Goal: Task Accomplishment & Management: Manage account settings

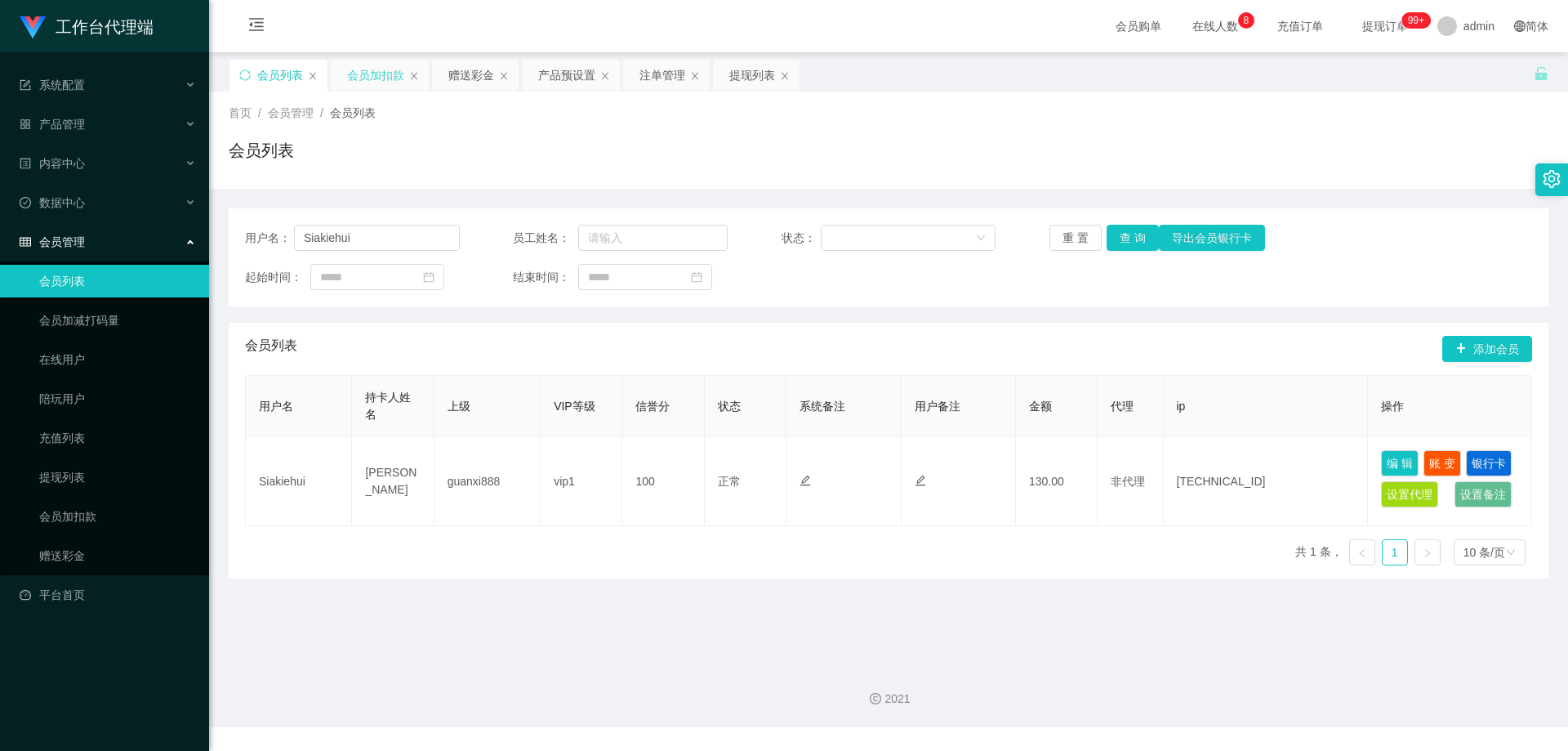
click at [373, 75] on div "会员加扣款" at bounding box center [375, 75] width 57 height 31
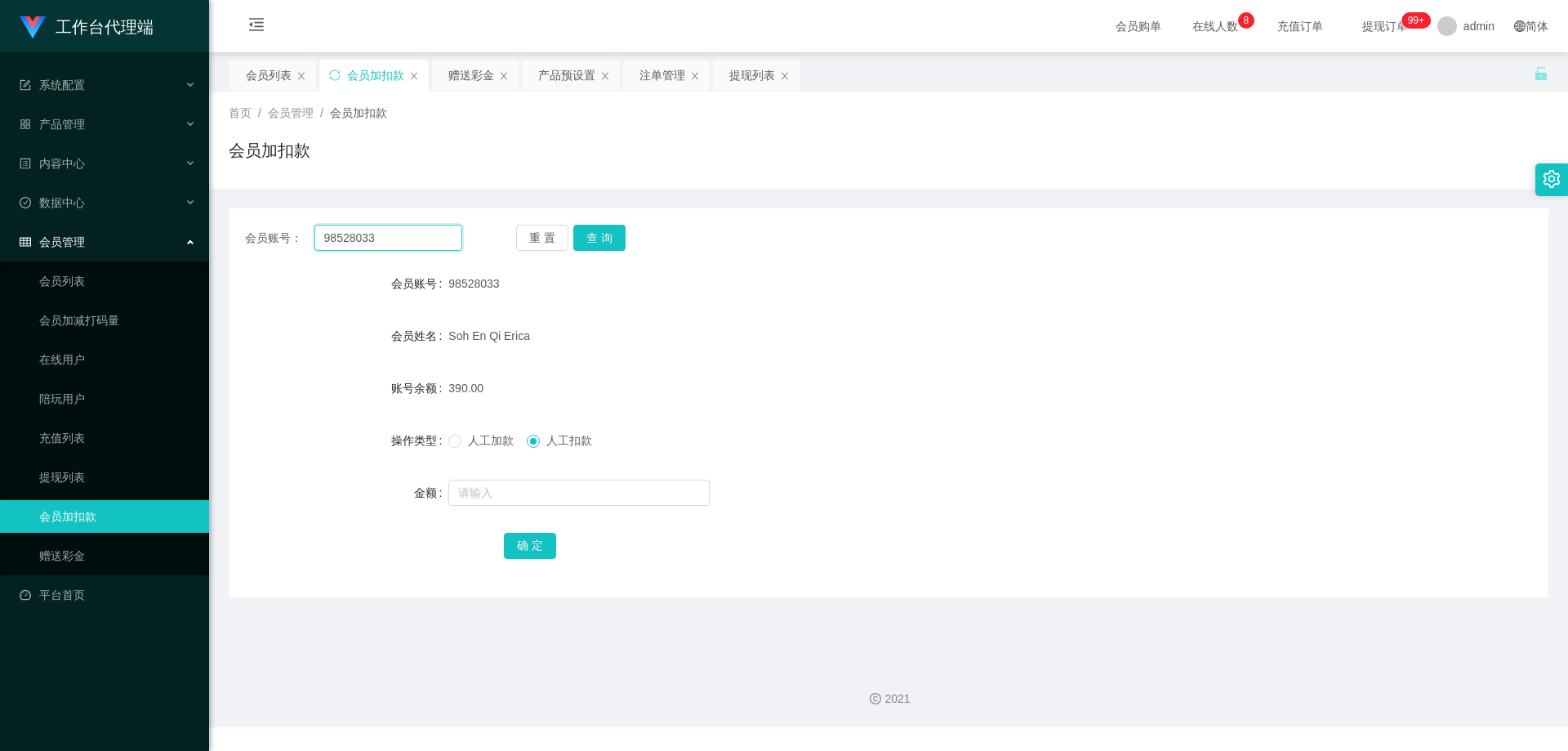
click at [232, 228] on div "会员账号： 98528033 重 置 查 询" at bounding box center [888, 238] width 1319 height 26
click at [617, 230] on button "查 询" at bounding box center [599, 238] width 53 height 26
drag, startPoint x: 662, startPoint y: 82, endPoint x: 661, endPoint y: 94, distance: 12.0
click at [662, 82] on div "注单管理" at bounding box center [662, 75] width 45 height 31
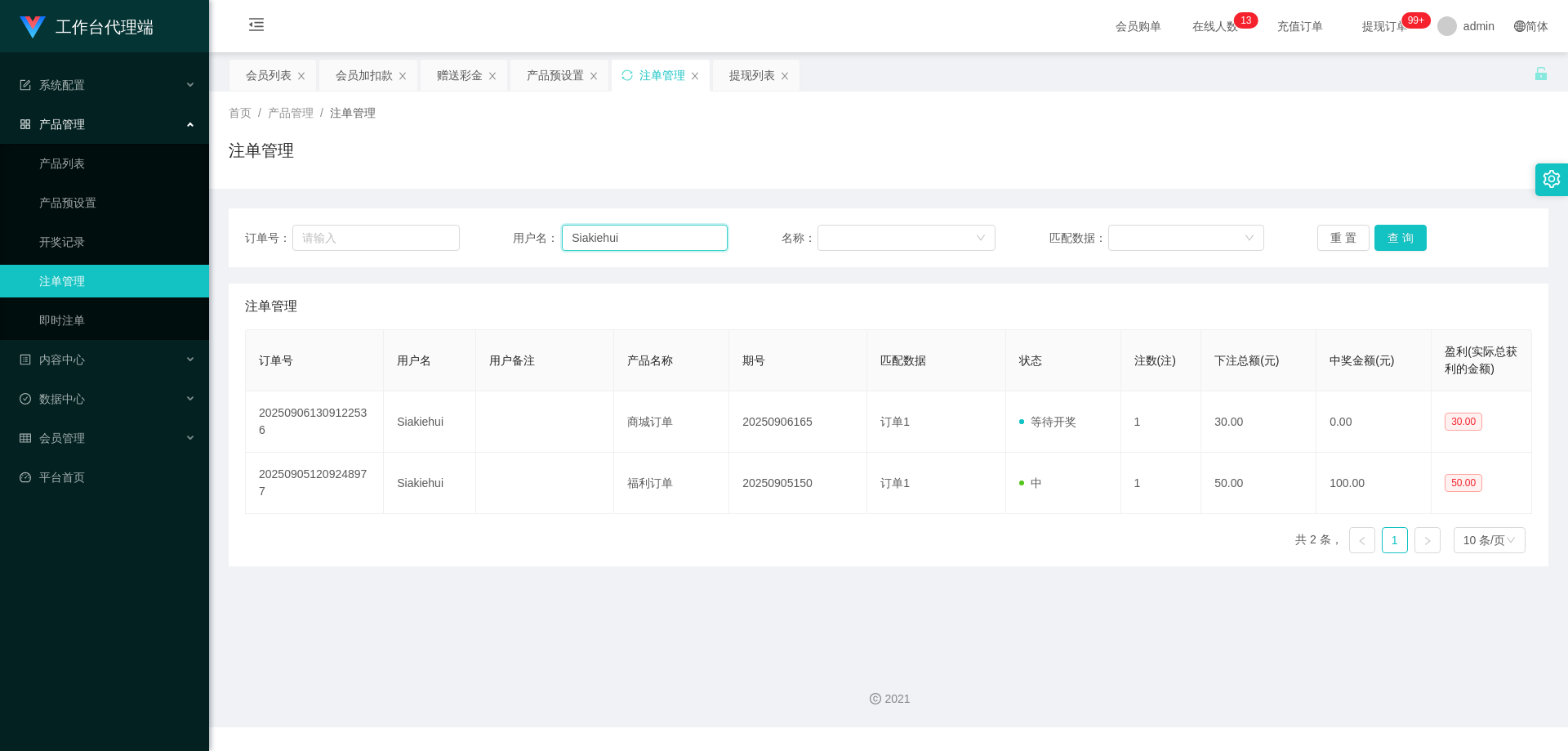
drag, startPoint x: 566, startPoint y: 230, endPoint x: 528, endPoint y: 221, distance: 39.1
click at [439, 218] on div "订单号： 用户名： Siakiehui 名称： 匹配数据： 重 置 查 询" at bounding box center [888, 238] width 1319 height 59
paste input "98528033"
click at [1401, 238] on button "查 询" at bounding box center [1400, 238] width 53 height 26
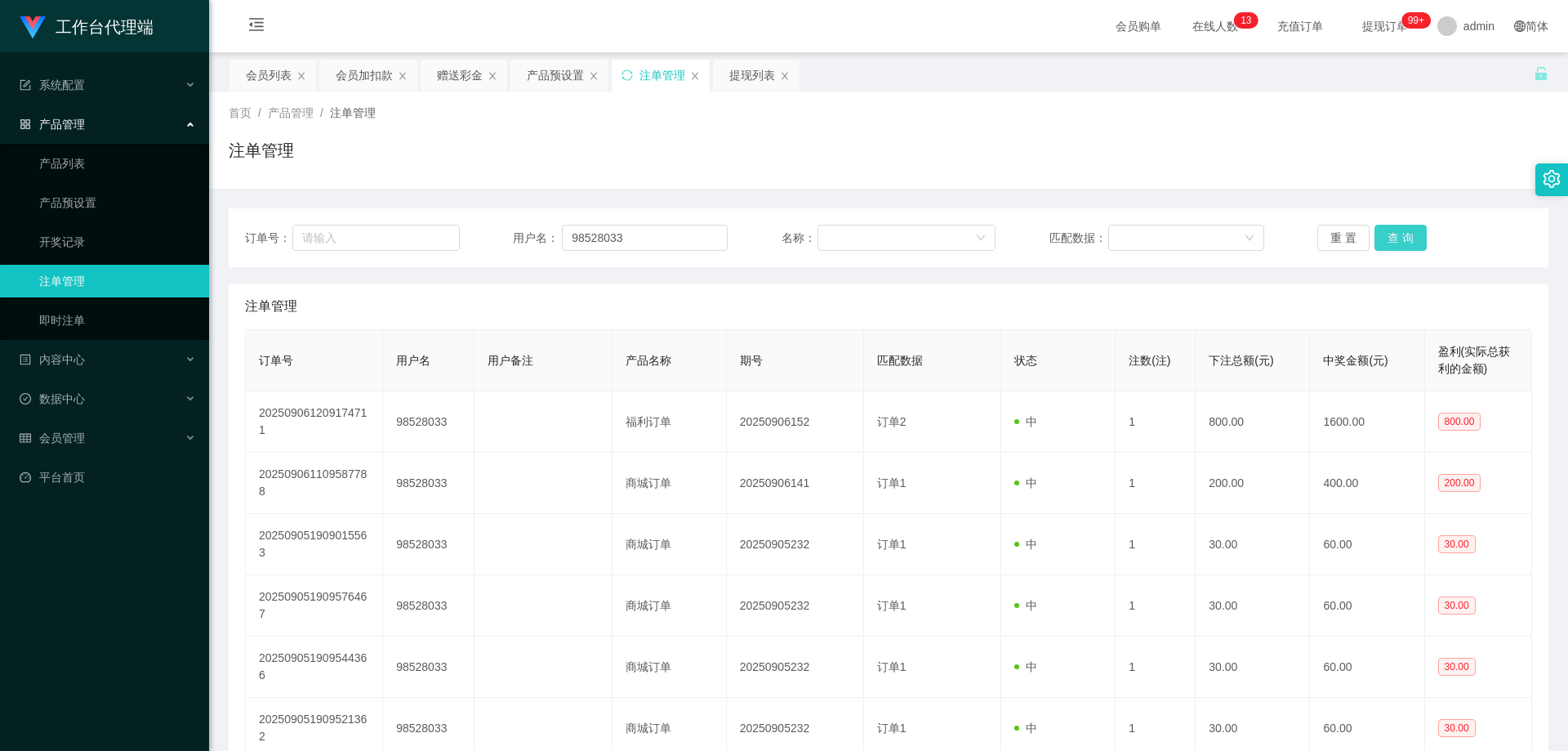
click at [1398, 242] on button "查 询" at bounding box center [1400, 238] width 53 height 26
click at [1387, 237] on button "查 询" at bounding box center [1400, 238] width 53 height 26
click at [1396, 238] on button "查 询" at bounding box center [1400, 238] width 53 height 26
click at [1403, 230] on div "重 置 查 询" at bounding box center [1425, 238] width 214 height 26
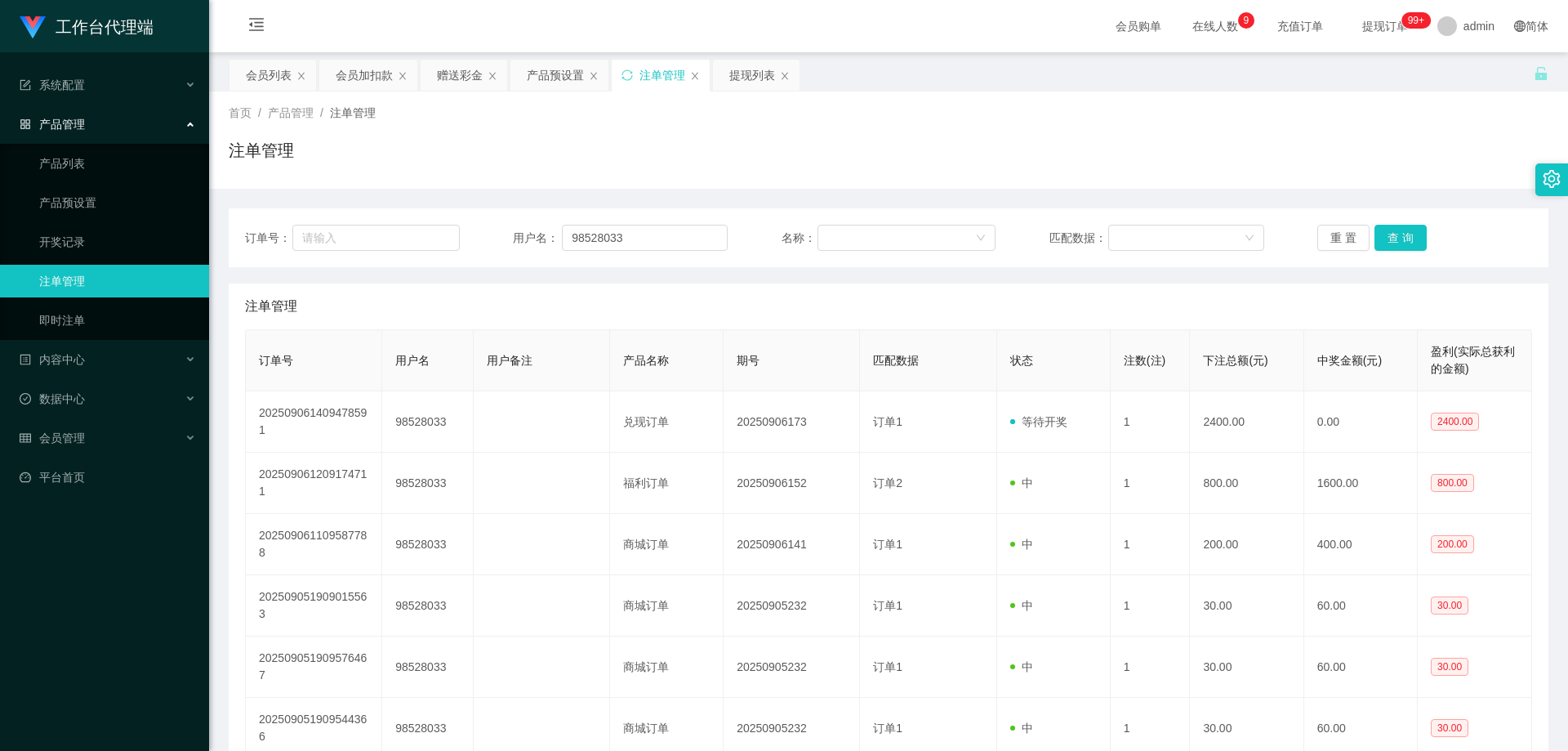
click at [1420, 238] on div "重 置 查 询" at bounding box center [1425, 238] width 214 height 26
click at [1405, 238] on button "查 询" at bounding box center [1400, 238] width 53 height 26
click at [1388, 239] on button "查 询" at bounding box center [1400, 238] width 53 height 26
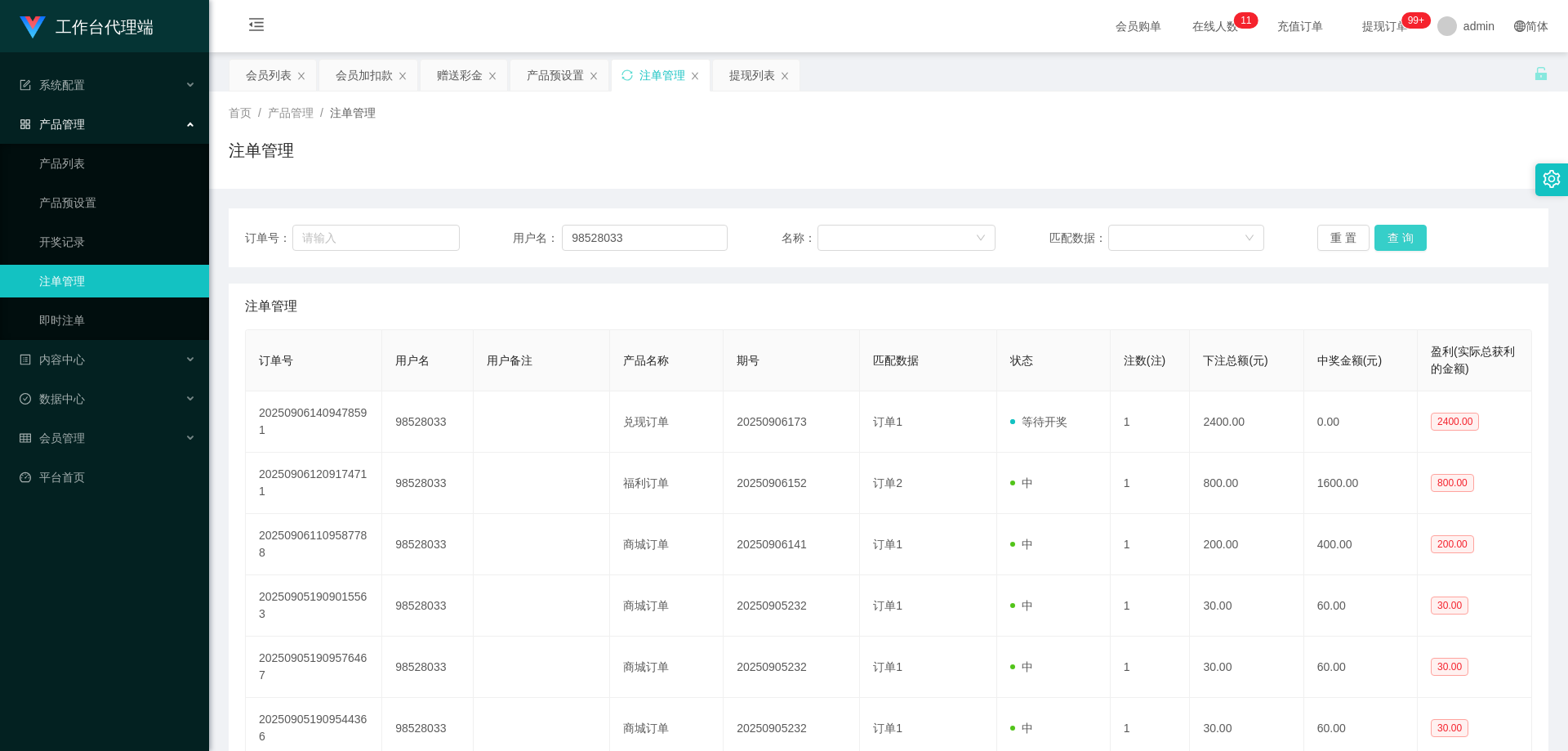
click at [1388, 239] on button "查 询" at bounding box center [1400, 238] width 53 height 26
click at [1388, 239] on div "重 置 查 询" at bounding box center [1425, 238] width 214 height 26
click at [1388, 239] on button "查 询" at bounding box center [1400, 238] width 53 height 26
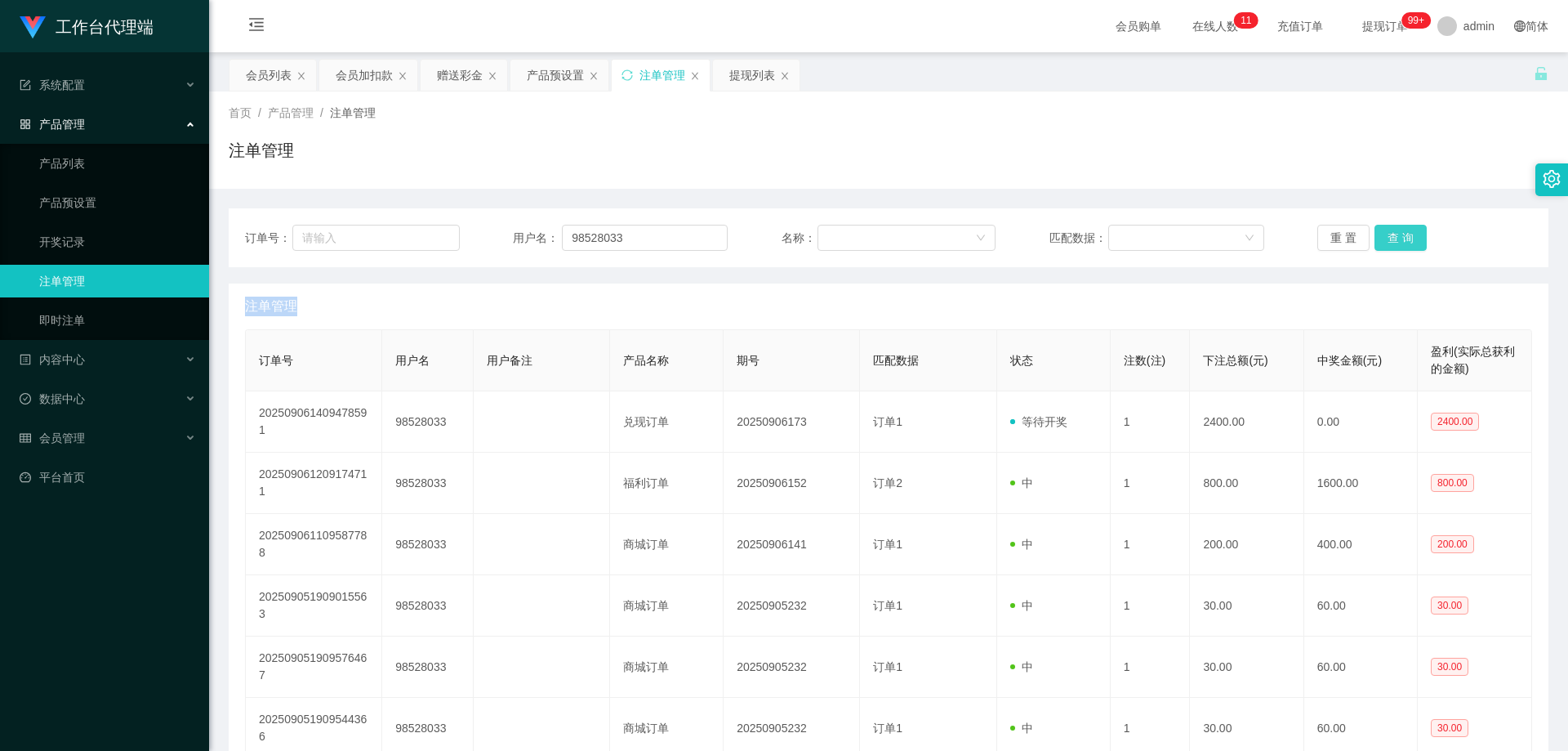
click at [1388, 239] on button "查 询" at bounding box center [1400, 238] width 53 height 26
click at [1388, 239] on button "查 询" at bounding box center [1409, 238] width 70 height 26
click at [1406, 239] on button "查 询" at bounding box center [1400, 238] width 53 height 26
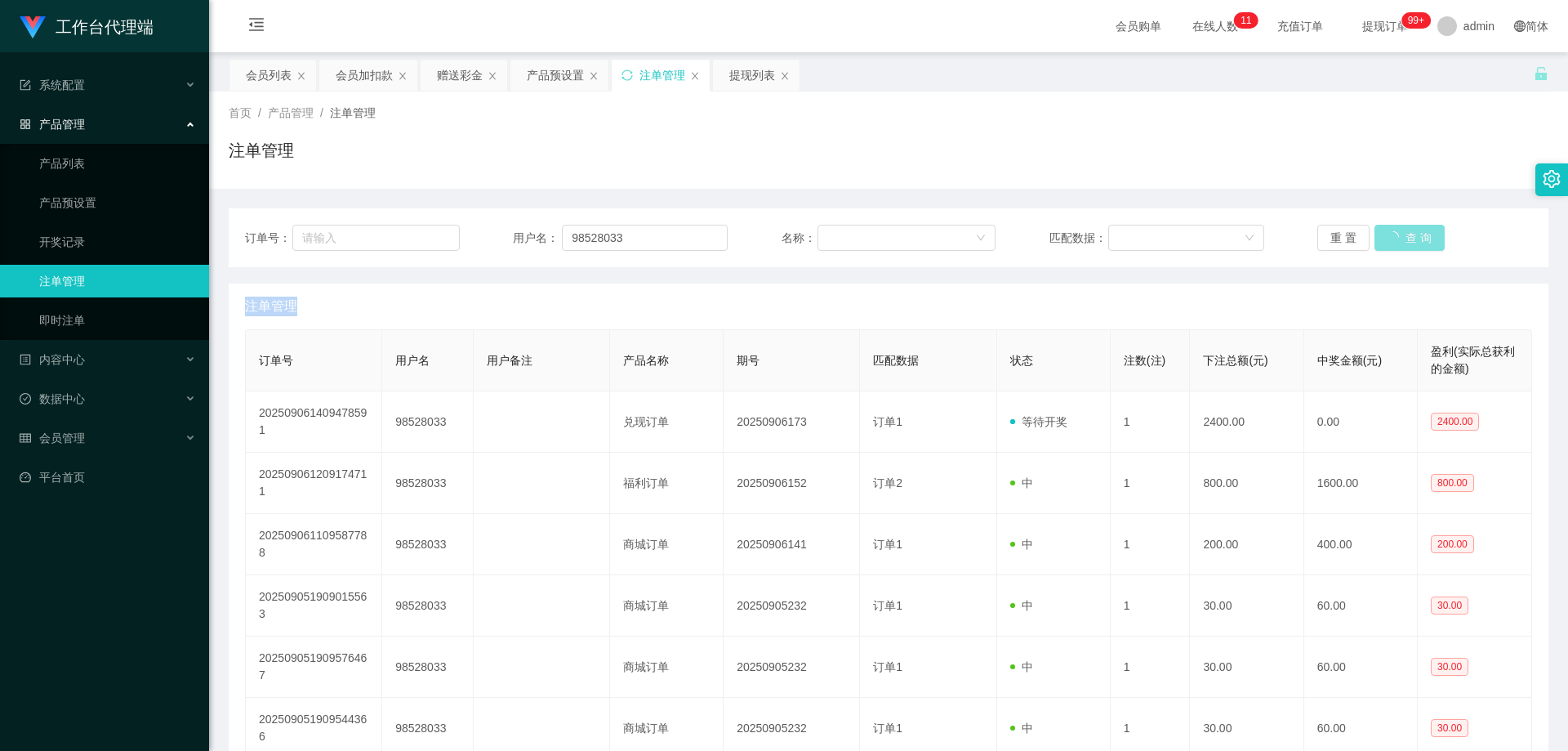
click at [1405, 239] on div "重 置 查 询" at bounding box center [1425, 238] width 214 height 26
click at [1404, 239] on button "查 询" at bounding box center [1400, 238] width 53 height 26
click at [1404, 235] on div "重 置 查 询" at bounding box center [1425, 238] width 214 height 26
click at [1404, 235] on button "查 询" at bounding box center [1400, 238] width 53 height 26
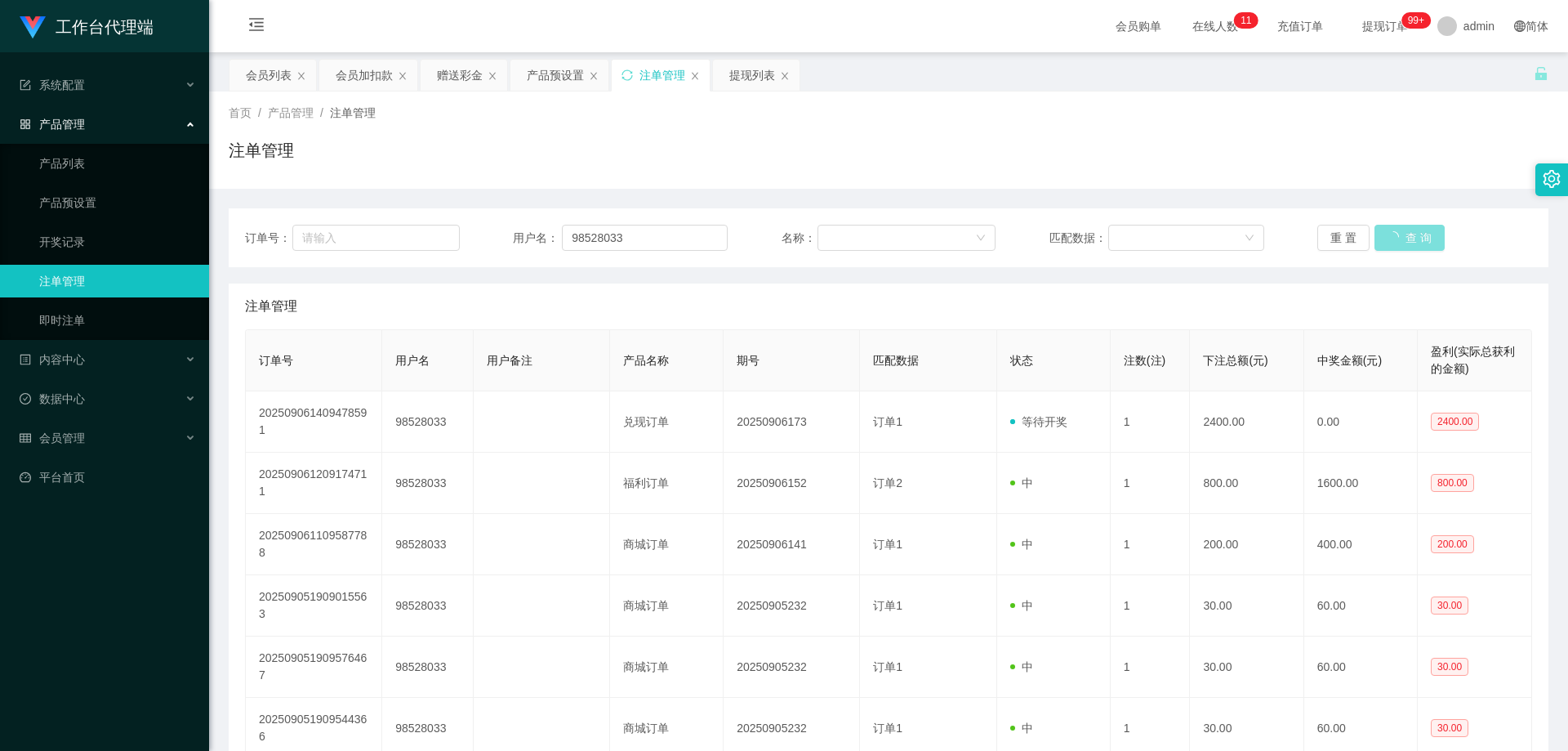
click at [1404, 235] on button "查 询" at bounding box center [1409, 238] width 70 height 26
click at [1404, 235] on button "查 询" at bounding box center [1400, 238] width 53 height 26
click at [1404, 235] on div "重 置 查 询" at bounding box center [1425, 238] width 214 height 26
click at [1404, 235] on button "查 询" at bounding box center [1400, 238] width 53 height 26
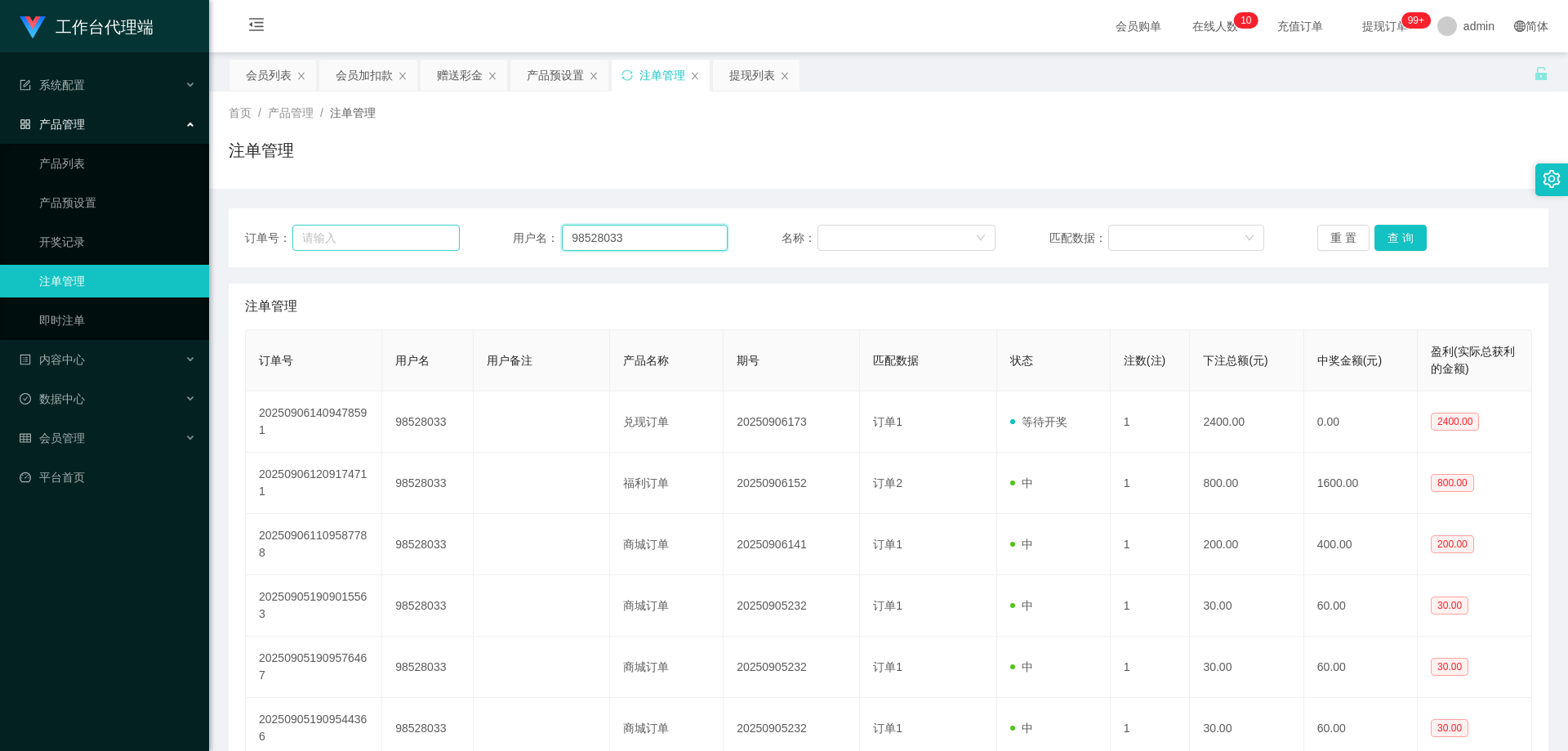
drag, startPoint x: 641, startPoint y: 239, endPoint x: 753, endPoint y: 241, distance: 112.0
click at [428, 225] on div "订单号： 用户名： 98528033 名称： 匹配数据： 重 置 查 询" at bounding box center [888, 238] width 1287 height 26
paste input "yaujie010"
type input "yaujie0103"
click at [1389, 234] on button "查 询" at bounding box center [1400, 238] width 53 height 26
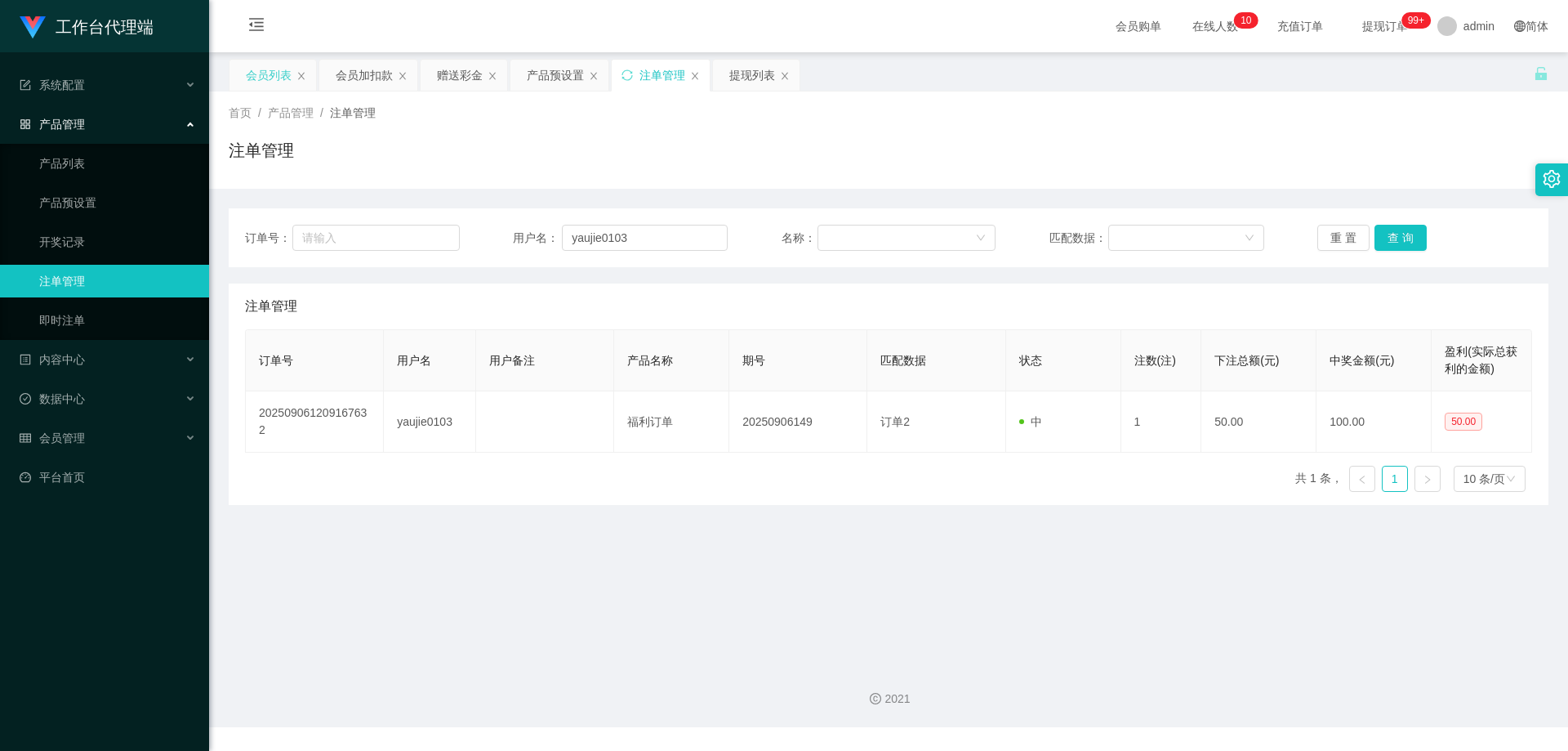
click at [246, 73] on div "会员列表" at bounding box center [268, 75] width 45 height 31
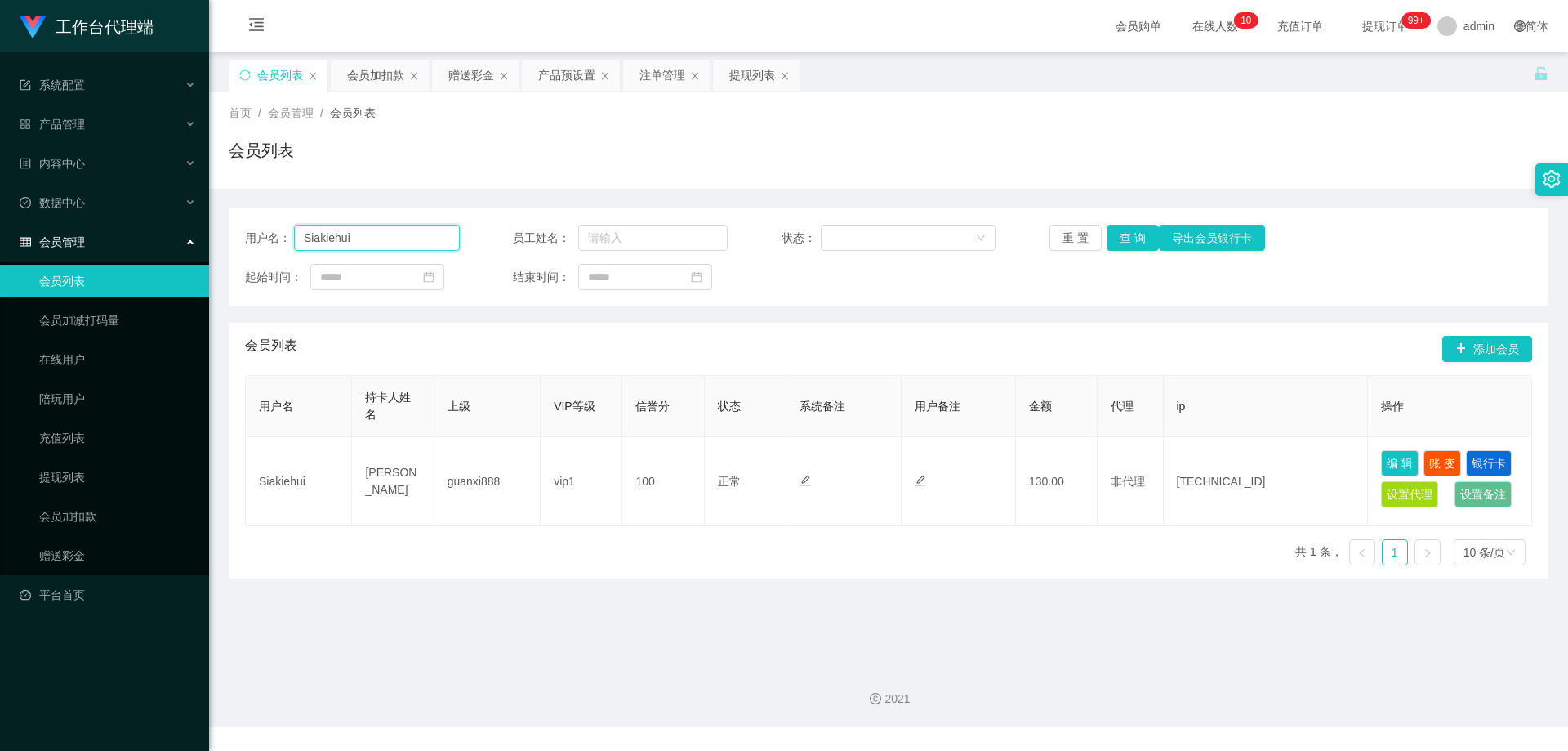
drag, startPoint x: 382, startPoint y: 239, endPoint x: 110, endPoint y: 221, distance: 272.6
click at [102, 223] on section "工作台代理端 系统配置 产品管理 产品列表 产品预设置 开奖记录 注单管理 即时注单 内容中心 数据中心 会员管理 会员列表 会员加减打码量 在线用户 陪玩用…" at bounding box center [784, 363] width 1568 height 727
paste input "yaujie0103"
type input "yaujie0103"
click at [1129, 237] on button "查 询" at bounding box center [1133, 238] width 53 height 26
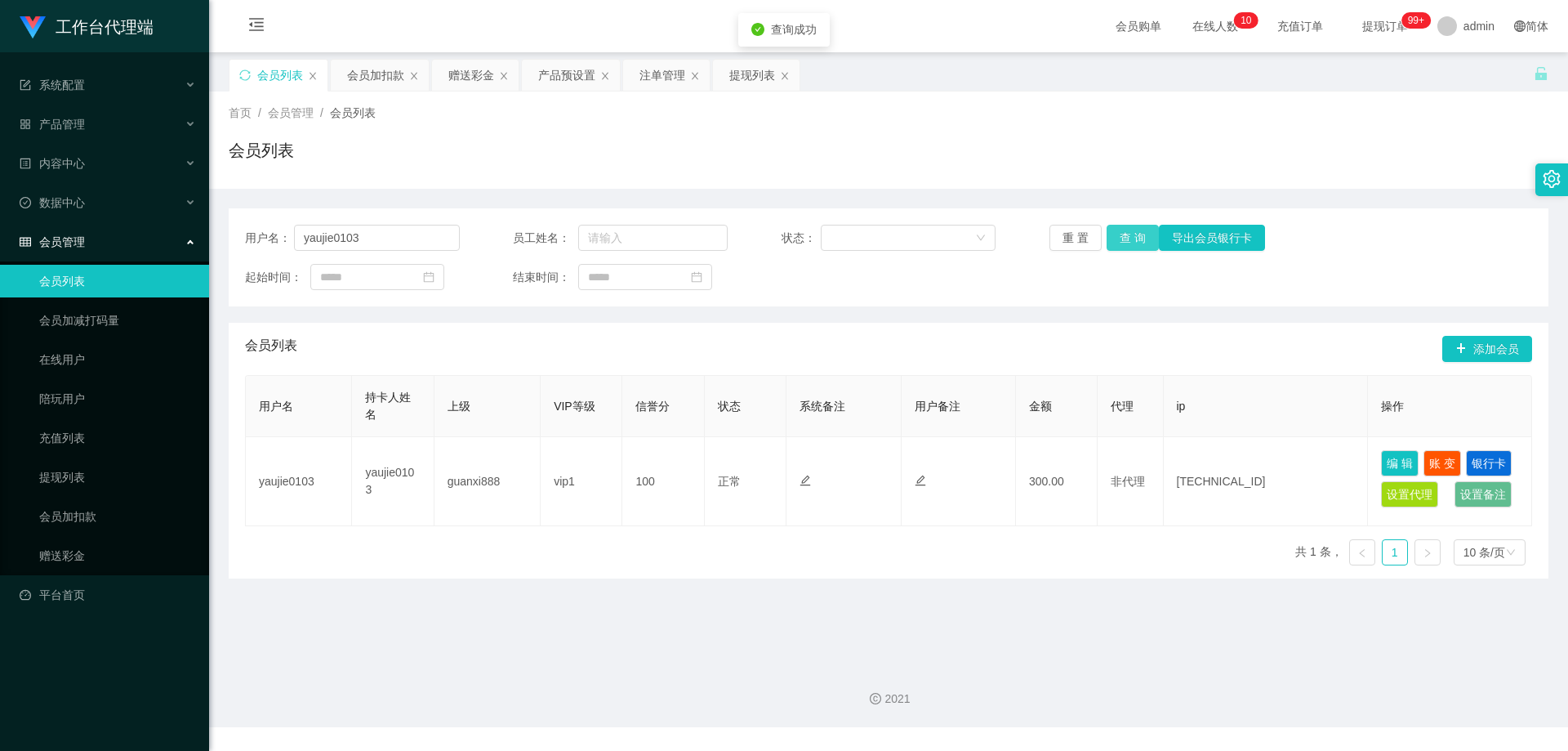
click at [1129, 237] on button "查 询" at bounding box center [1133, 238] width 53 height 26
click at [568, 80] on div "产品预设置" at bounding box center [567, 75] width 57 height 31
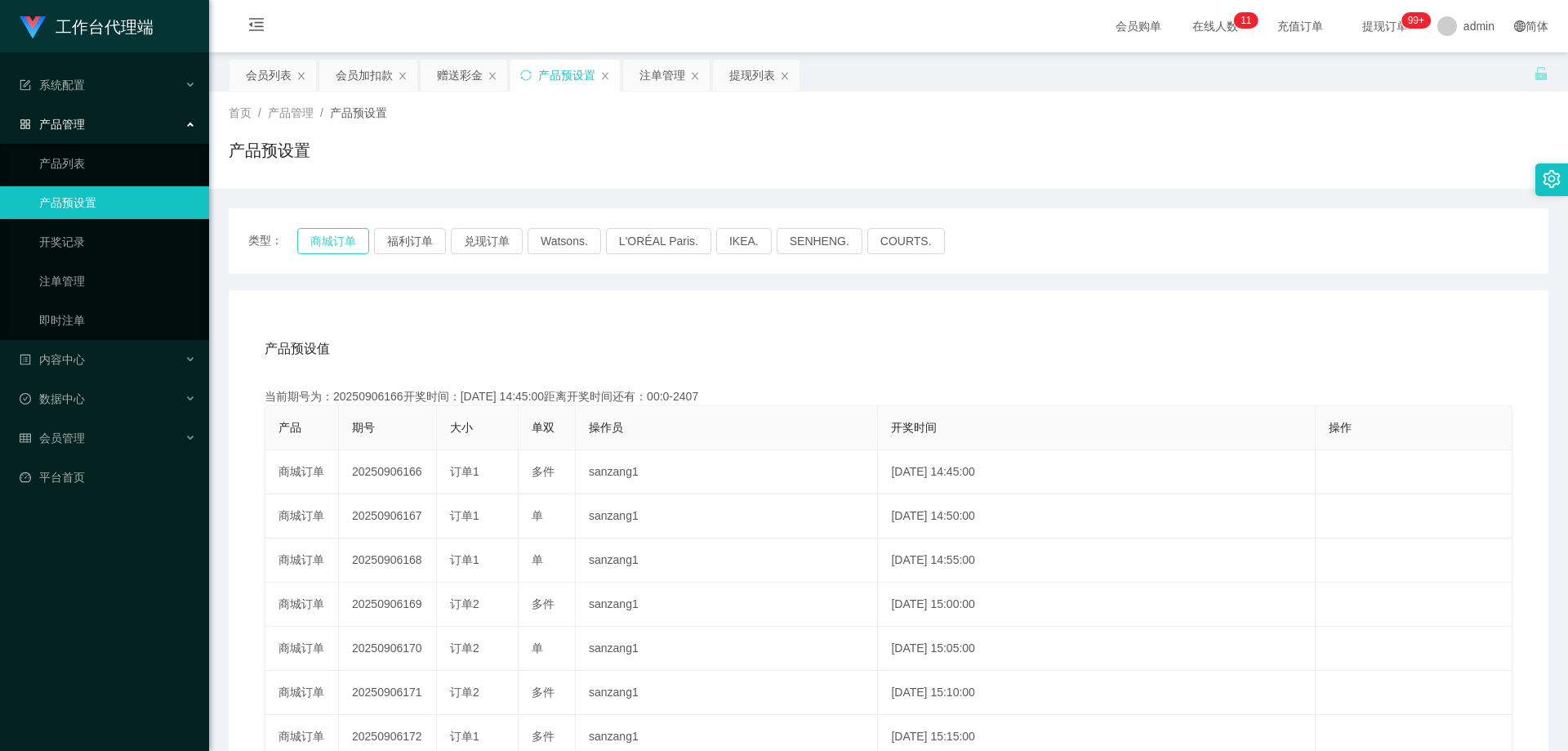
click at [332, 247] on button "商城订单" at bounding box center [333, 240] width 72 height 26
click at [334, 237] on button "商城订单" at bounding box center [333, 240] width 72 height 26
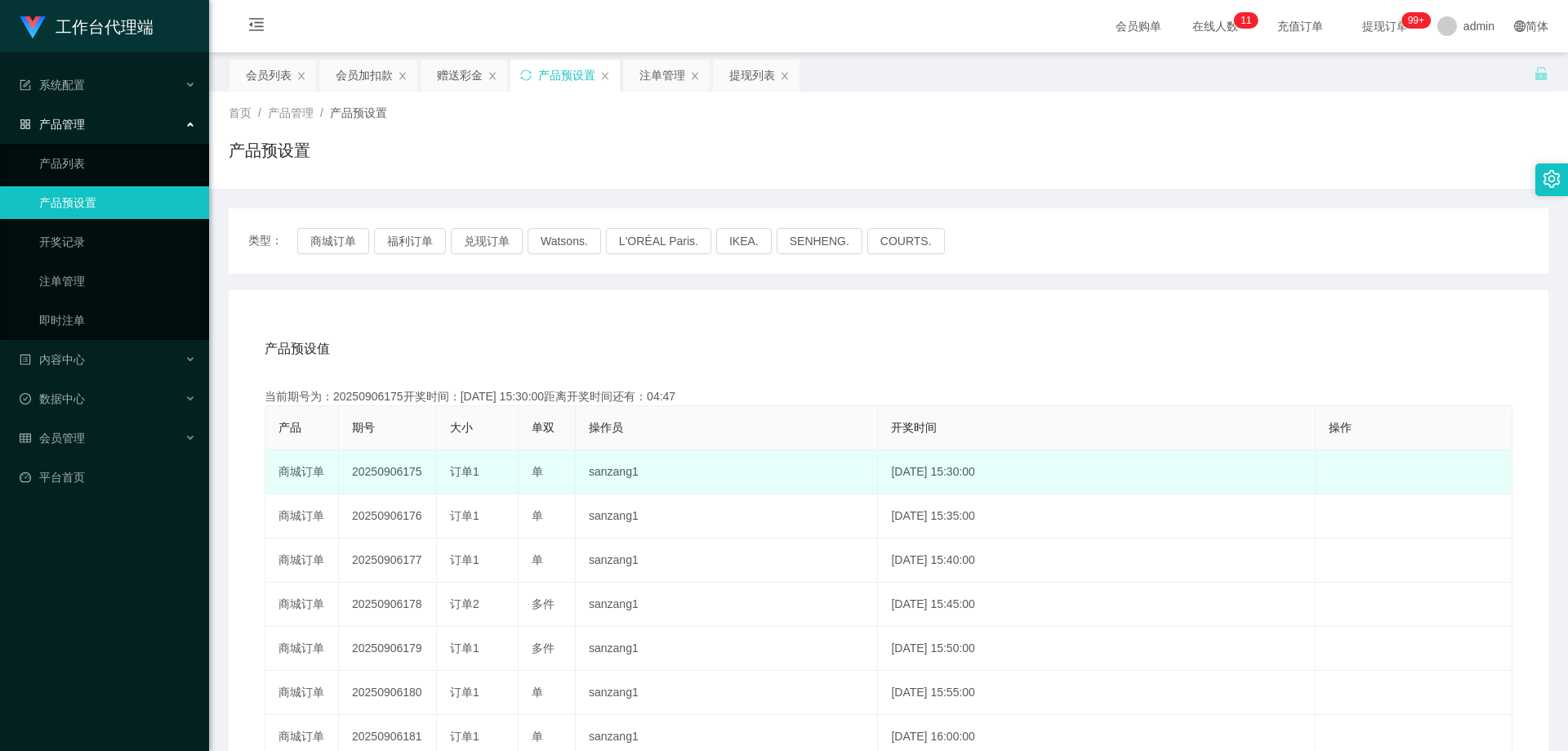
drag, startPoint x: 349, startPoint y: 472, endPoint x: 422, endPoint y: 472, distance: 73.0
click at [422, 472] on td "20250906175" at bounding box center [388, 473] width 98 height 44
copy td "20250906175"
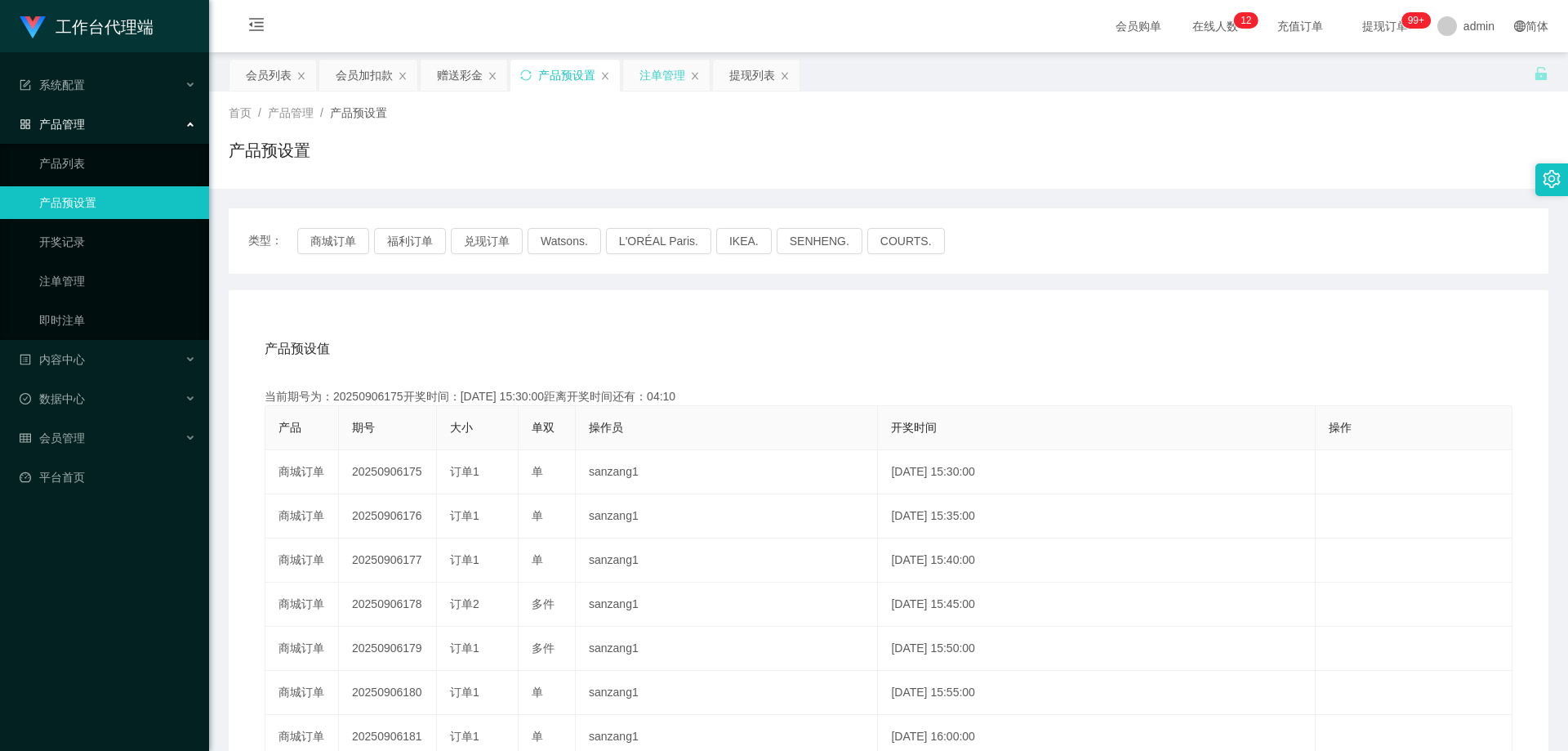
click at [650, 77] on div "注单管理" at bounding box center [662, 75] width 45 height 31
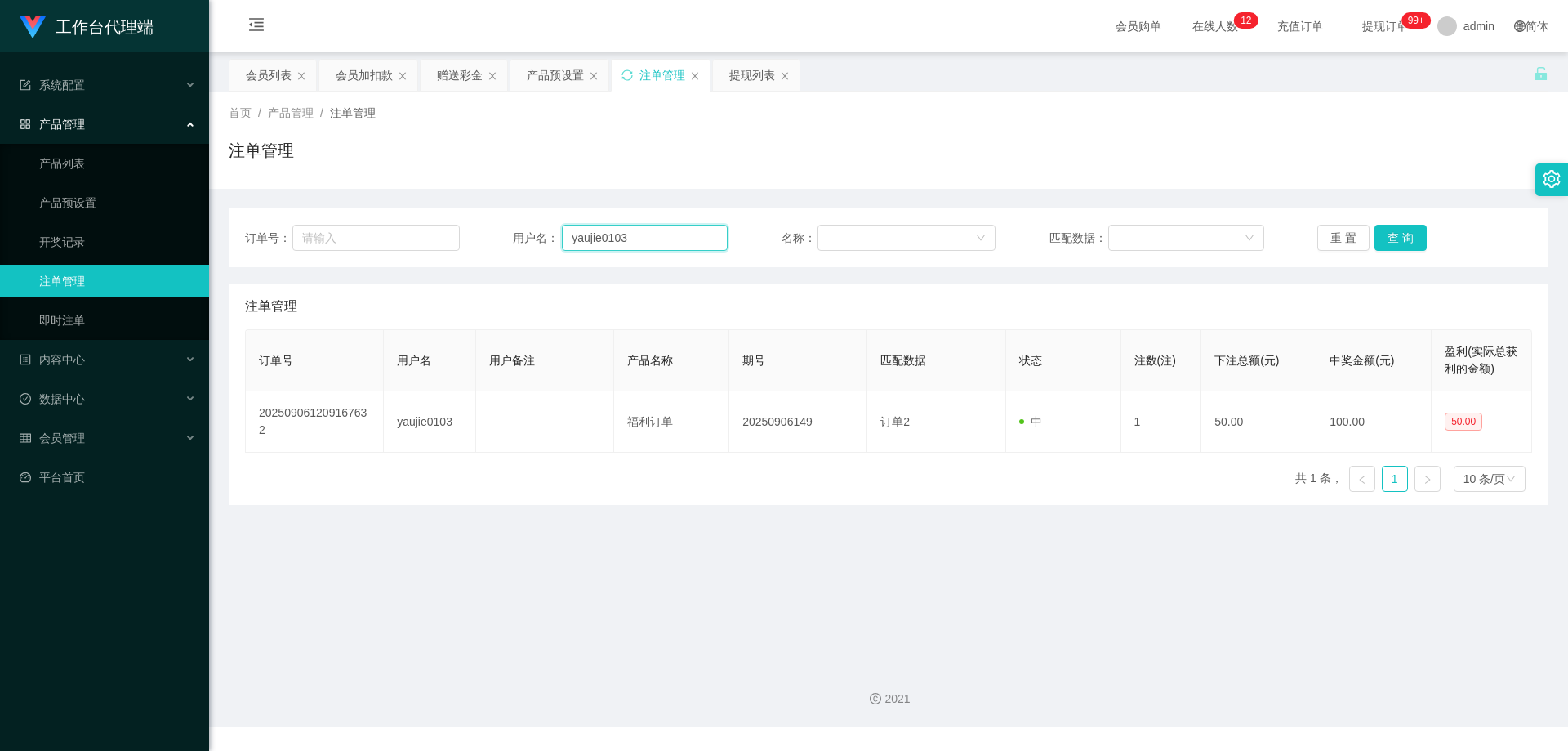
drag, startPoint x: 634, startPoint y: 239, endPoint x: 479, endPoint y: 234, distance: 155.1
click at [479, 234] on div "订单号： 用户名： yaujie0103 名称： 匹配数据： 重 置 查 询" at bounding box center [888, 238] width 1287 height 26
click at [1391, 239] on button "查 询" at bounding box center [1400, 238] width 53 height 26
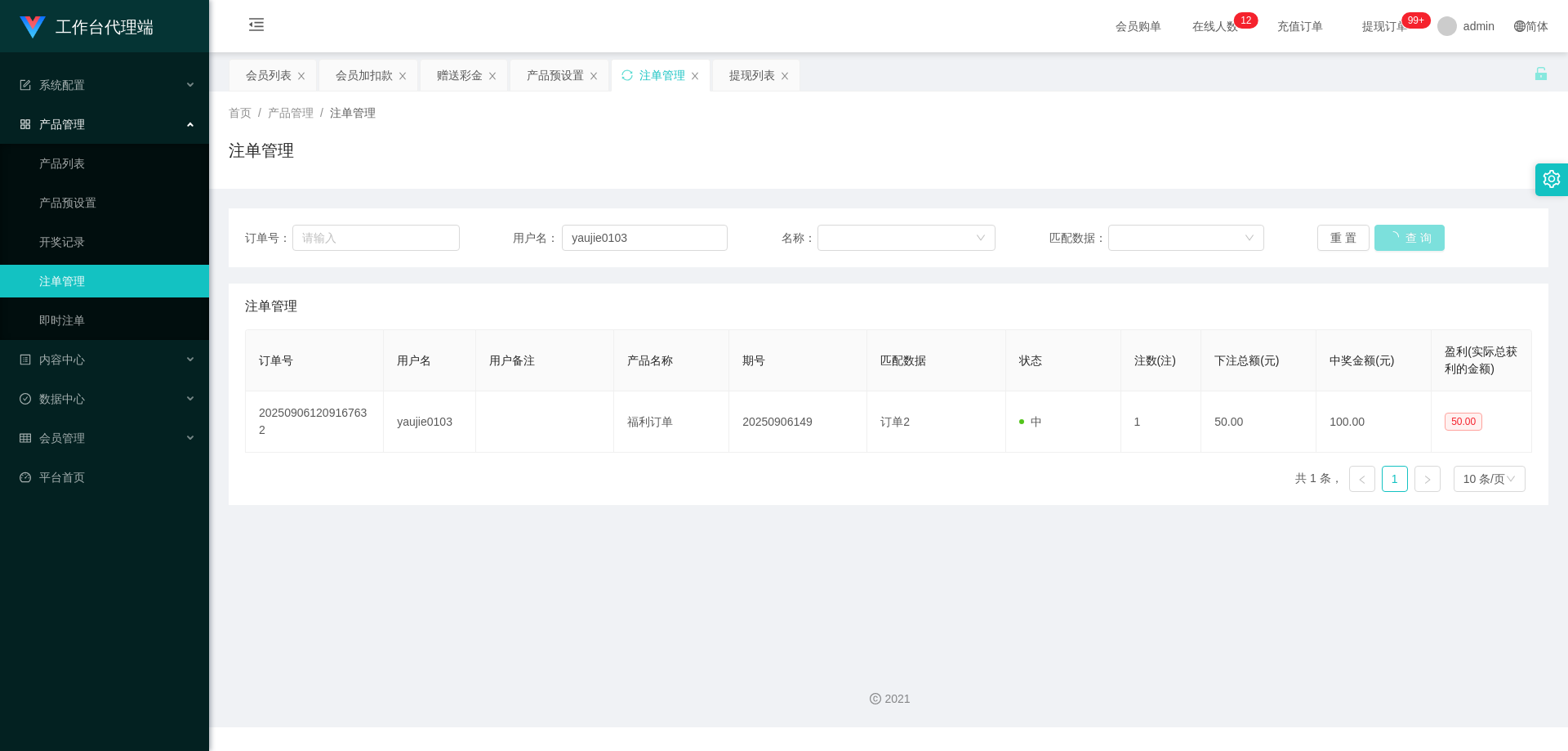
click at [1391, 239] on div "重 置 查 询" at bounding box center [1425, 238] width 214 height 26
click at [1391, 239] on button "查 询" at bounding box center [1400, 238] width 53 height 26
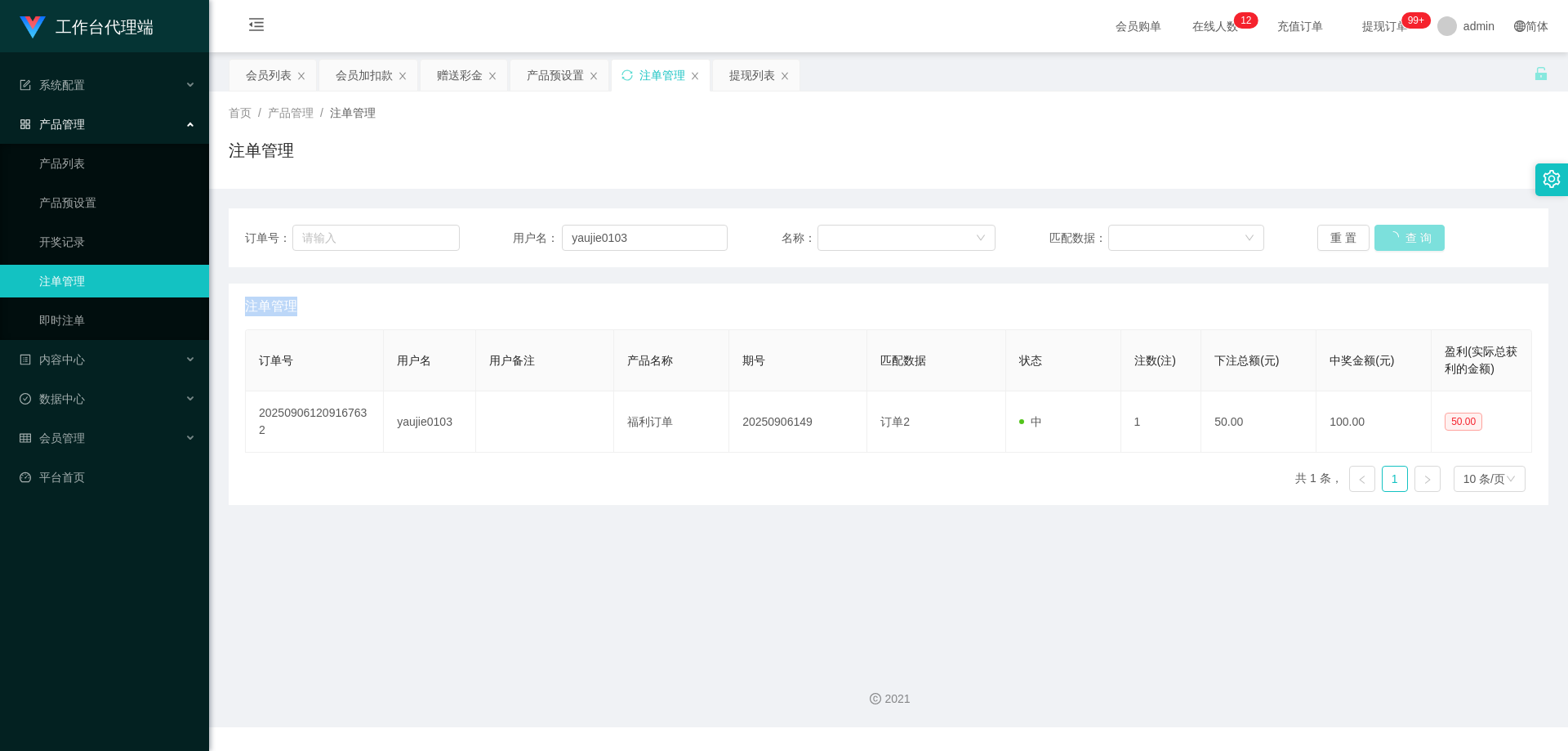
click at [1391, 239] on div "重 置 查 询" at bounding box center [1425, 238] width 214 height 26
click at [1378, 245] on button "查 询" at bounding box center [1400, 238] width 53 height 26
click at [1381, 241] on button "查 询" at bounding box center [1400, 238] width 53 height 26
click at [1381, 241] on div "重 置 查 询" at bounding box center [1425, 238] width 214 height 26
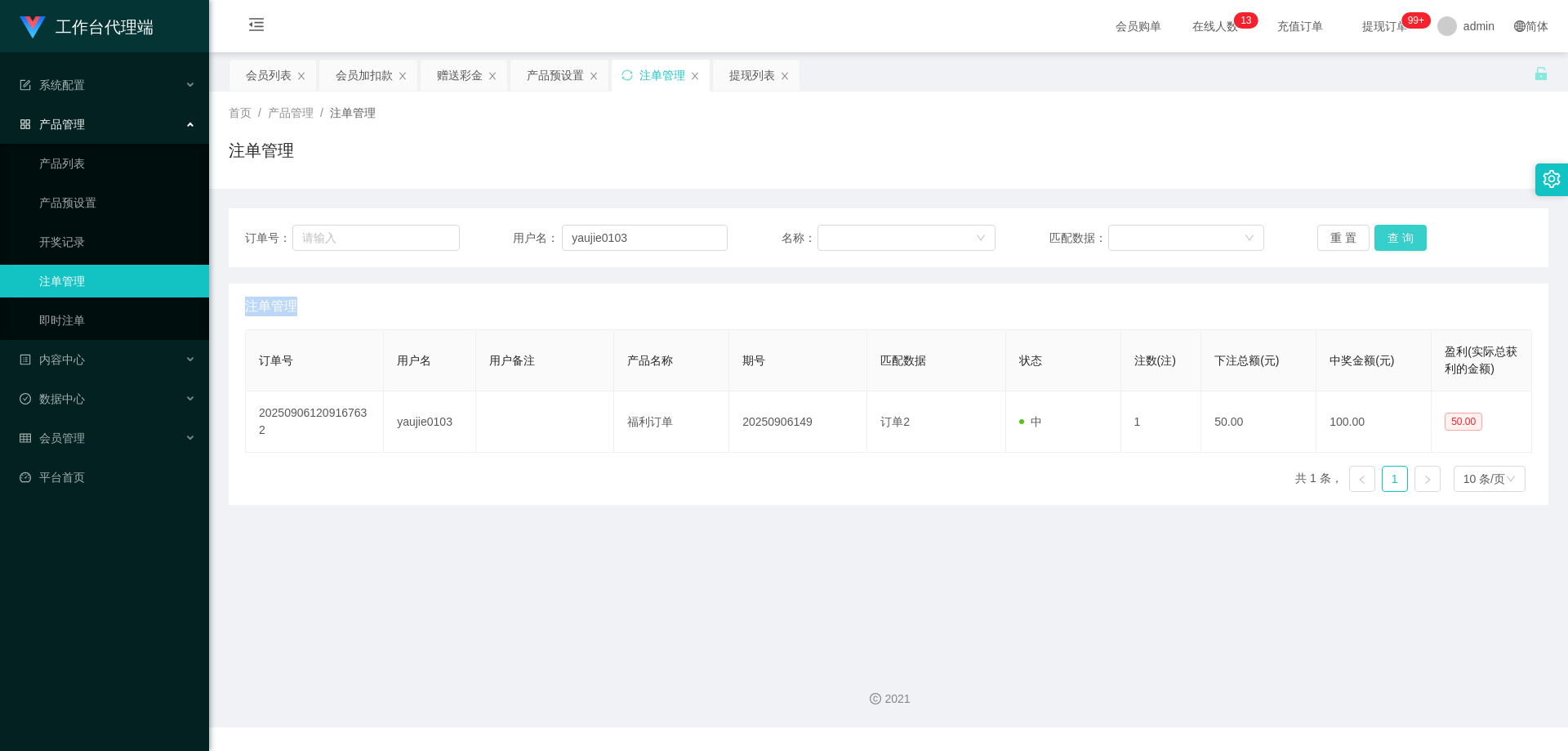
click at [1381, 241] on button "查 询" at bounding box center [1400, 238] width 53 height 26
click at [1381, 241] on div "重 置 查 询" at bounding box center [1425, 238] width 214 height 26
drag, startPoint x: 1381, startPoint y: 241, endPoint x: 1371, endPoint y: 248, distance: 12.2
click at [1381, 241] on button "查 询" at bounding box center [1400, 238] width 53 height 26
click at [1394, 242] on button "查 询" at bounding box center [1400, 238] width 53 height 26
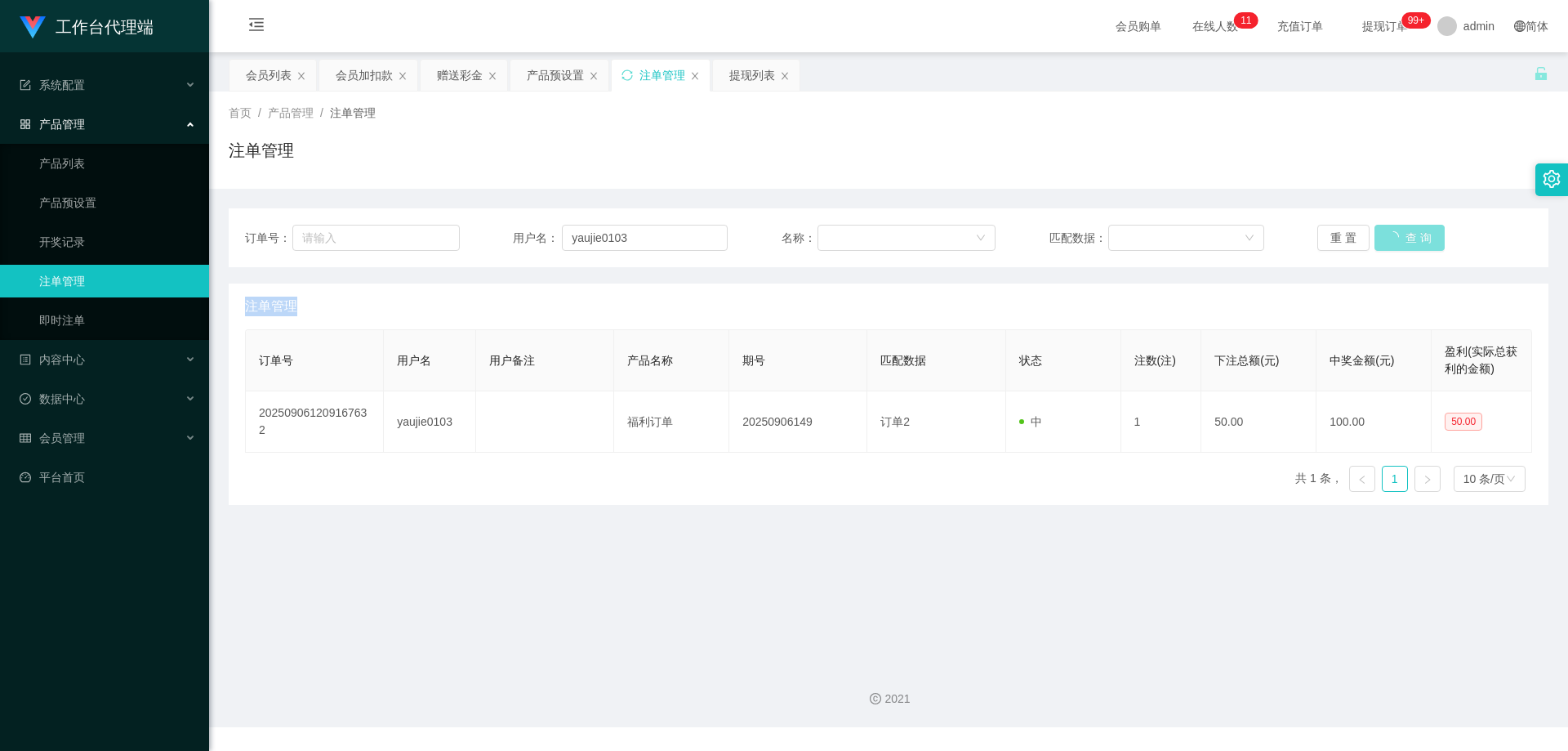
click at [1394, 242] on button "查 询" at bounding box center [1409, 238] width 70 height 26
click at [1394, 242] on div "重 置 查 询" at bounding box center [1425, 238] width 214 height 26
click at [1394, 242] on button "查 询" at bounding box center [1400, 238] width 53 height 26
click at [1394, 242] on div "重 置 查 询" at bounding box center [1425, 238] width 214 height 26
click at [1390, 237] on button "查 询" at bounding box center [1400, 238] width 53 height 26
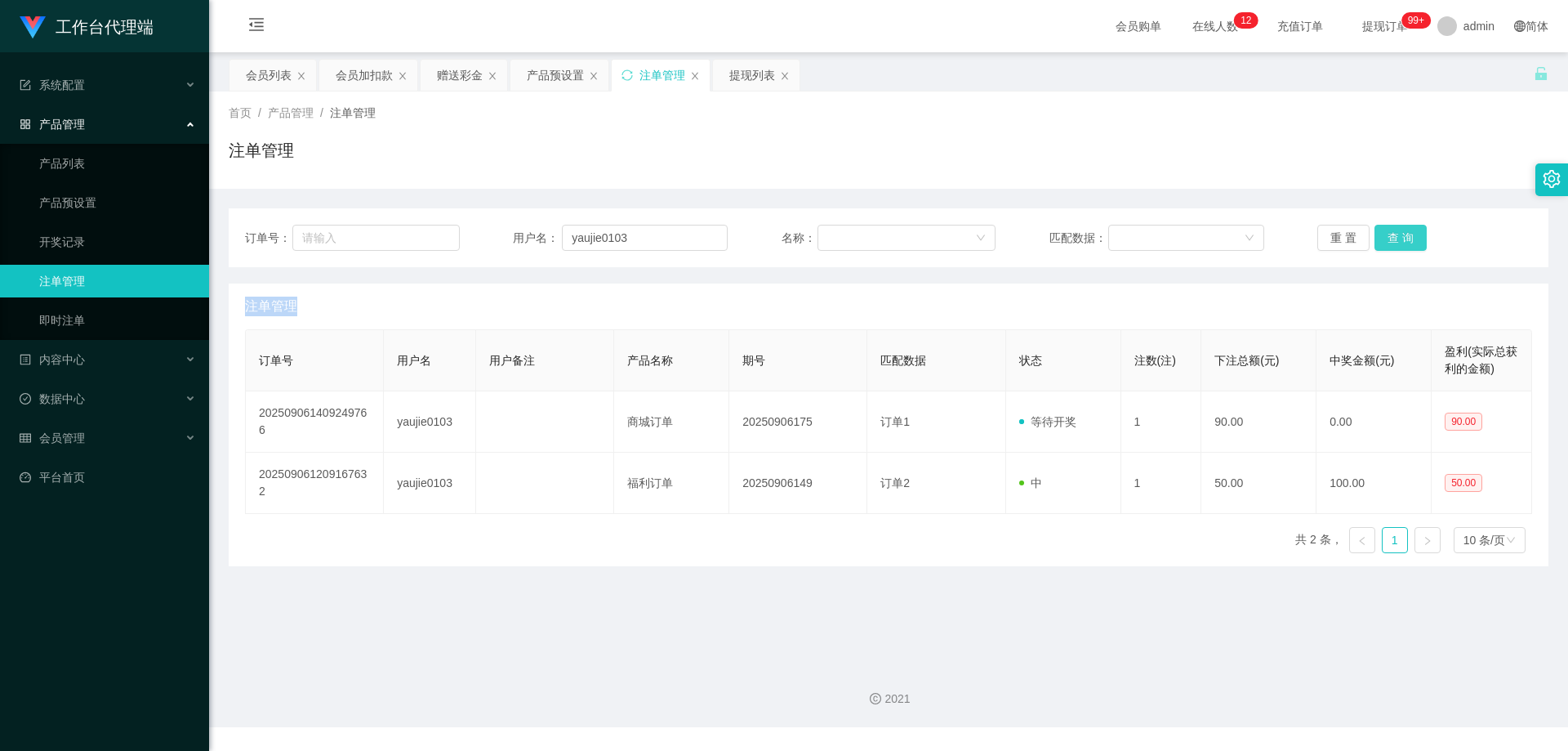
click at [1390, 237] on button "查 询" at bounding box center [1400, 238] width 53 height 26
click at [1390, 237] on div "重 置 查 询" at bounding box center [1425, 238] width 214 height 26
drag, startPoint x: 1390, startPoint y: 237, endPoint x: 1420, endPoint y: 200, distance: 47.6
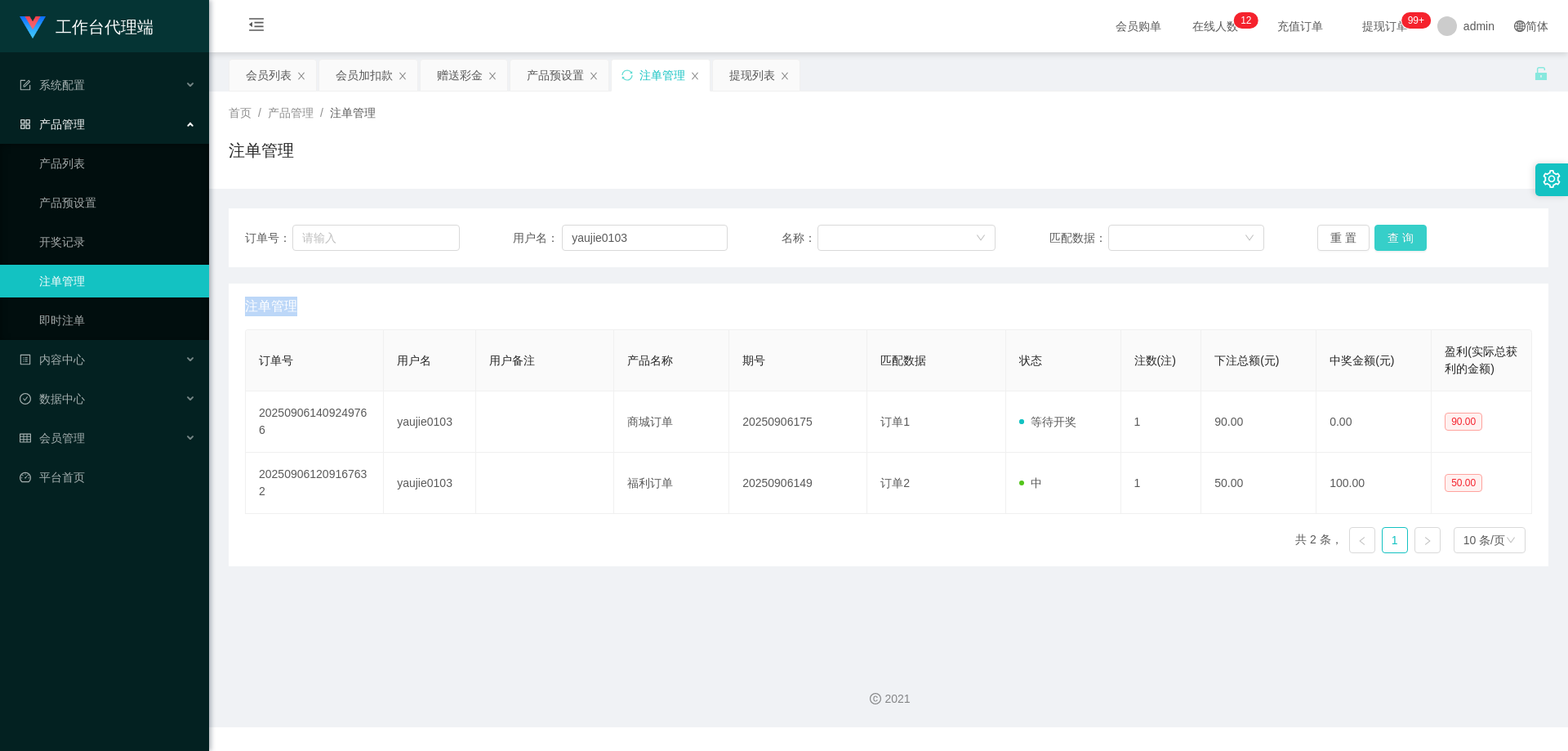
click at [1390, 237] on button "查 询" at bounding box center [1400, 238] width 53 height 26
click at [1386, 240] on button "查 询" at bounding box center [1400, 238] width 53 height 26
drag, startPoint x: 636, startPoint y: 240, endPoint x: 485, endPoint y: 230, distance: 151.3
click at [485, 230] on div "订单号： 用户名： yaujie0103 名称： 匹配数据： 重 置 查 询" at bounding box center [888, 238] width 1287 height 26
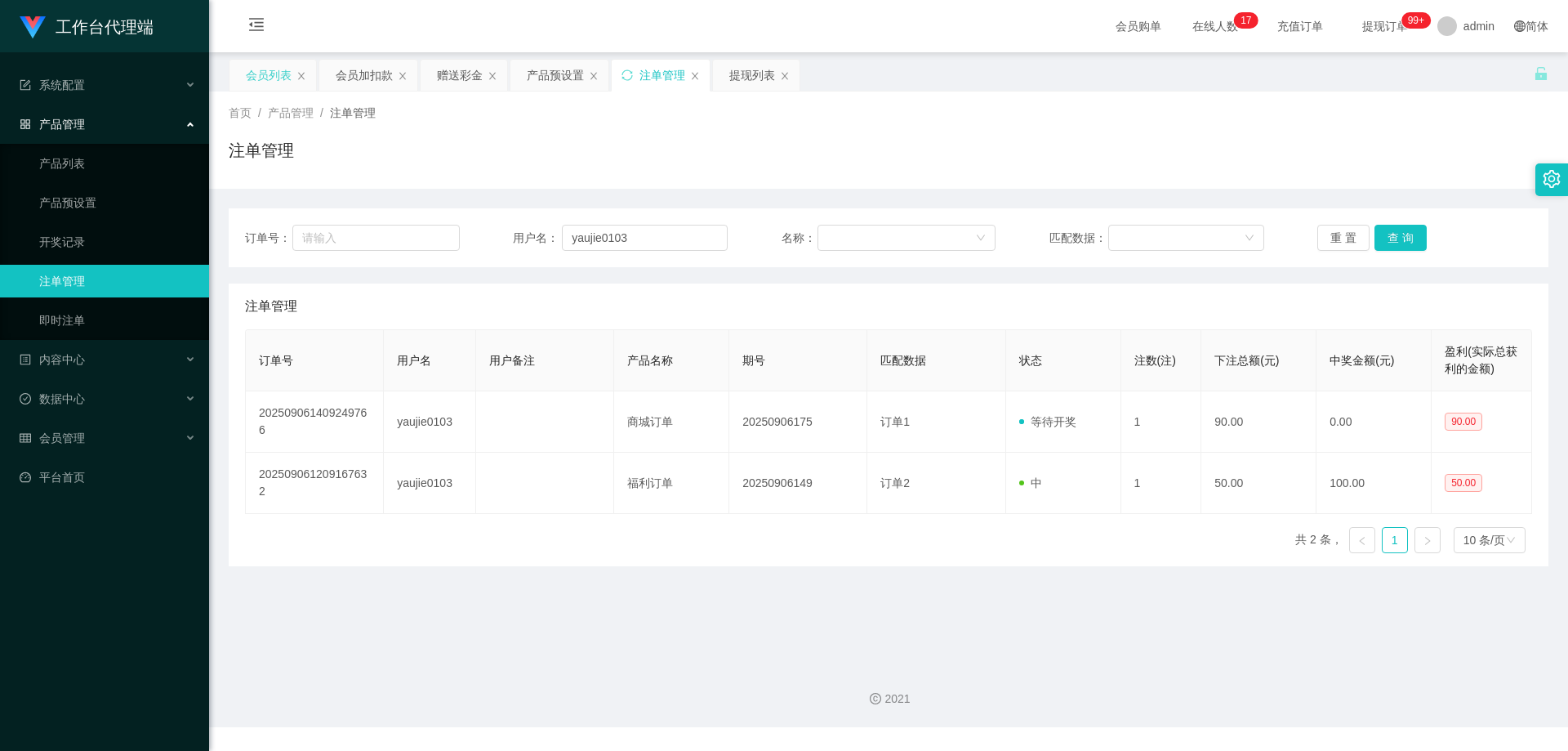
click at [269, 73] on div "会员列表" at bounding box center [268, 75] width 45 height 31
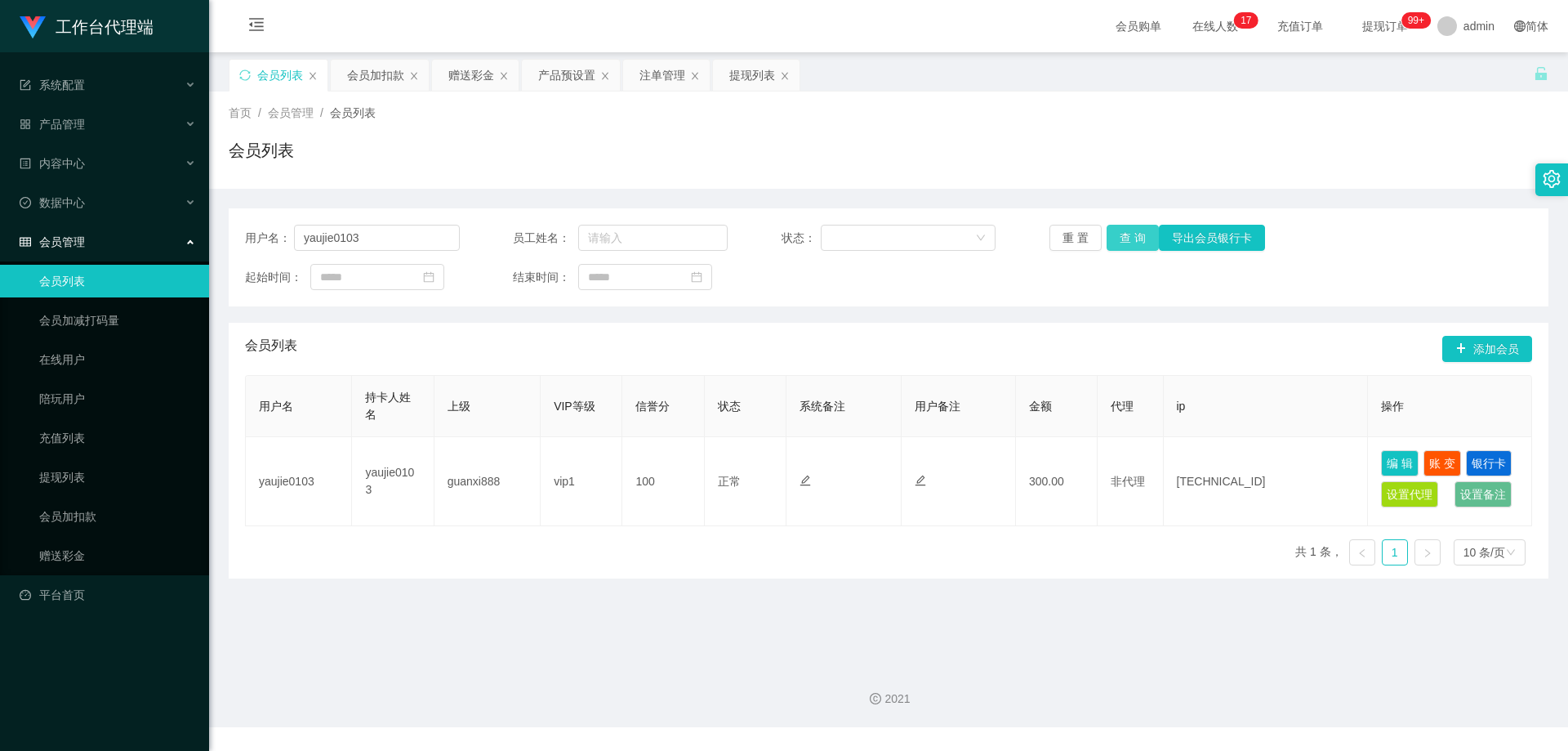
click at [1124, 233] on button "查 询" at bounding box center [1133, 238] width 53 height 26
drag, startPoint x: 434, startPoint y: 233, endPoint x: 203, endPoint y: 229, distance: 231.0
click at [161, 231] on section "工作台代理端 系统配置 产品管理 产品列表 产品预设置 开奖记录 注单管理 即时注单 内容中心 数据中心 会员管理 会员列表 会员加减打码量 在线用户 陪玩用…" at bounding box center [784, 363] width 1568 height 727
paste input "Tiong899"
type input "Tiong899"
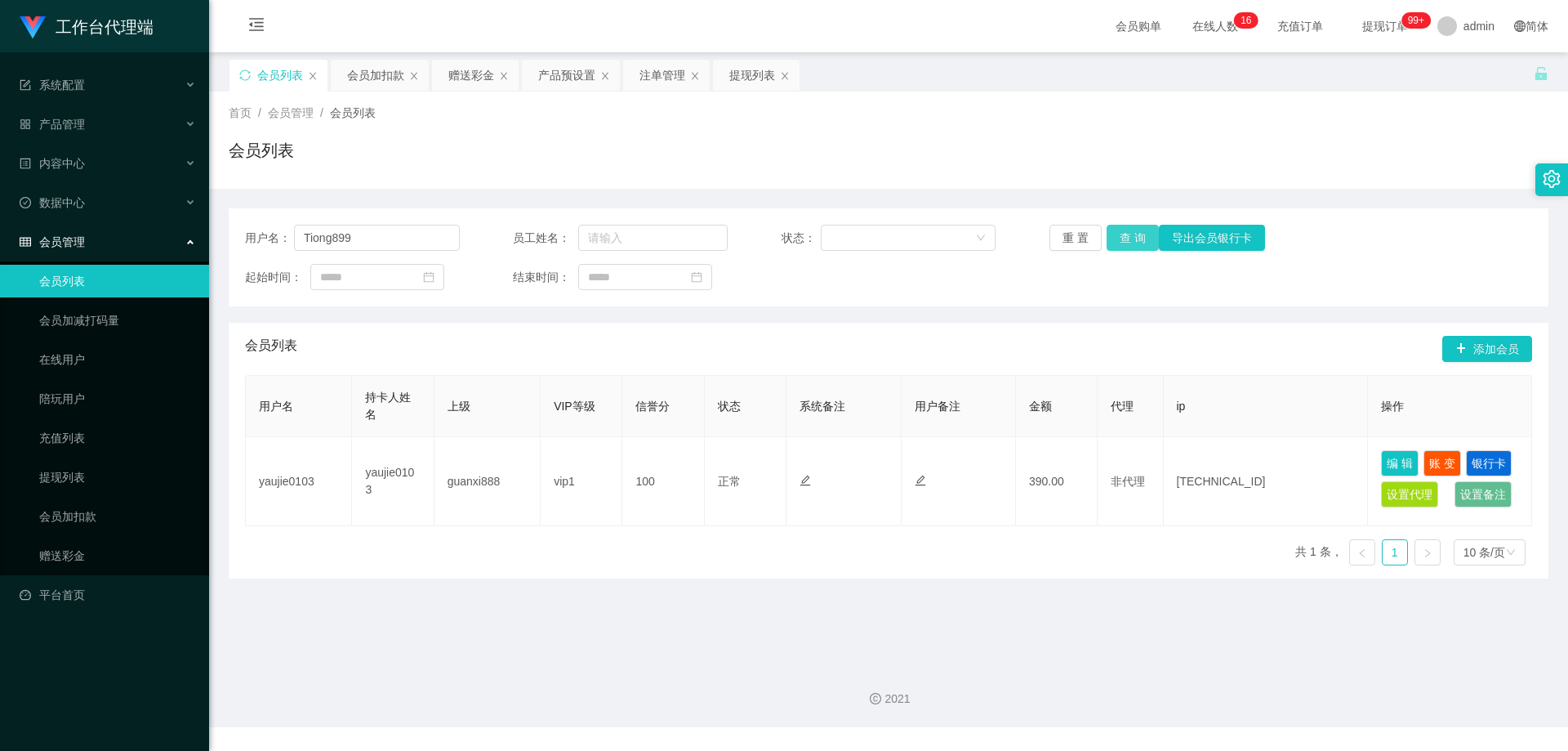
click at [1129, 240] on button "查 询" at bounding box center [1133, 238] width 53 height 26
click at [658, 68] on div "注单管理" at bounding box center [662, 75] width 45 height 31
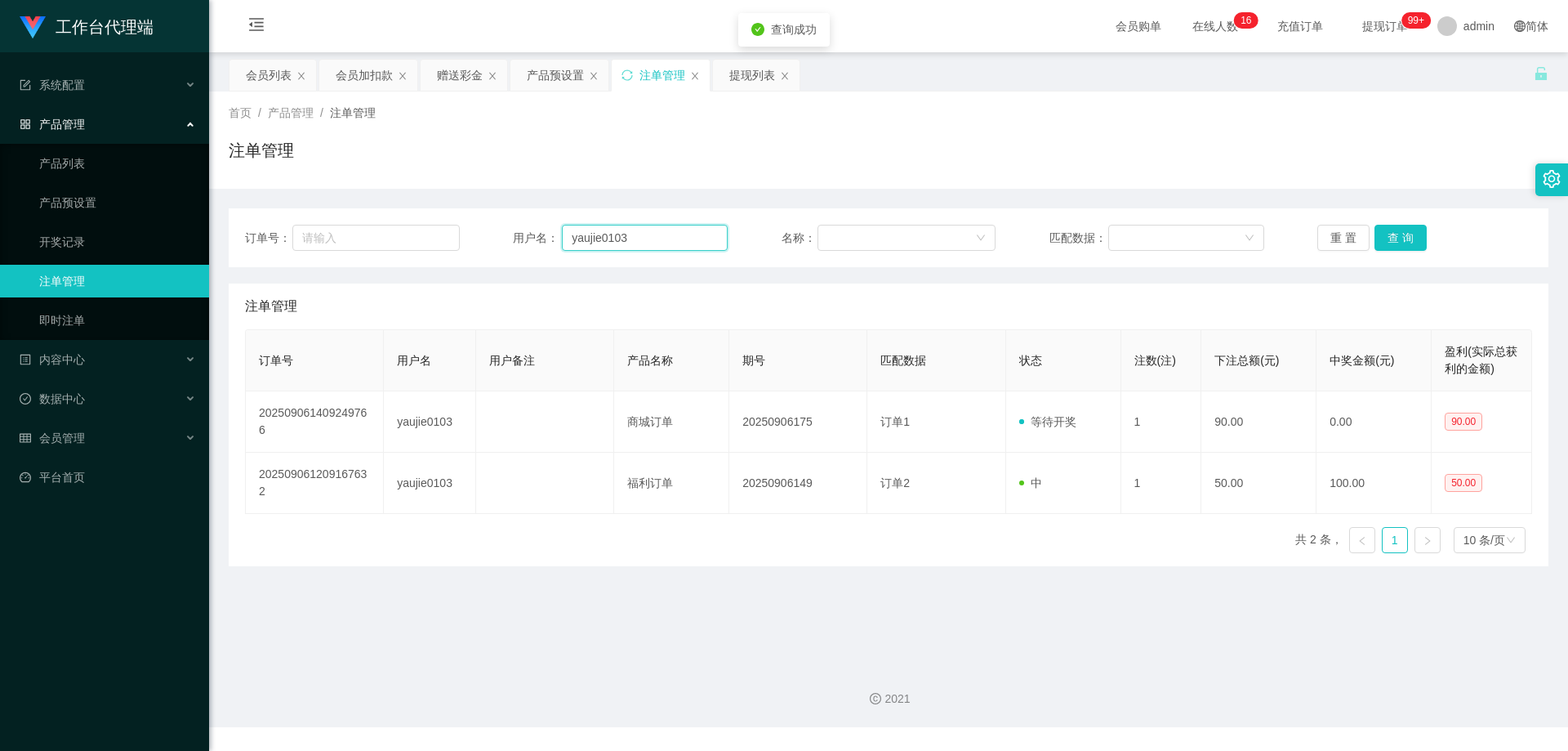
click at [491, 232] on div "订单号： 用户名： yaujie0103 名称： 匹配数据： 重 置 查 询" at bounding box center [888, 238] width 1287 height 26
paste input "Tiong899"
type input "Tiong899"
click at [1384, 237] on button "查 询" at bounding box center [1400, 238] width 53 height 26
click at [548, 68] on div "产品预设置" at bounding box center [556, 75] width 57 height 31
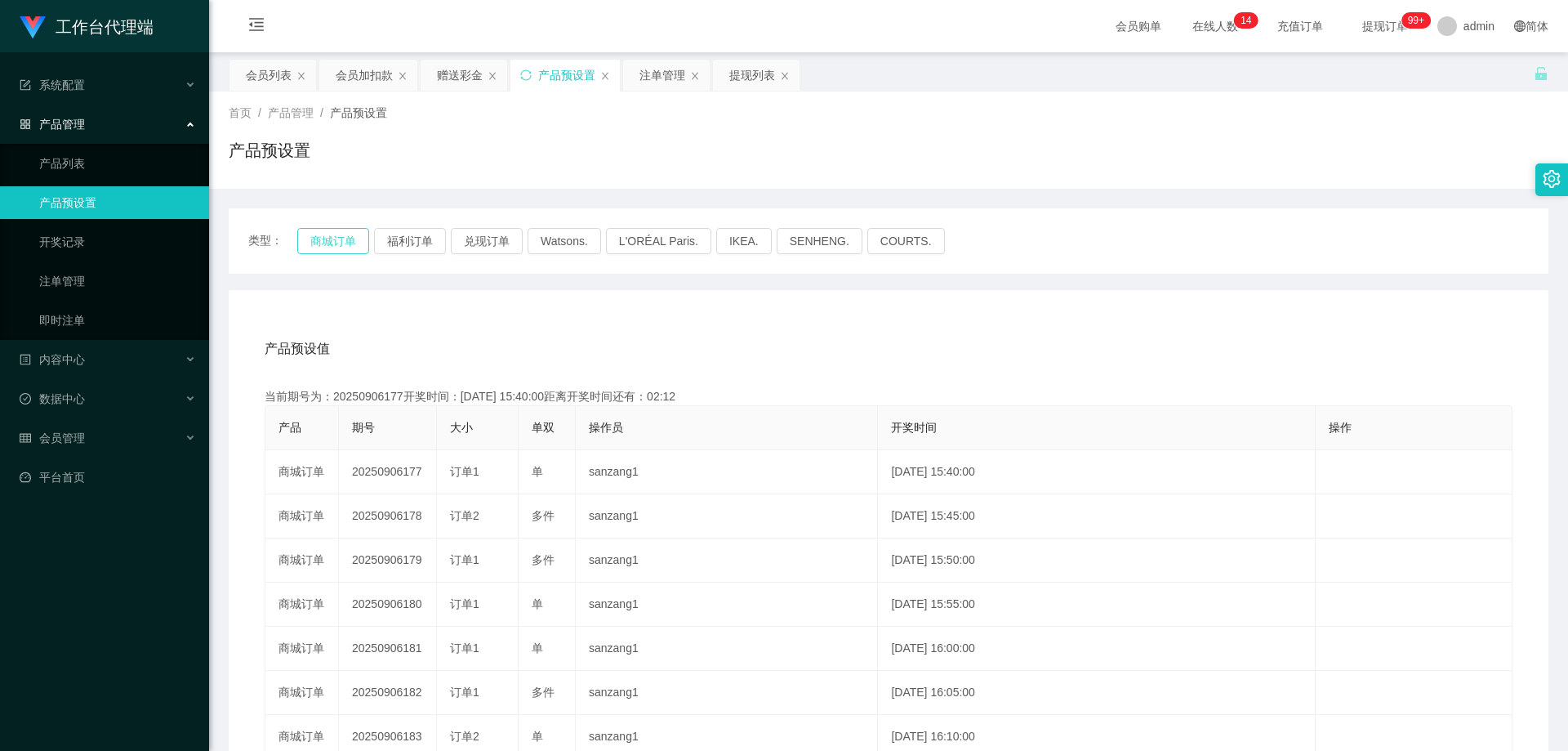
click at [319, 244] on button "商城订单" at bounding box center [333, 240] width 72 height 26
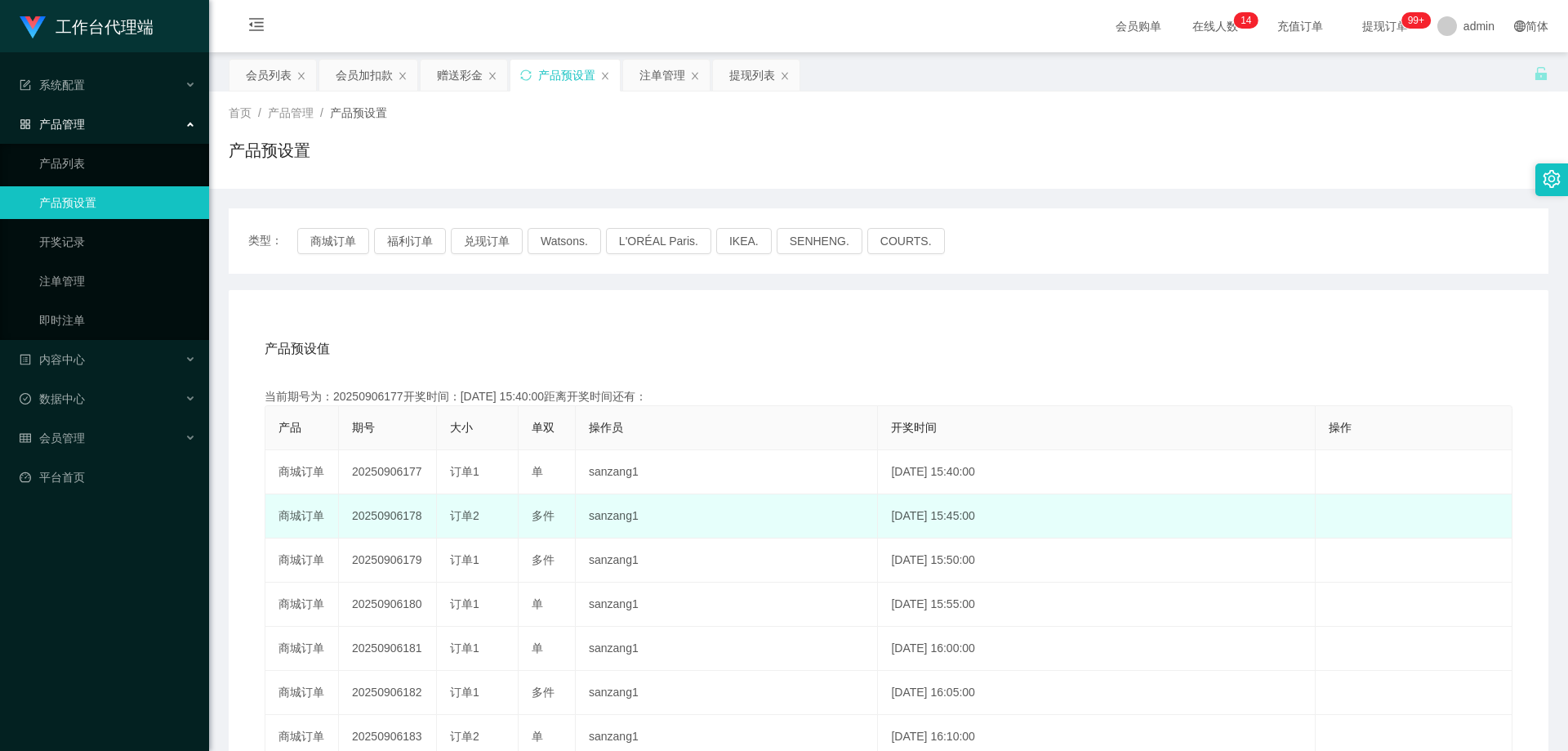
drag, startPoint x: 351, startPoint y: 515, endPoint x: 435, endPoint y: 515, distance: 84.0
click at [422, 519] on td "20250906178" at bounding box center [388, 516] width 98 height 44
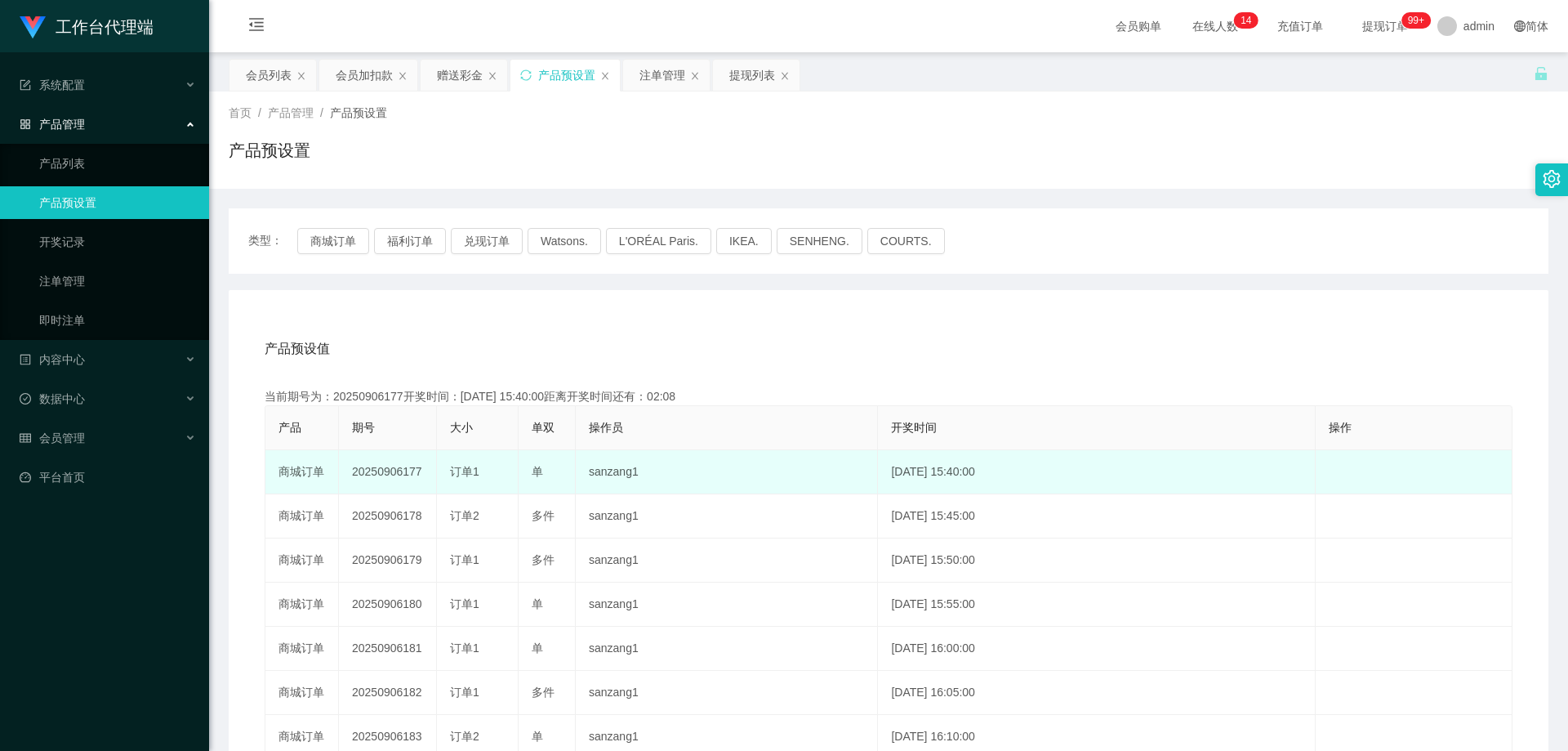
copy td "20250906178"
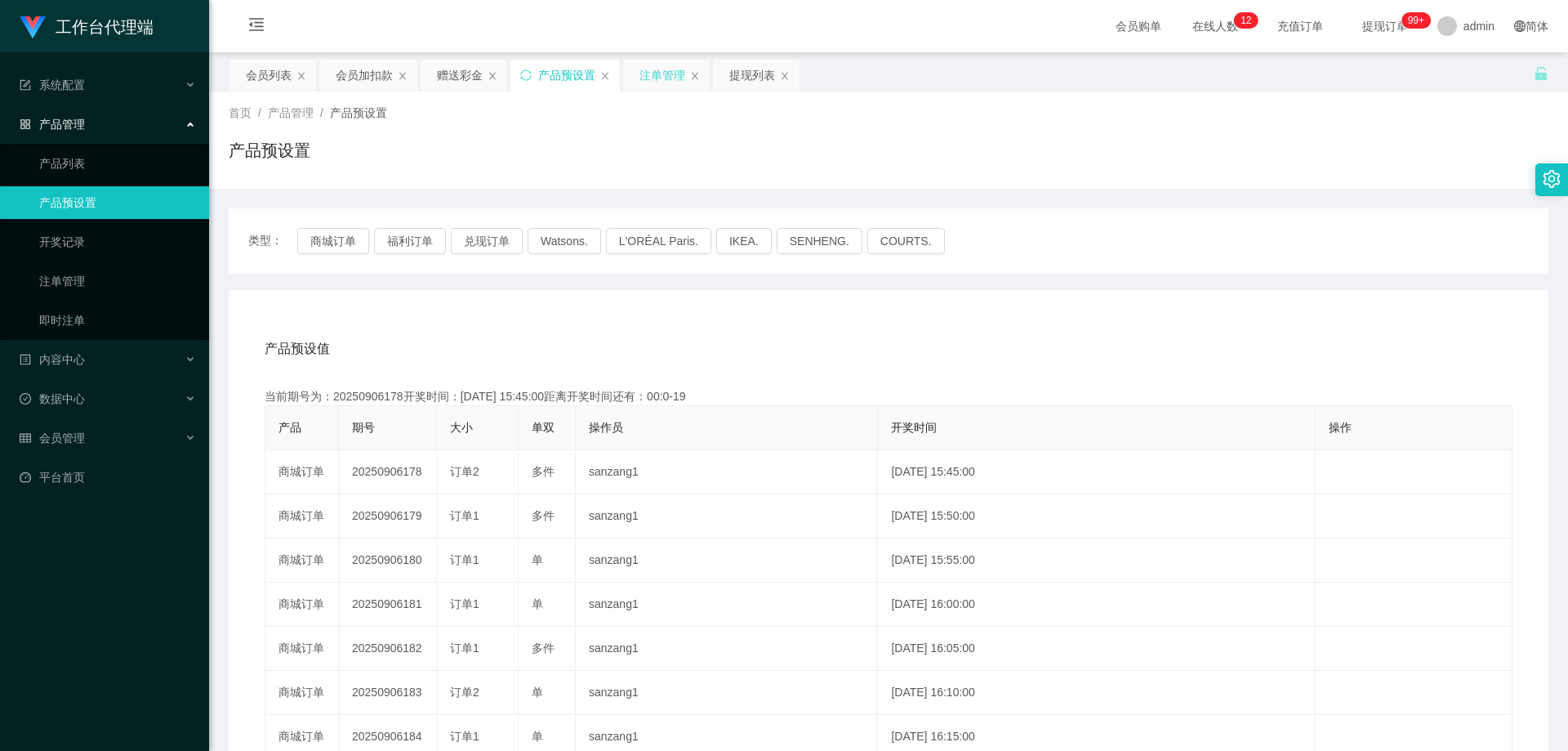
drag, startPoint x: 667, startPoint y: 64, endPoint x: 674, endPoint y: 77, distance: 14.8
click at [667, 64] on div "注单管理" at bounding box center [662, 75] width 45 height 31
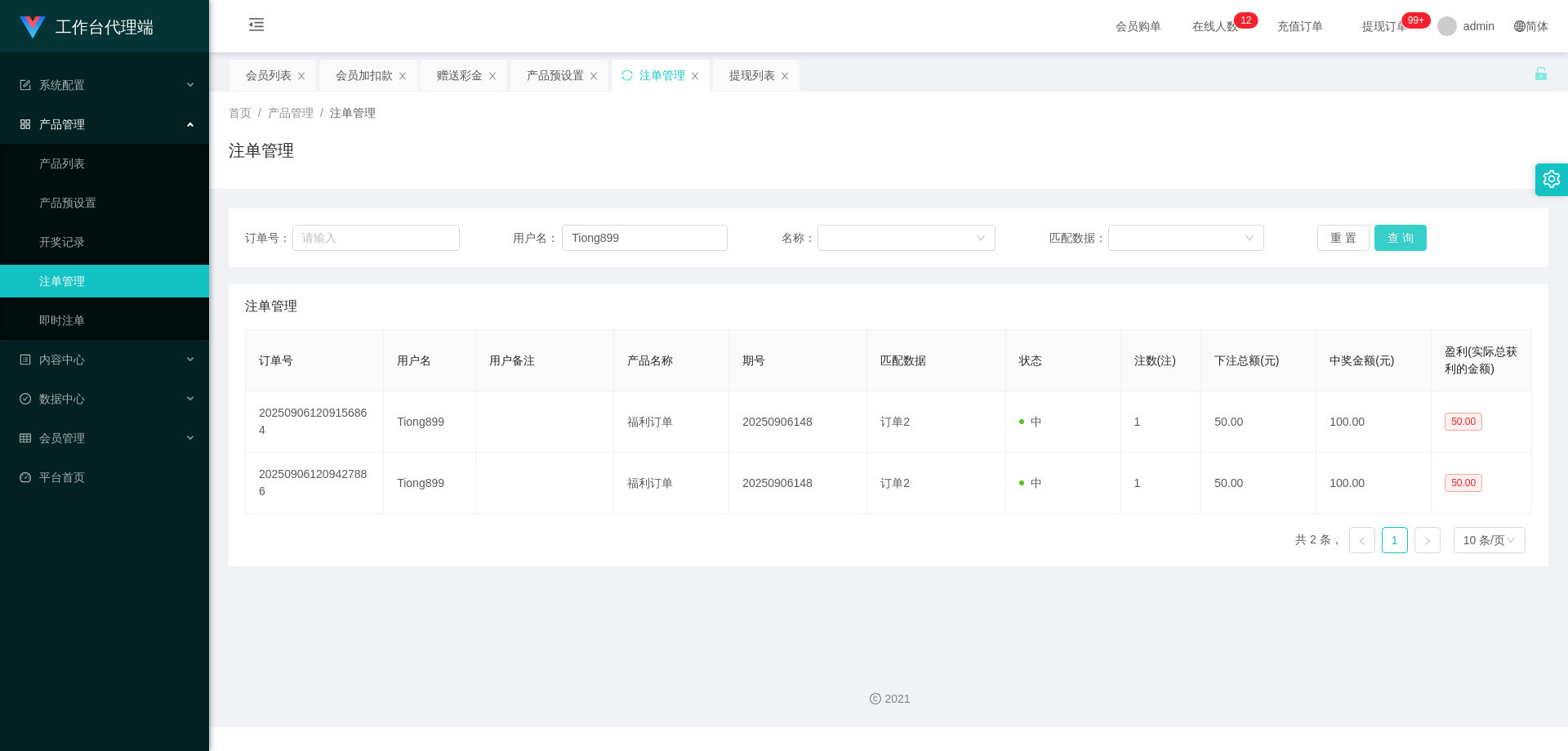
click at [1399, 242] on button "查 询" at bounding box center [1400, 238] width 53 height 26
click at [1399, 241] on button "查 询" at bounding box center [1400, 238] width 53 height 26
click at [1399, 241] on button "查 询" at bounding box center [1409, 238] width 70 height 26
click at [1390, 239] on button "查 询" at bounding box center [1400, 238] width 53 height 26
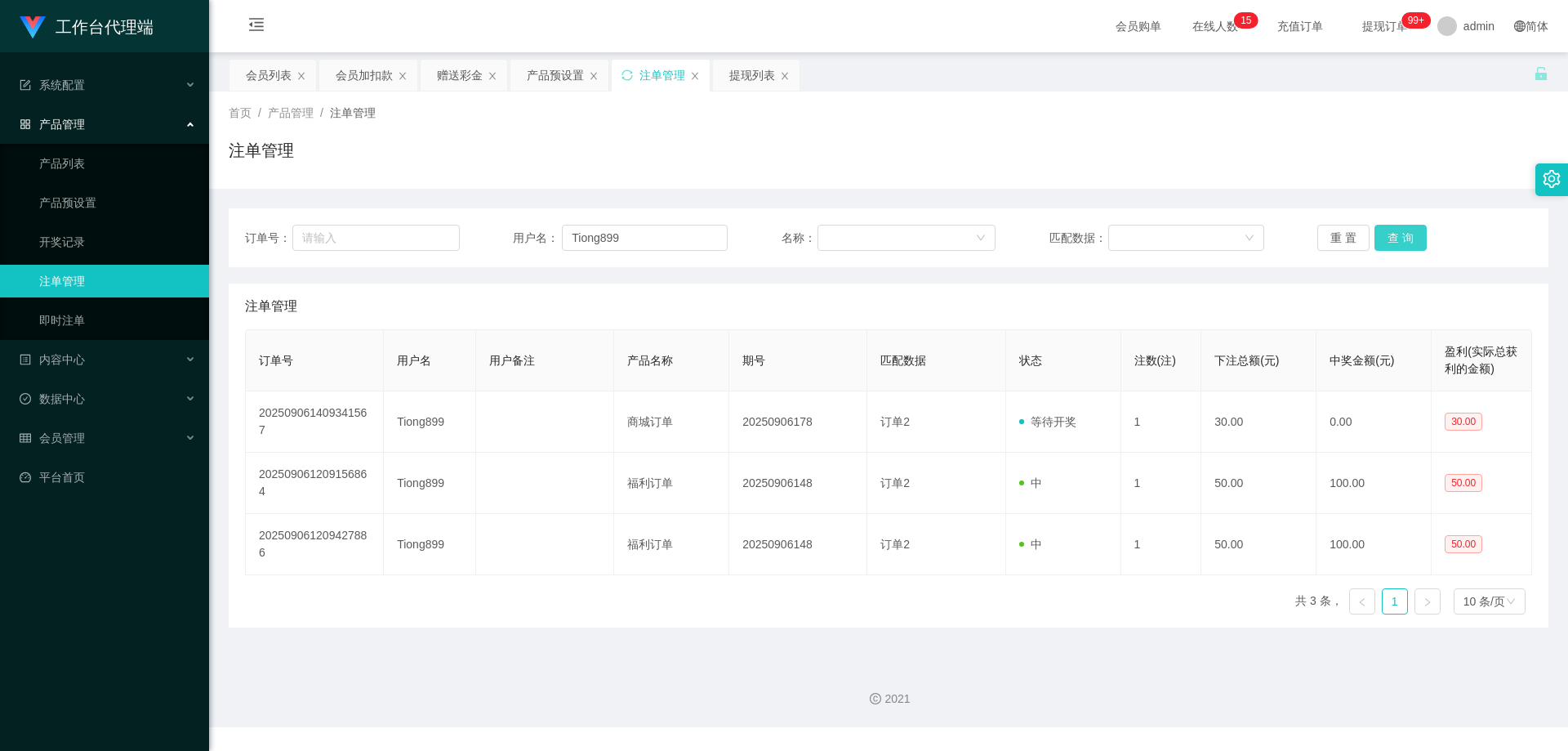
click at [1390, 239] on button "查 询" at bounding box center [1400, 238] width 53 height 26
click at [1390, 239] on button "查 询" at bounding box center [1409, 238] width 70 height 26
click at [1390, 239] on div "重 置 查 询" at bounding box center [1425, 238] width 214 height 26
click at [269, 63] on div "会员列表" at bounding box center [268, 75] width 45 height 31
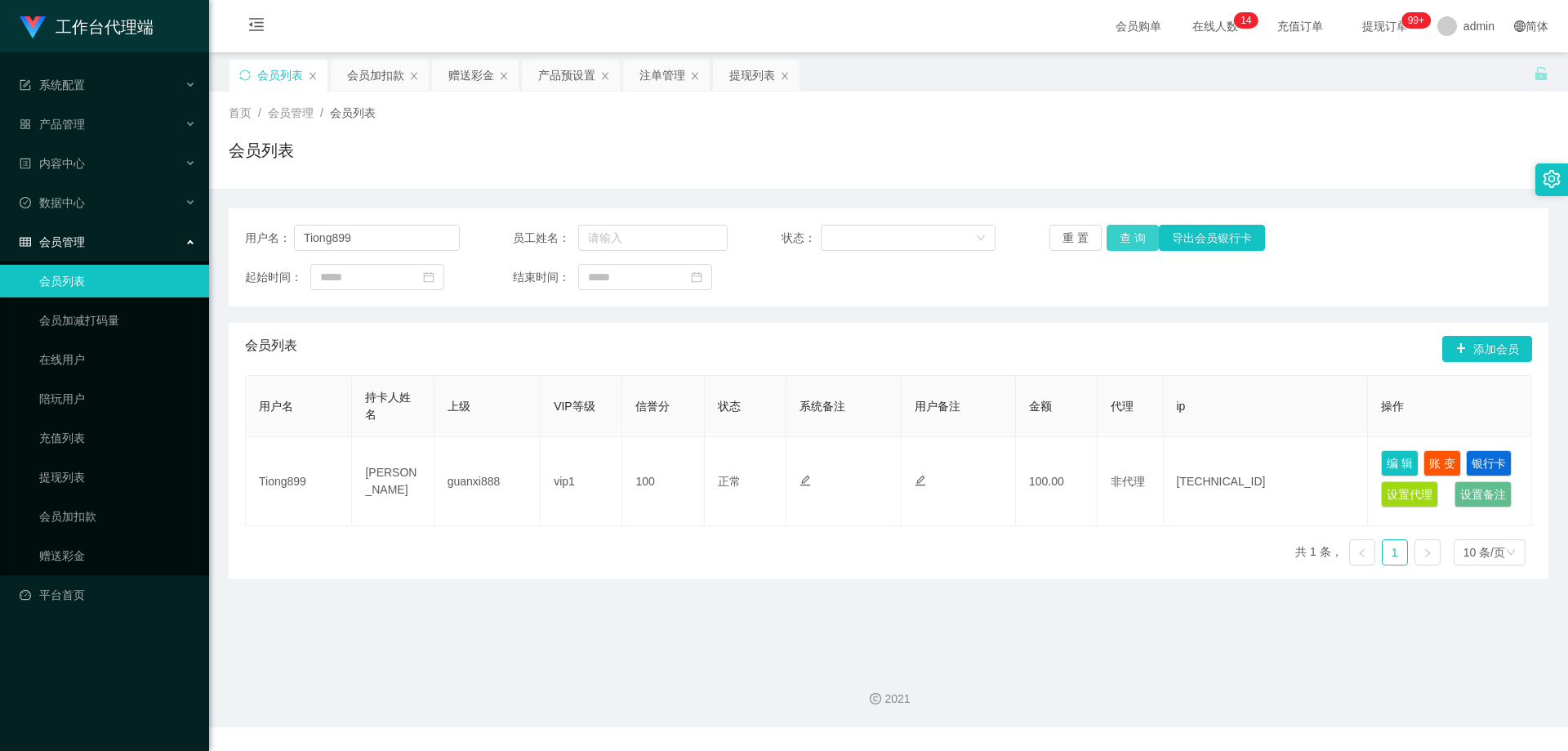
click at [1122, 232] on button "查 询" at bounding box center [1133, 238] width 53 height 26
drag, startPoint x: 176, startPoint y: 236, endPoint x: 220, endPoint y: 235, distance: 44.0
click at [155, 236] on section "工作台代理端 系统配置 产品管理 产品列表 产品预设置 开奖记录 注单管理 即时注单 内容中心 数据中心 会员管理 会员列表 会员加减打码量 在线用户 陪玩用…" at bounding box center [784, 363] width 1568 height 727
paste input "Laiwenda123"
type input "Laiwenda123"
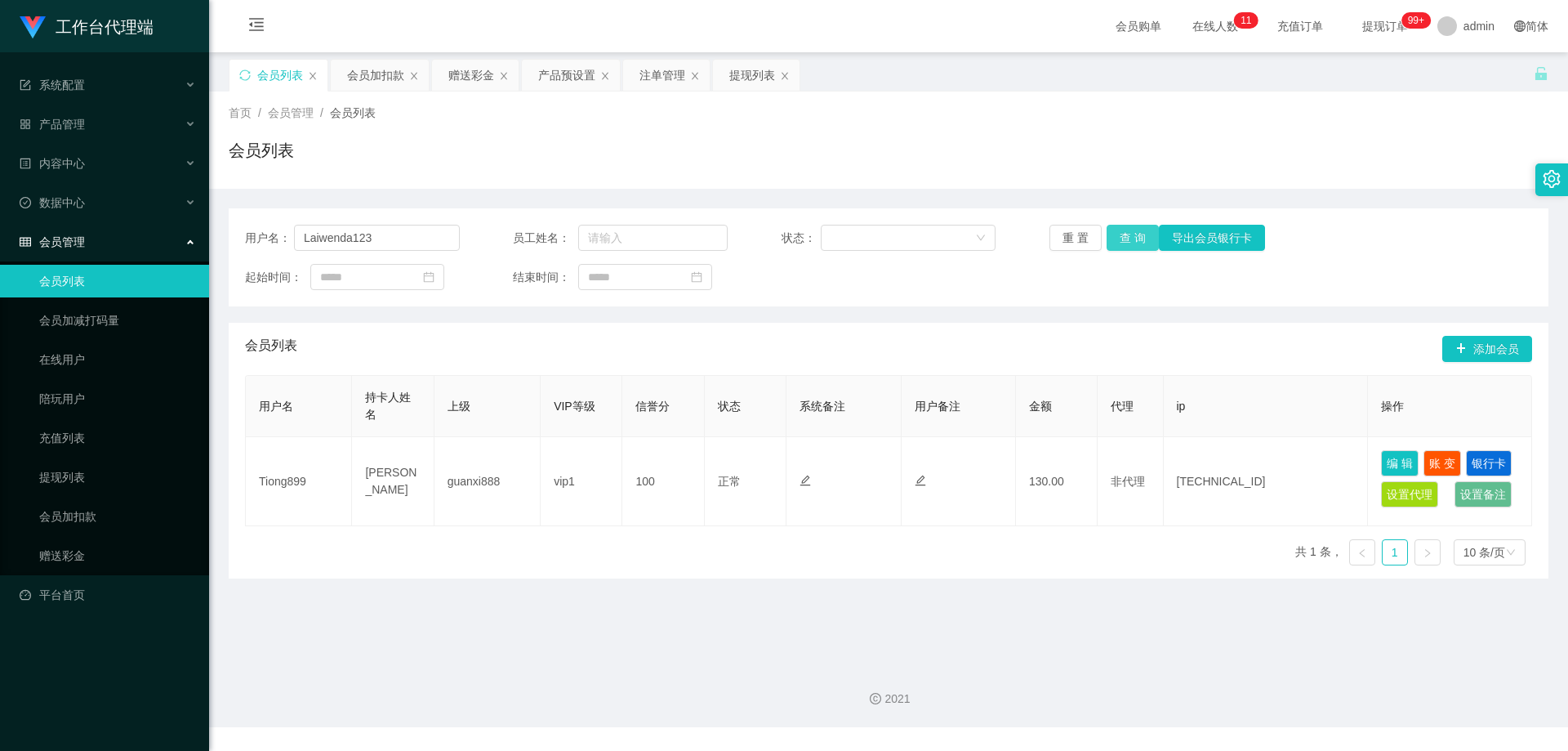
click at [1140, 240] on button "查 询" at bounding box center [1133, 238] width 53 height 26
click at [635, 79] on div "注单管理" at bounding box center [667, 75] width 87 height 31
click at [659, 75] on div "注单管理" at bounding box center [662, 75] width 45 height 31
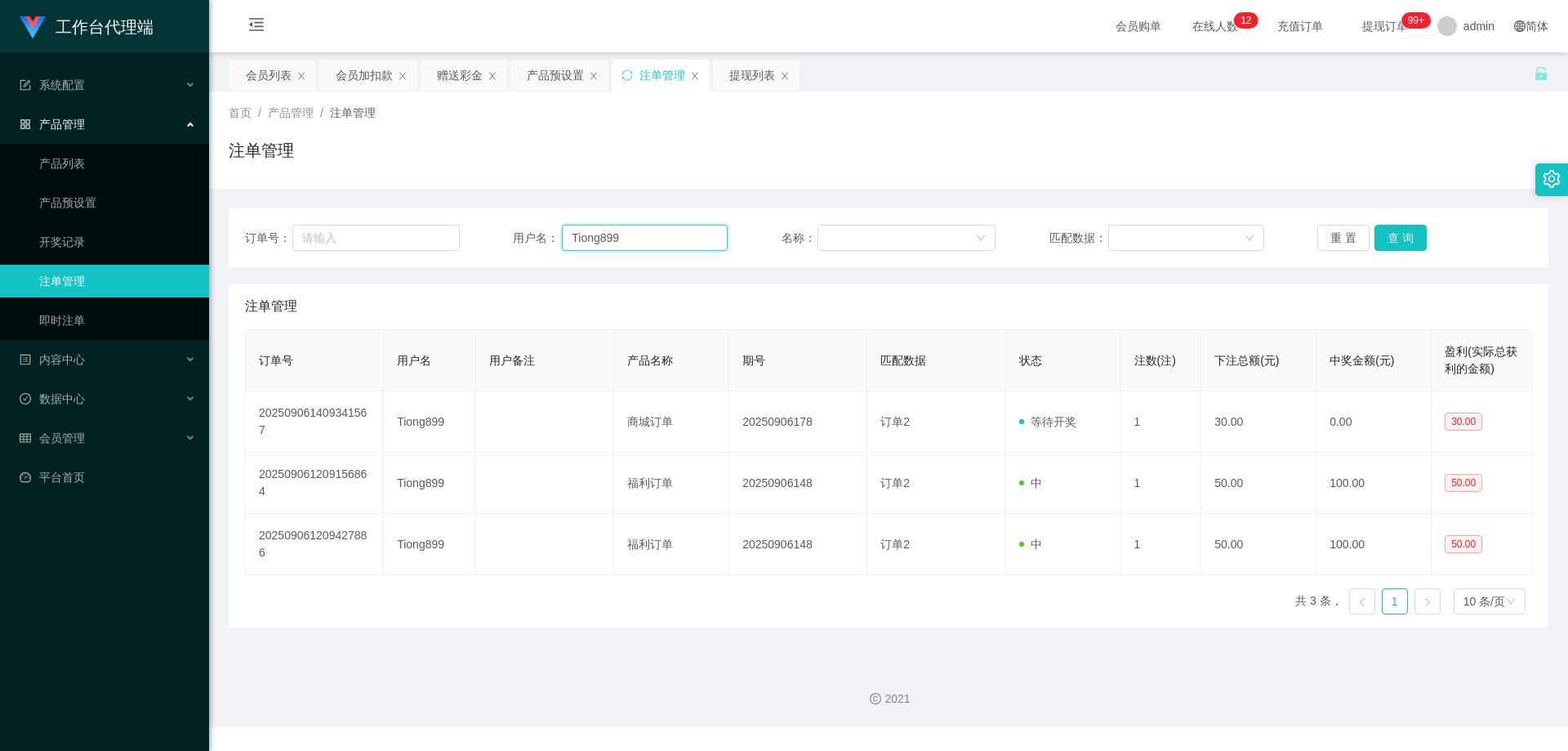
drag, startPoint x: 419, startPoint y: 226, endPoint x: 500, endPoint y: 224, distance: 81.0
click at [418, 225] on div "订单号： 用户名： Tiong899 名称： 匹配数据： 重 置 查 询" at bounding box center [888, 238] width 1287 height 26
paste input "Laiwenda123"
type input "Laiwenda123"
click at [1390, 240] on button "查 询" at bounding box center [1400, 238] width 53 height 26
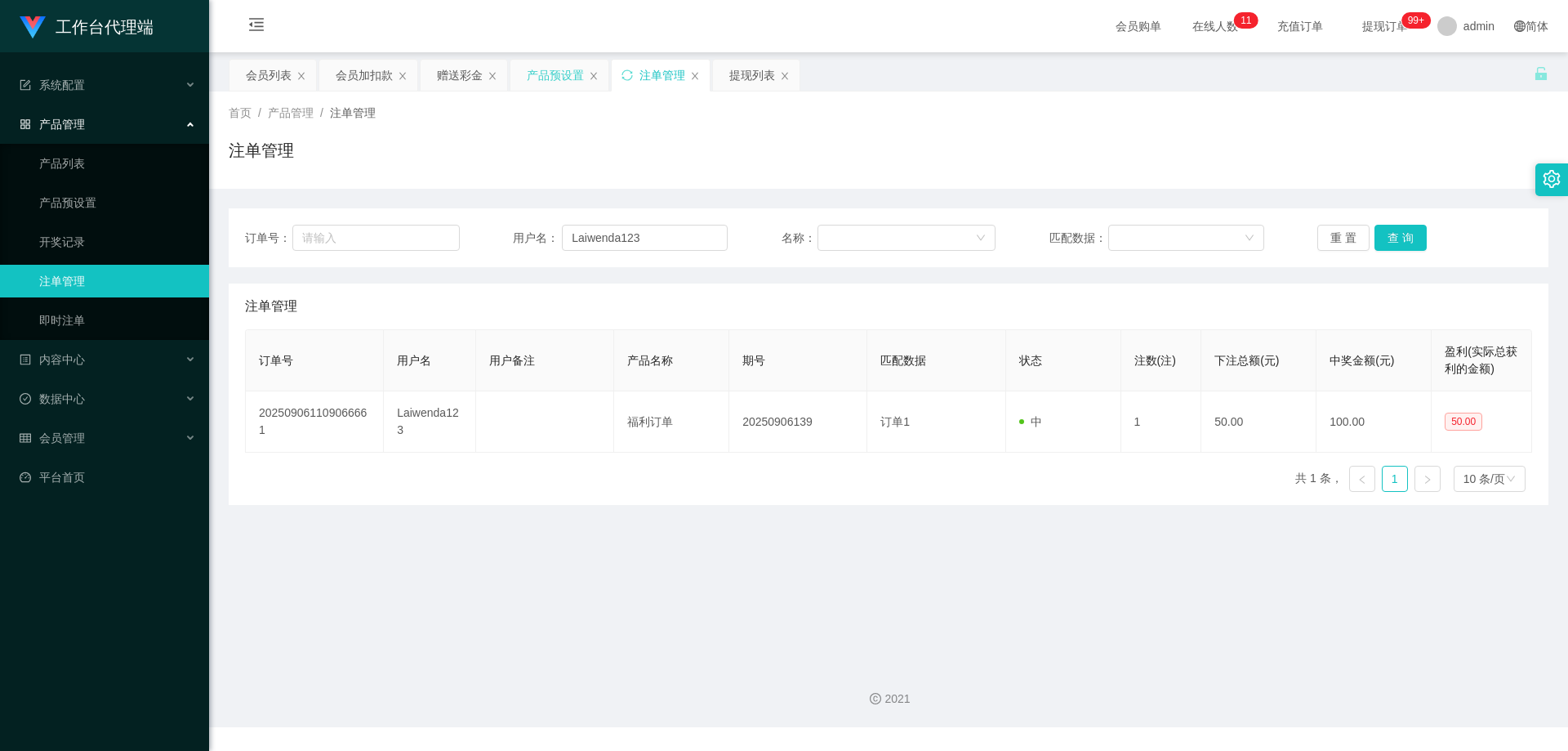
click at [537, 80] on div "产品预设置" at bounding box center [556, 75] width 57 height 31
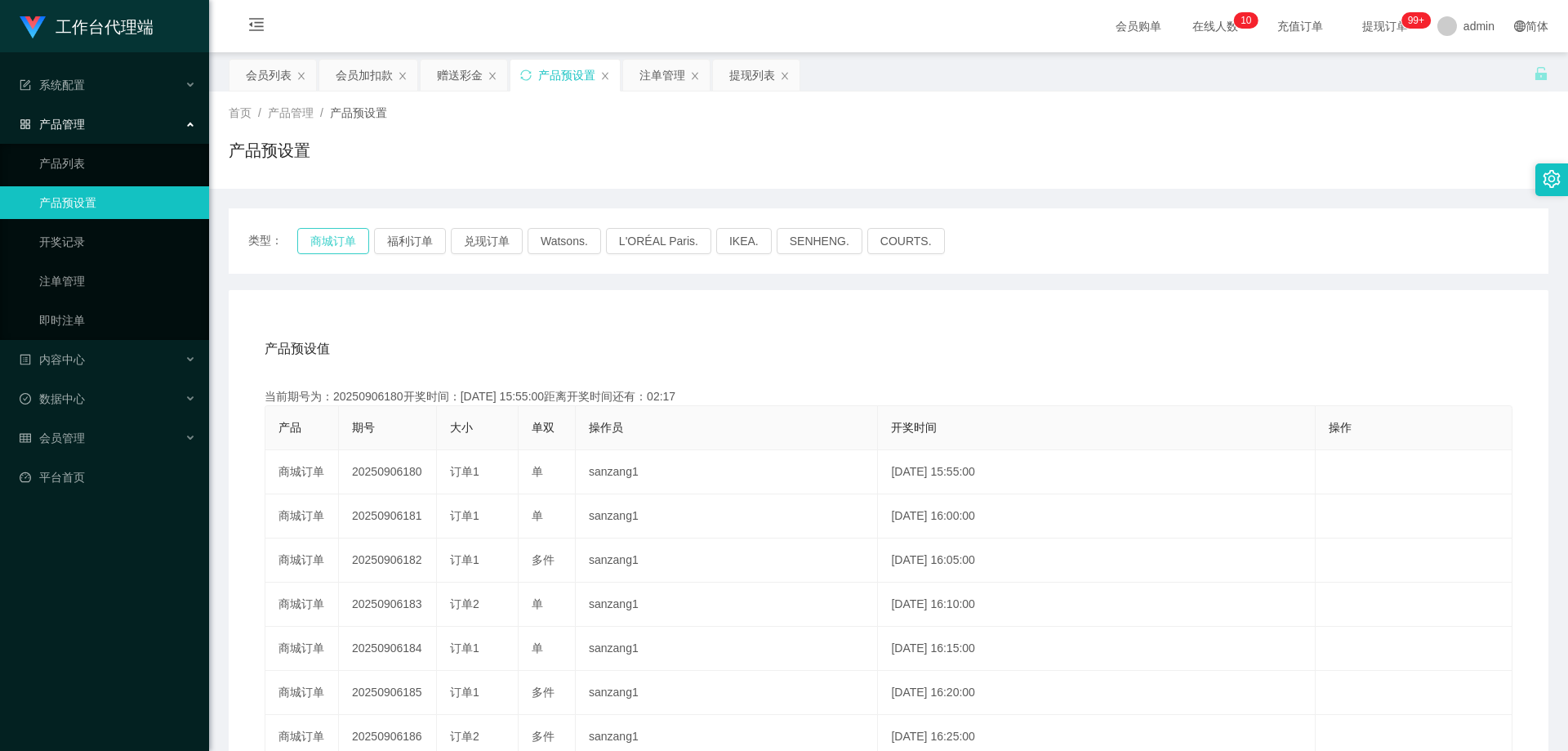
click at [346, 236] on button "商城订单" at bounding box center [333, 240] width 72 height 26
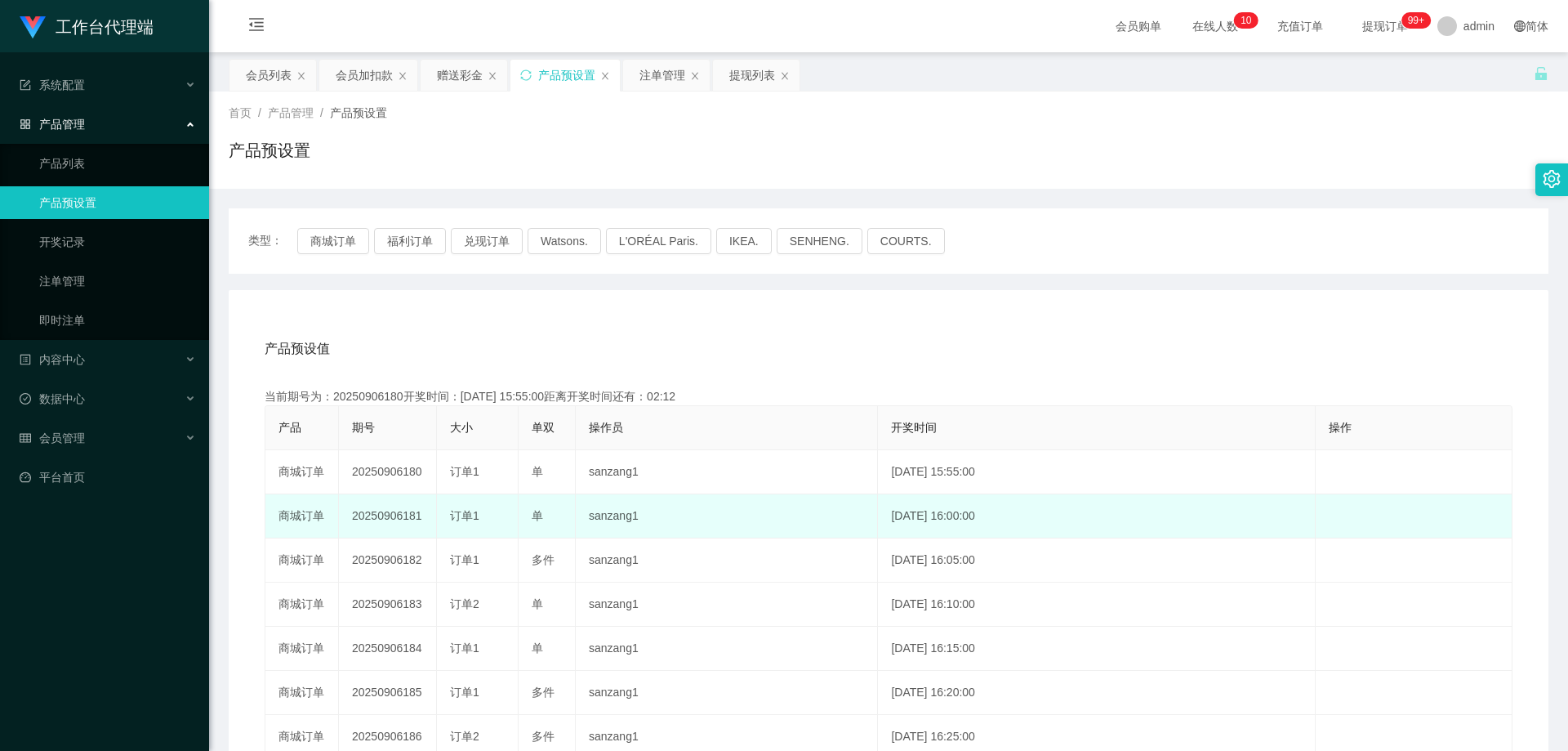
drag, startPoint x: 349, startPoint y: 516, endPoint x: 435, endPoint y: 519, distance: 86.1
click at [435, 519] on td "20250906181" at bounding box center [388, 516] width 98 height 44
copy td "20250906181"
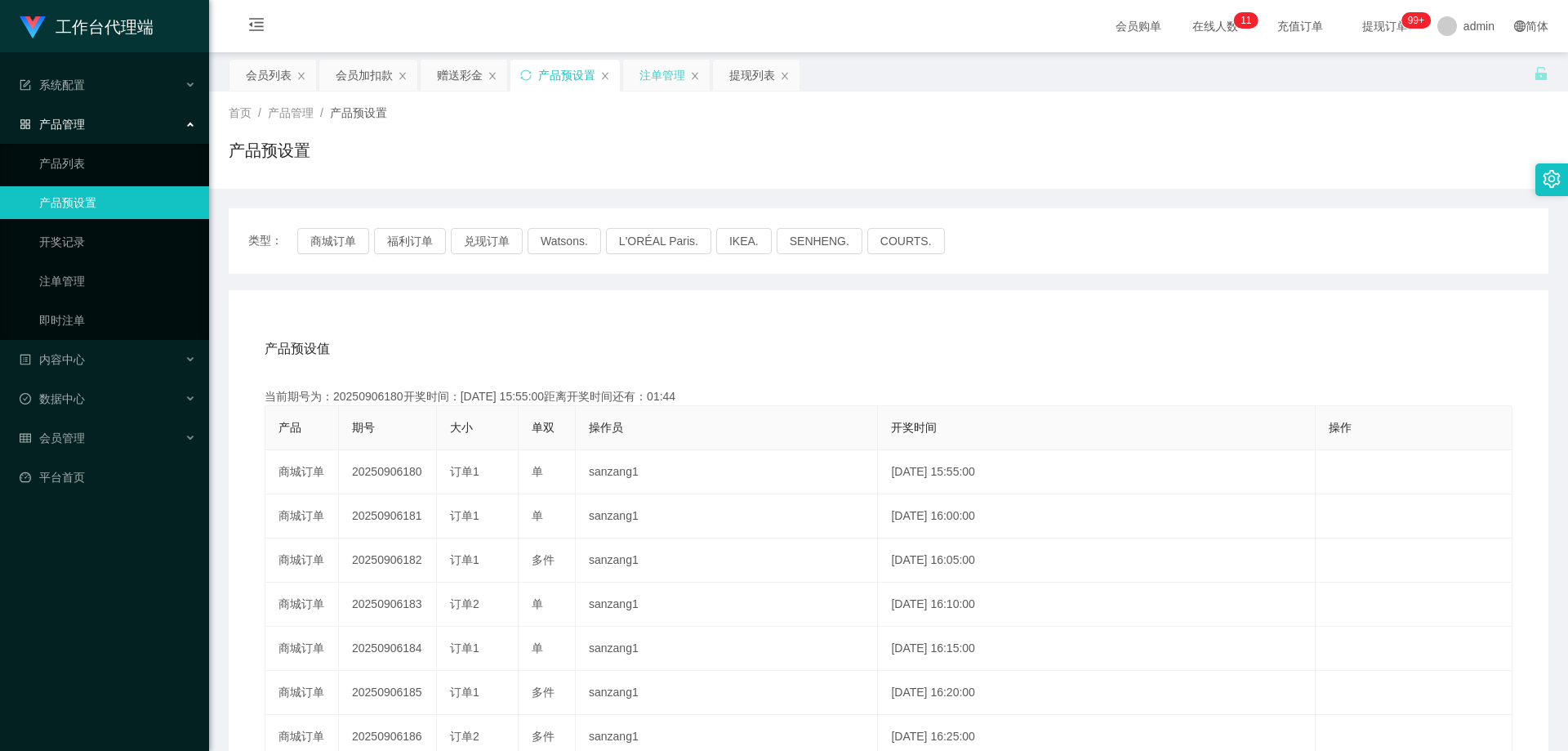
click at [664, 78] on div "注单管理" at bounding box center [662, 75] width 45 height 31
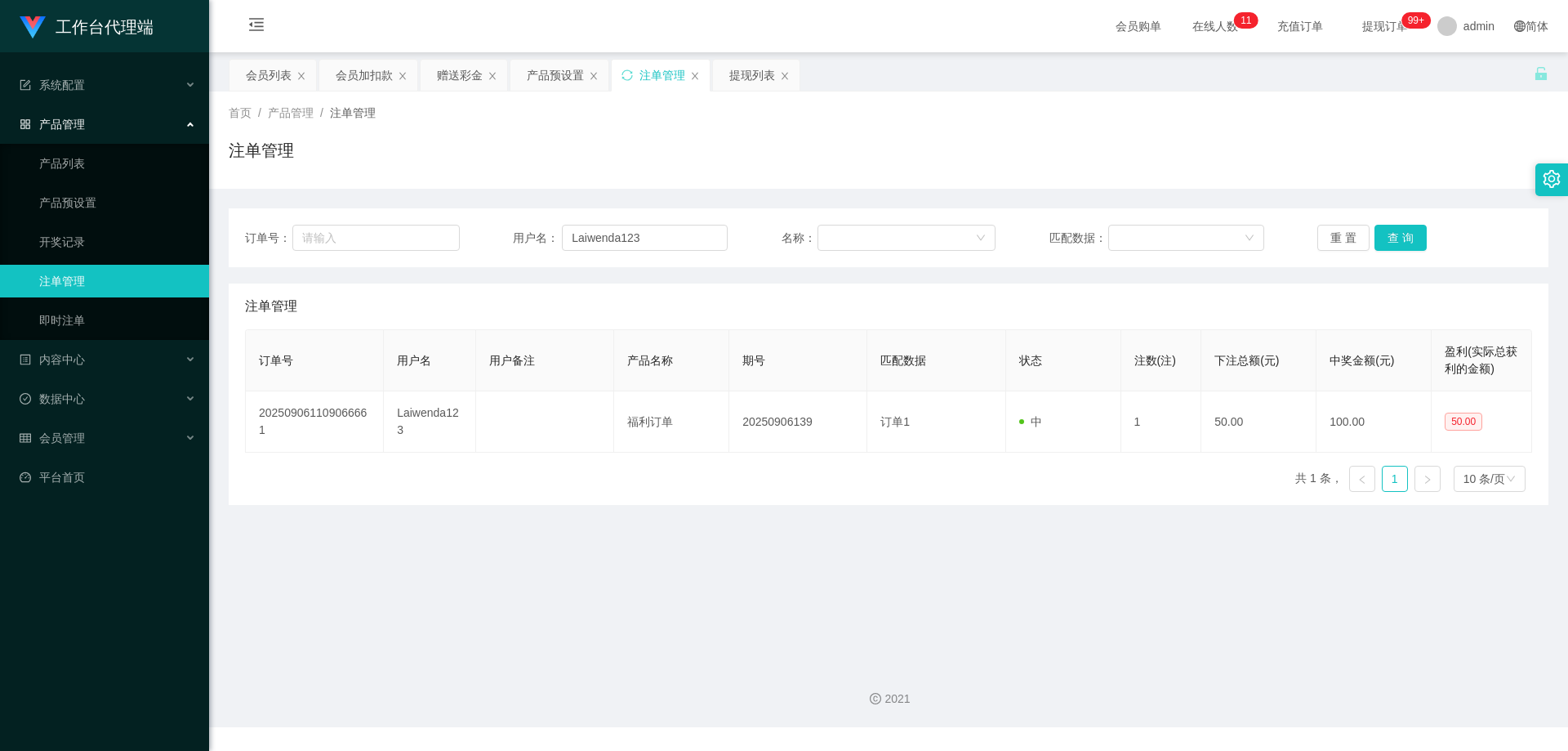
click at [1390, 223] on div "订单号： 用户名： Laiwenda123 名称： 匹配数据： 重 置 查 询" at bounding box center [888, 238] width 1319 height 59
click at [1387, 234] on button "查 询" at bounding box center [1400, 238] width 53 height 26
click at [1400, 230] on button "查 询" at bounding box center [1400, 238] width 53 height 26
click at [1392, 235] on button "查 询" at bounding box center [1400, 238] width 53 height 26
click at [1390, 235] on button "查 询" at bounding box center [1400, 238] width 53 height 26
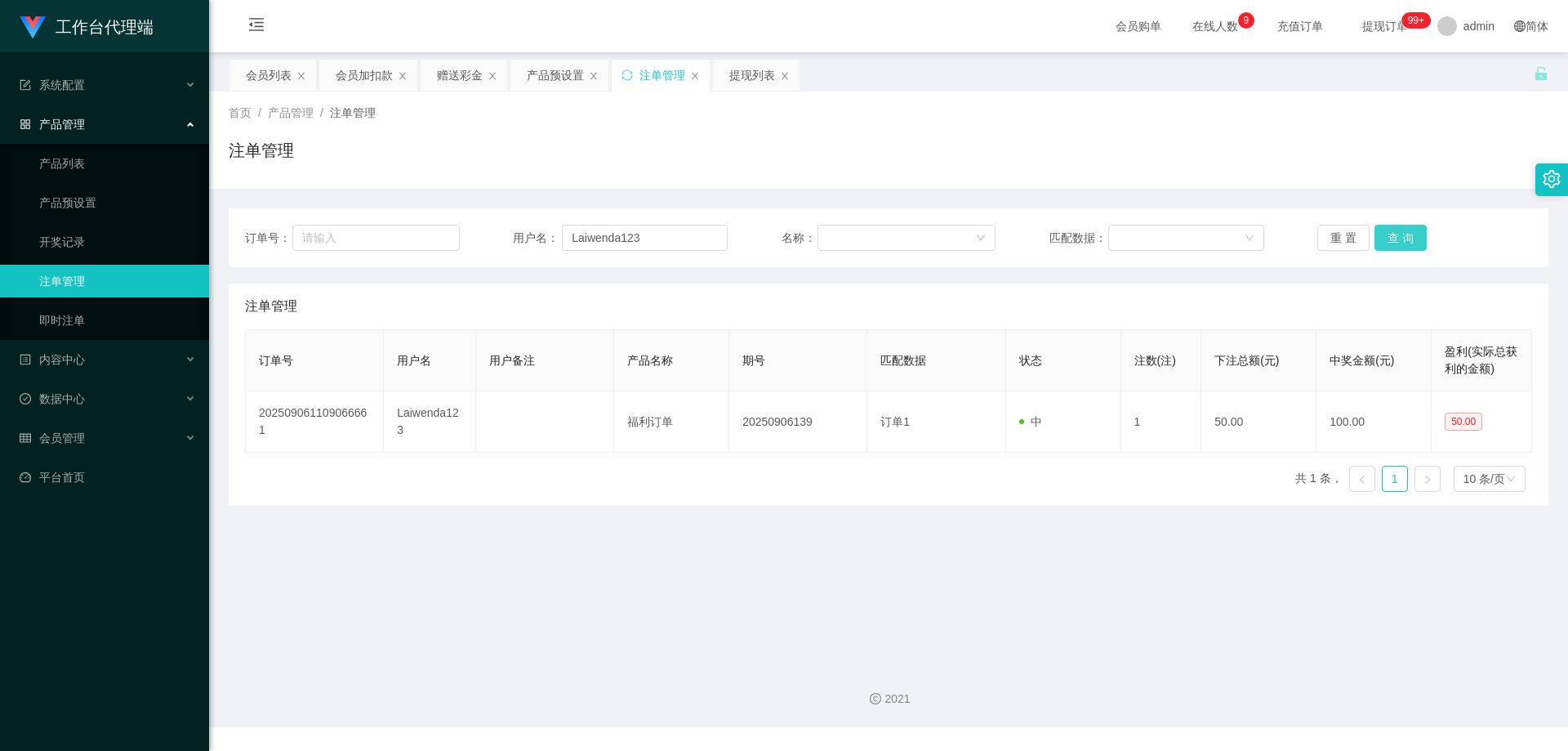
click at [1399, 226] on button "查 询" at bounding box center [1400, 238] width 53 height 26
click at [466, 234] on div "订单号： 用户名： Laiwenda123 名称： 匹配数据： 重 置 查 询" at bounding box center [888, 238] width 1287 height 26
click at [1394, 240] on button "查 询" at bounding box center [1400, 238] width 53 height 26
click at [1394, 240] on div "重 置 查 询" at bounding box center [1425, 238] width 214 height 26
click at [1394, 240] on button "查 询" at bounding box center [1400, 238] width 53 height 26
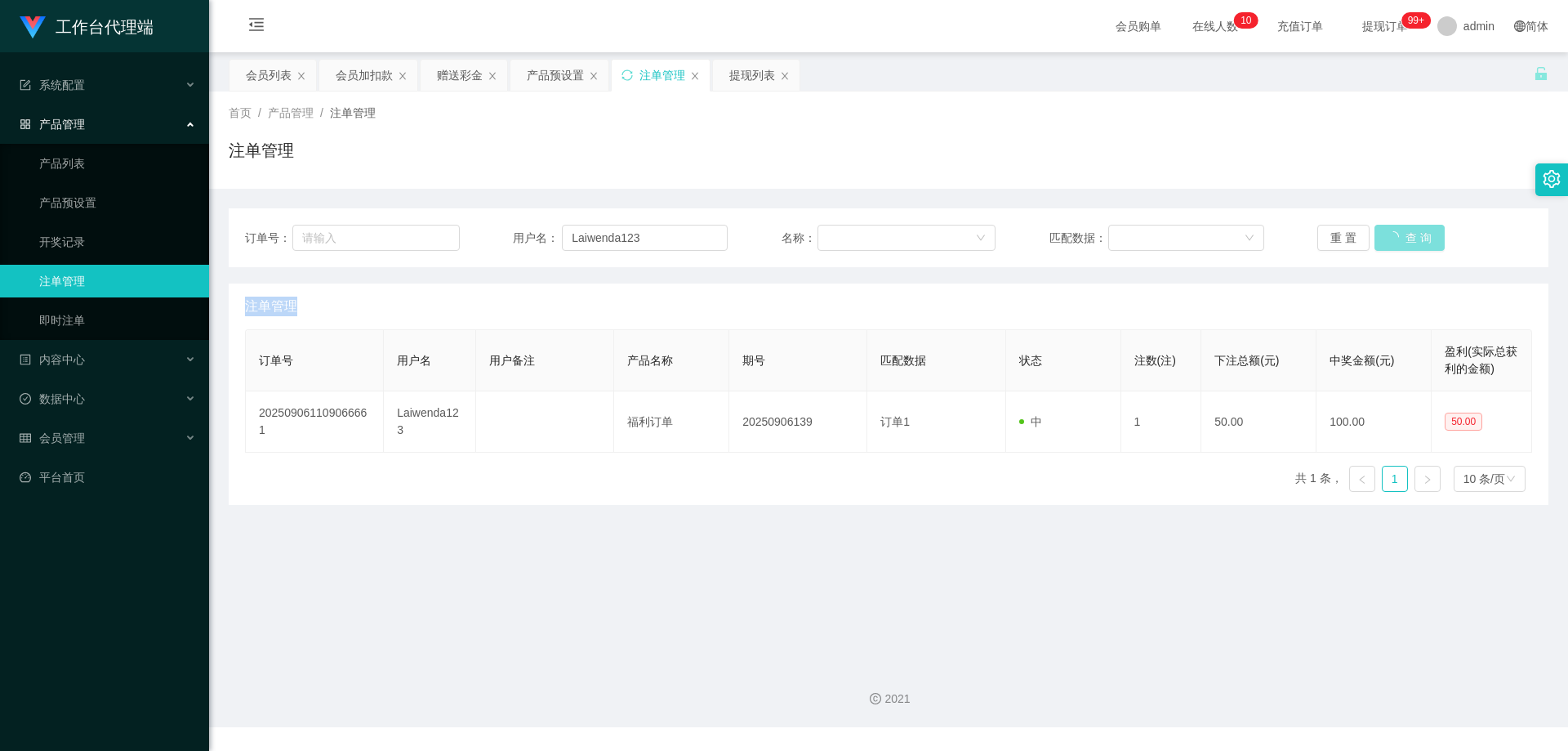
click at [1394, 240] on div "重 置 查 询" at bounding box center [1425, 238] width 214 height 26
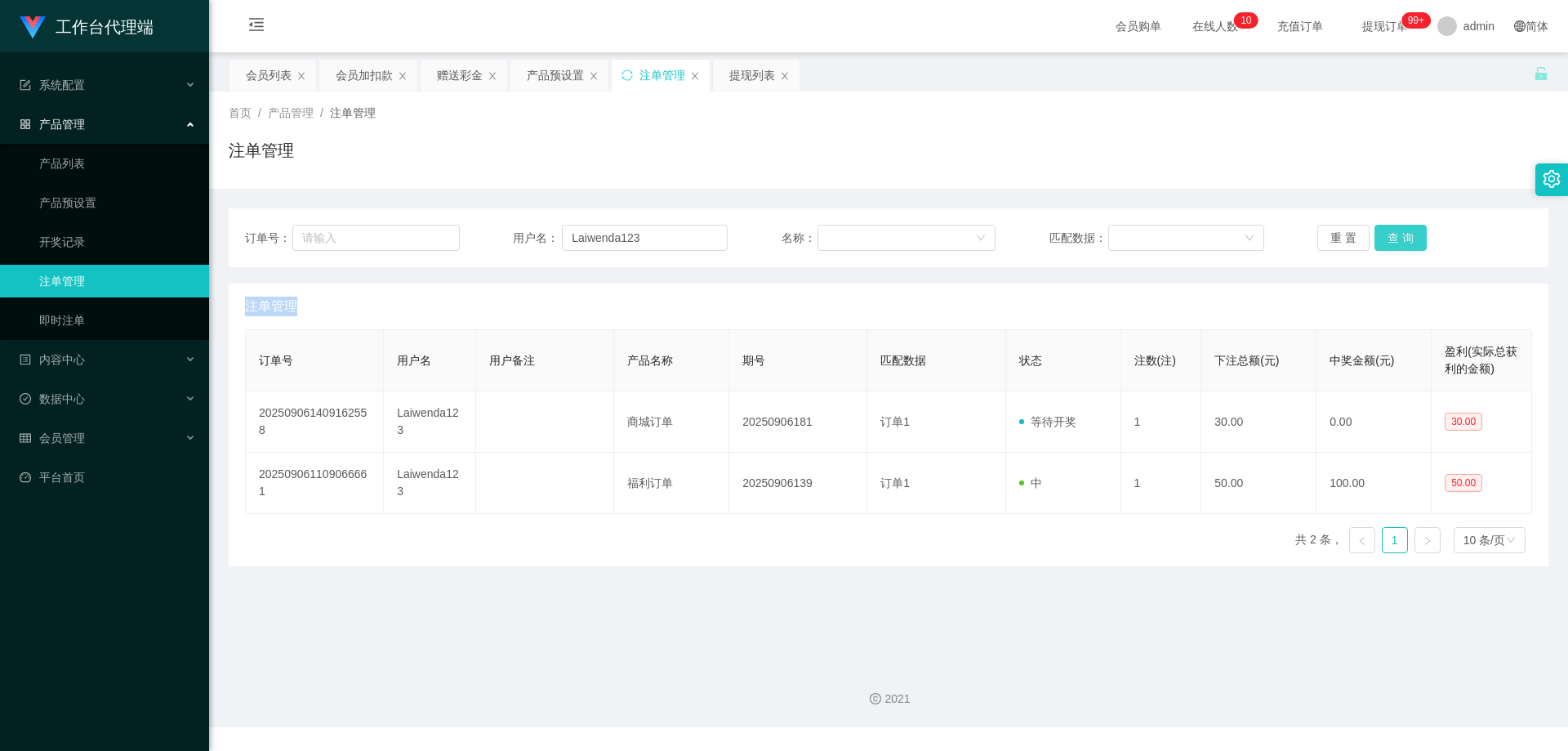
click at [1394, 240] on button "查 询" at bounding box center [1400, 238] width 53 height 26
click at [1393, 231] on button "查 询" at bounding box center [1400, 238] width 53 height 26
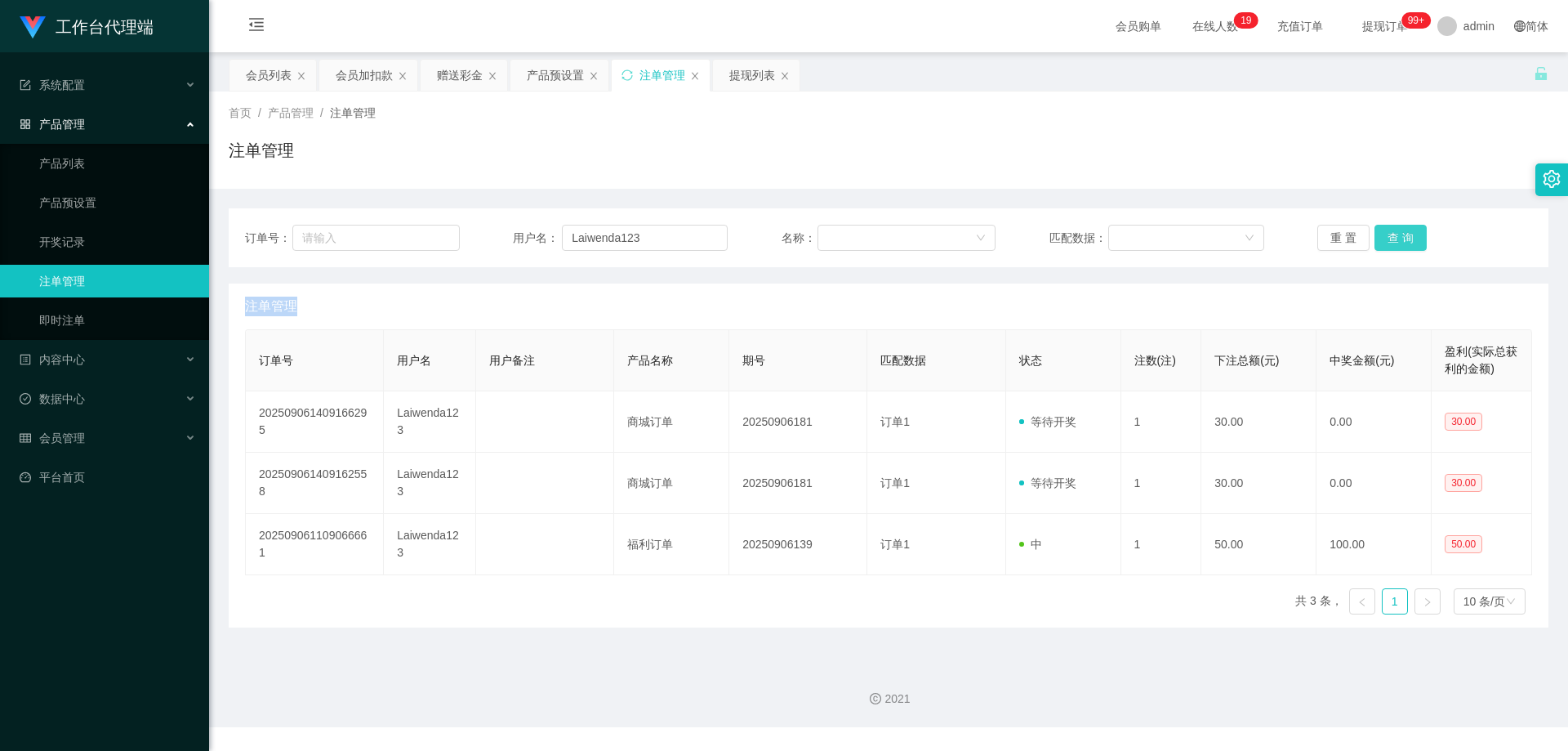
click at [1391, 238] on button "查 询" at bounding box center [1400, 238] width 53 height 26
drag, startPoint x: 625, startPoint y: 234, endPoint x: 538, endPoint y: 230, distance: 87.1
click at [538, 230] on div "用户名： Laiwenda123" at bounding box center [620, 238] width 214 height 26
click at [448, 75] on div "赠送彩金" at bounding box center [459, 75] width 45 height 31
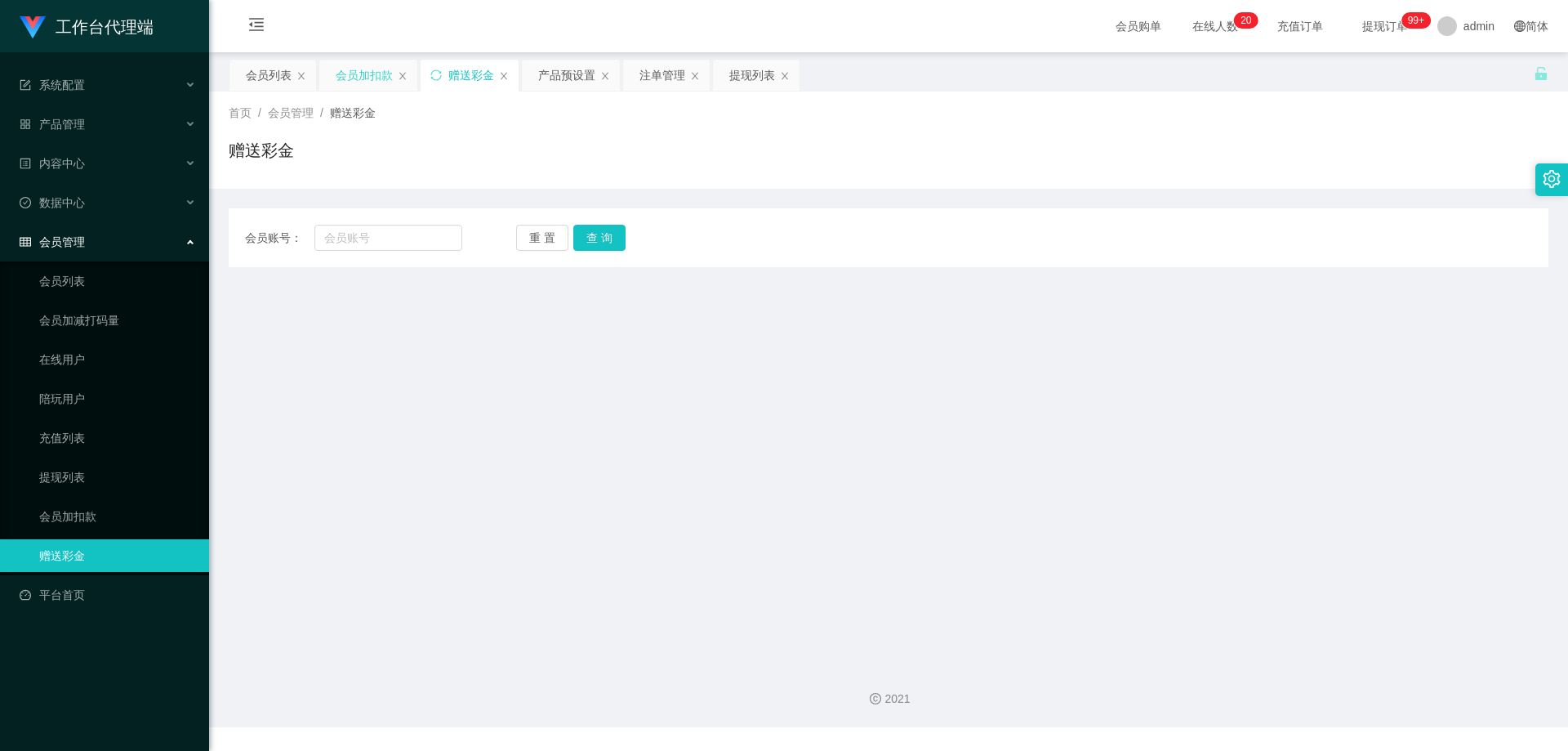
click at [362, 72] on div "会员加扣款" at bounding box center [364, 75] width 57 height 31
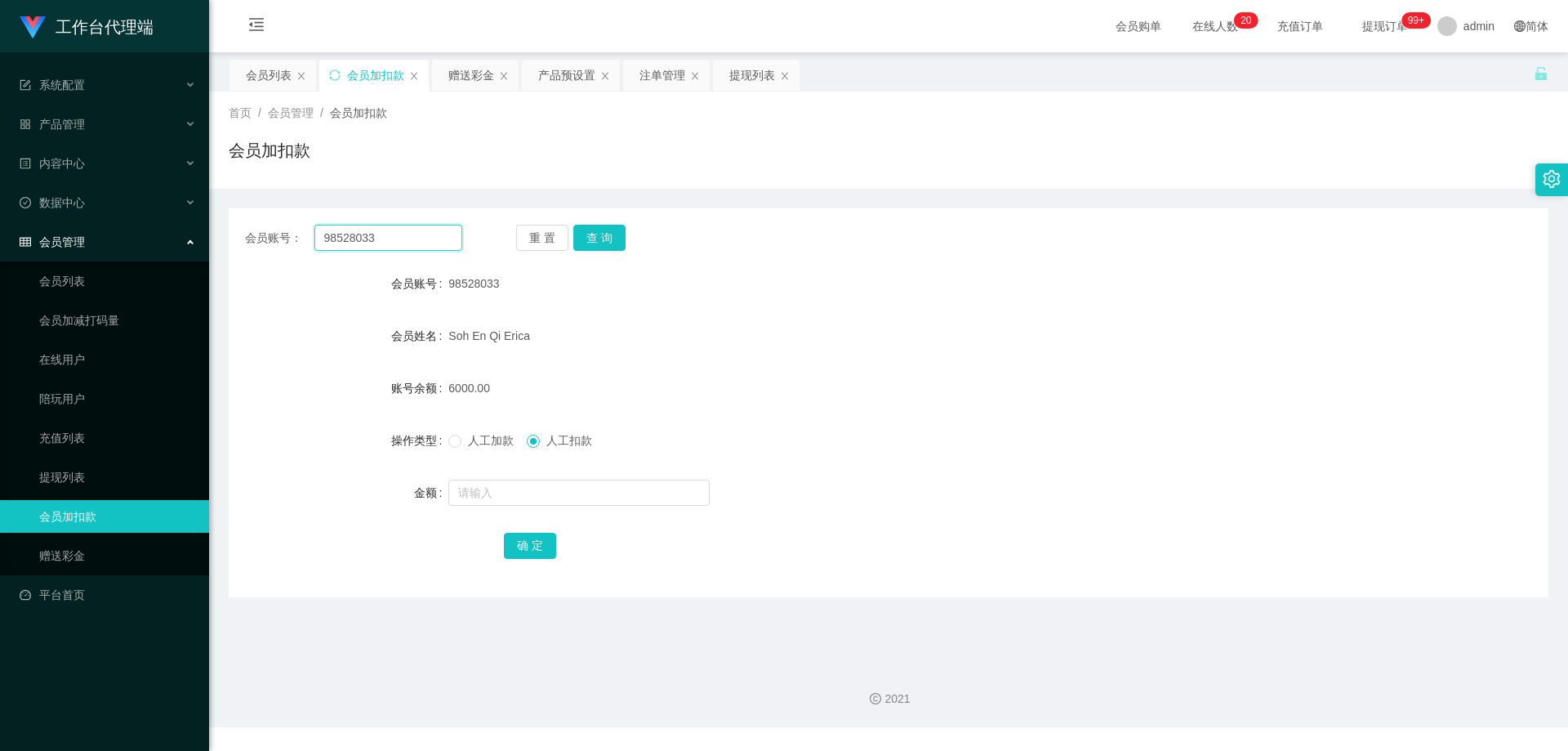
click at [401, 241] on input "98528033" at bounding box center [388, 238] width 148 height 26
drag, startPoint x: 409, startPoint y: 234, endPoint x: 262, endPoint y: 228, distance: 147.1
click at [262, 228] on div "会员账号： 98528033" at bounding box center [353, 238] width 217 height 26
click at [647, 68] on div "注单管理" at bounding box center [662, 75] width 45 height 31
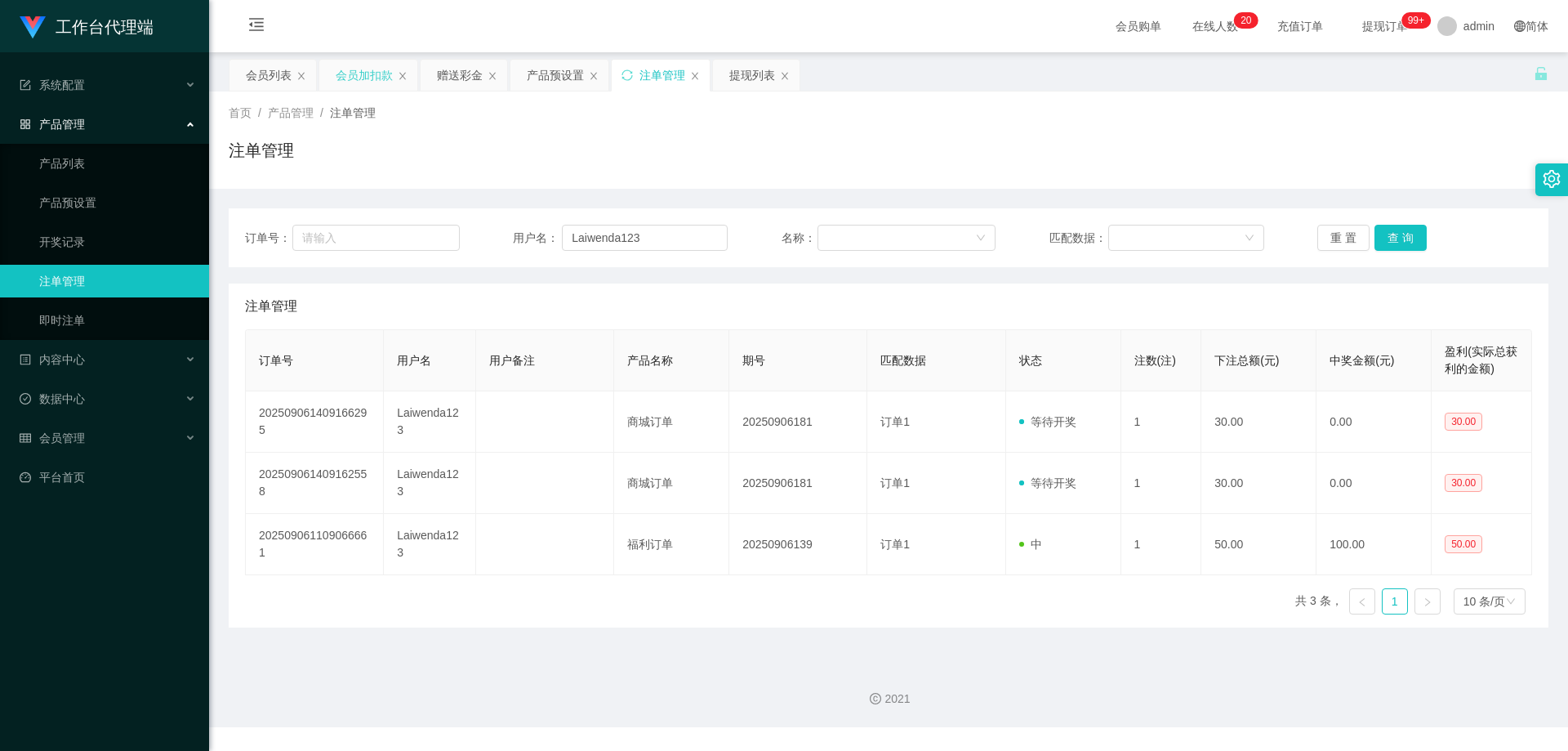
click at [361, 73] on div "会员加扣款" at bounding box center [364, 75] width 57 height 31
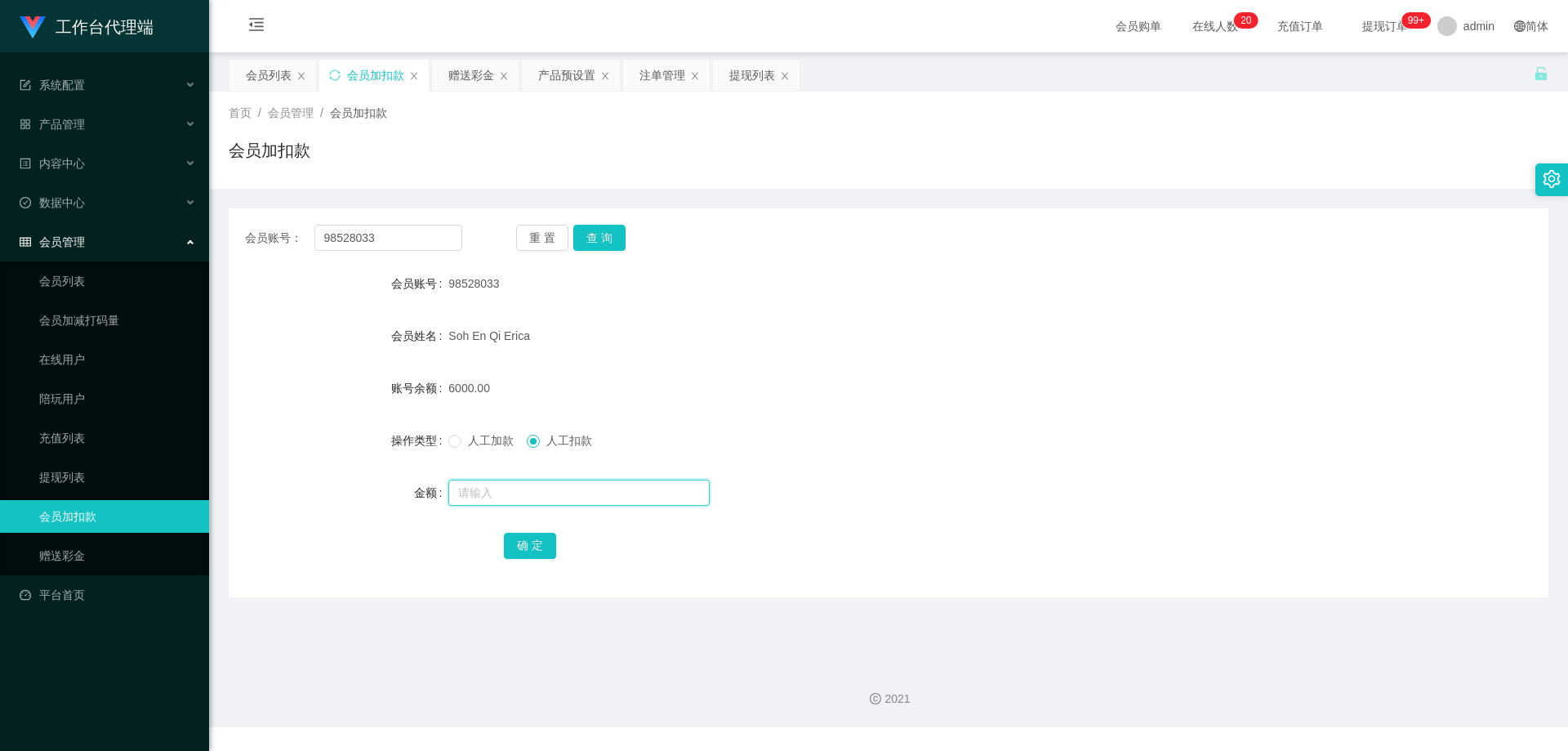
click at [583, 487] on input "text" at bounding box center [579, 492] width 262 height 26
drag, startPoint x: 371, startPoint y: 237, endPoint x: 453, endPoint y: 236, distance: 82.0
click at [133, 223] on section "工作台代理端 系统配置 产品管理 产品列表 产品预设置 开奖记录 注单管理 即时注单 内容中心 数据中心 会员管理 会员列表 会员加减打码量 在线用户 陪玩用…" at bounding box center [784, 363] width 1568 height 727
paste input "Laiwenda12"
type input "Laiwenda123"
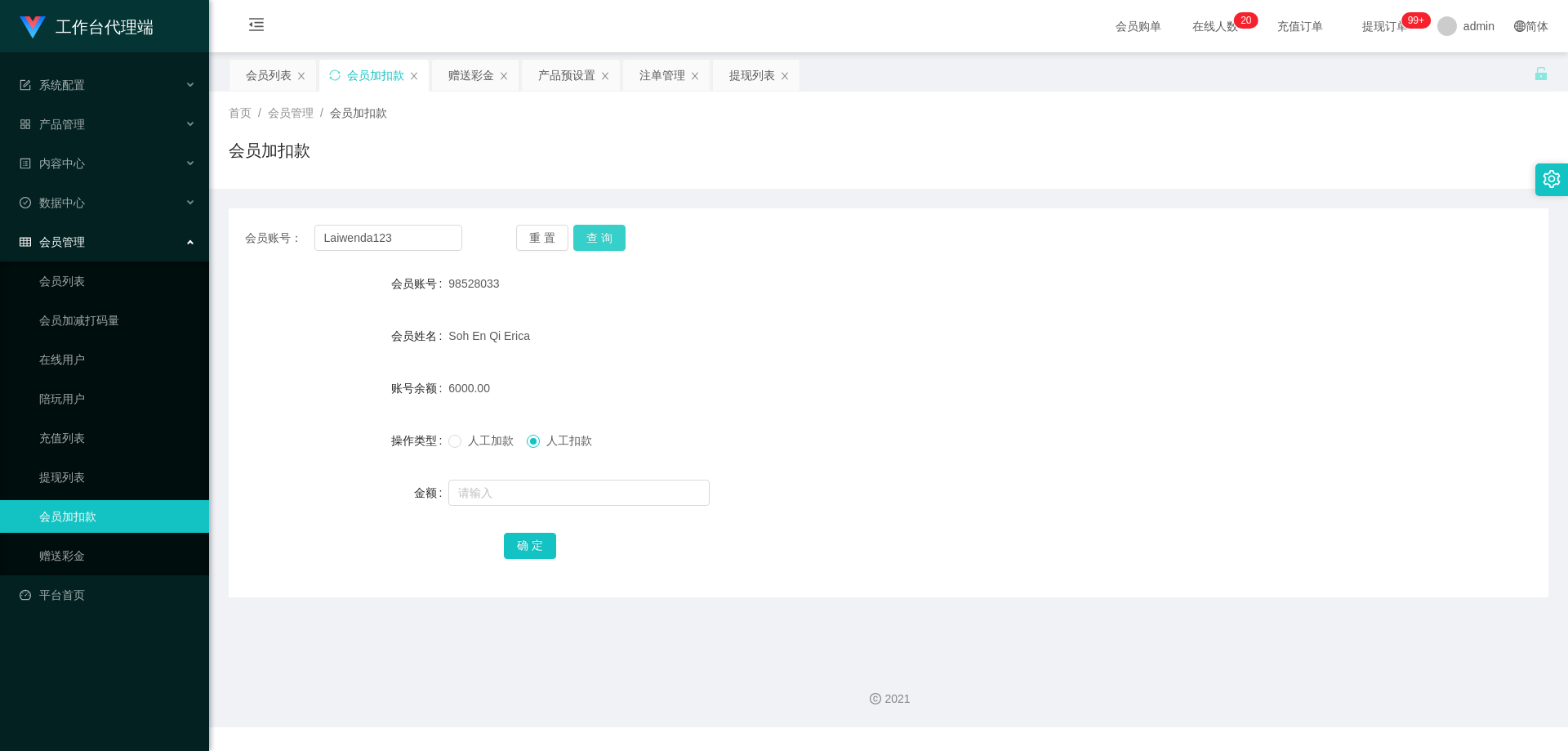
click at [594, 234] on button "查 询" at bounding box center [599, 238] width 53 height 26
click at [583, 479] on input "text" at bounding box center [579, 492] width 262 height 26
type input "3"
type input "30"
click at [524, 548] on button "确 定" at bounding box center [530, 546] width 53 height 26
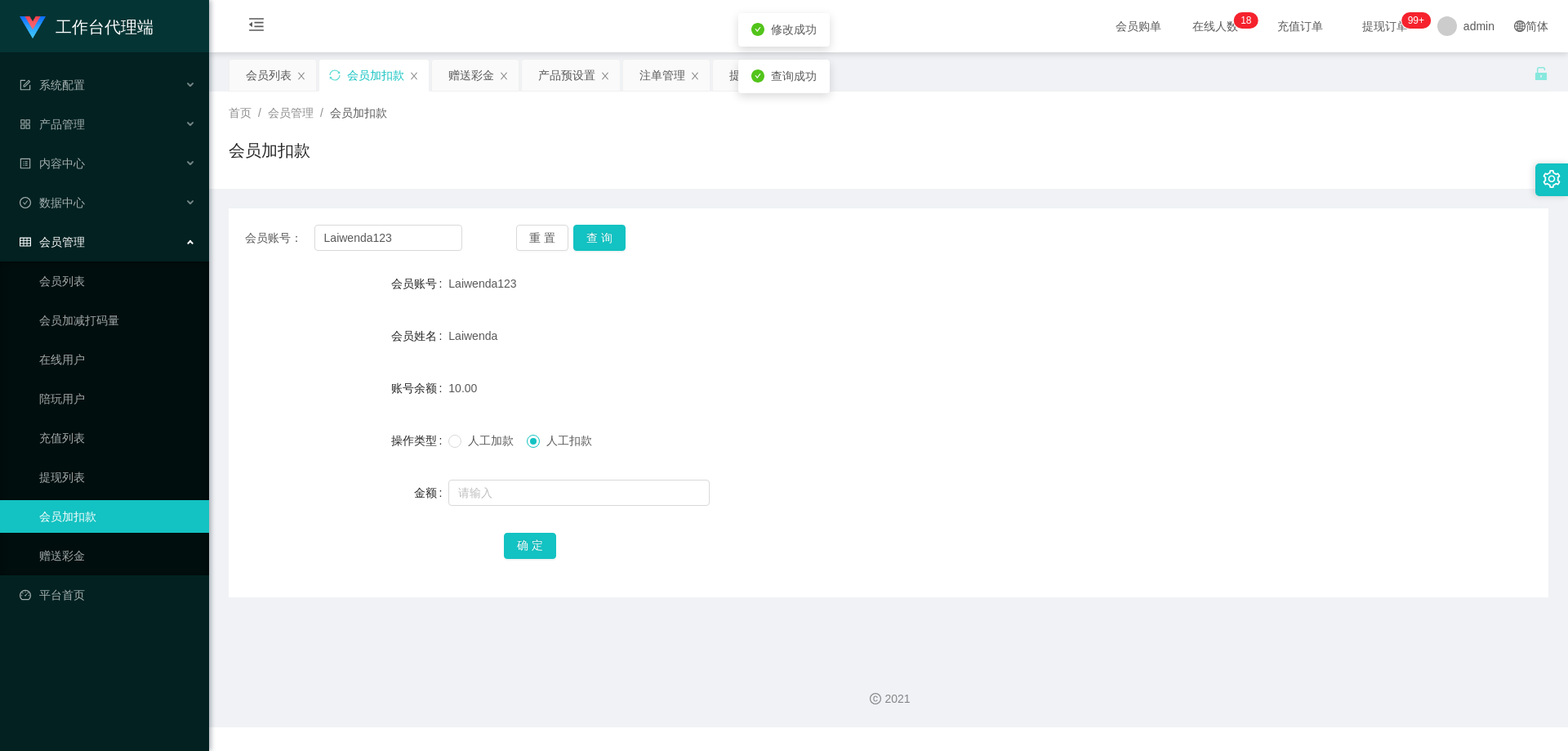
click at [933, 294] on div "Laiwenda123" at bounding box center [833, 283] width 770 height 32
click at [255, 73] on div "会员列表" at bounding box center [268, 75] width 45 height 31
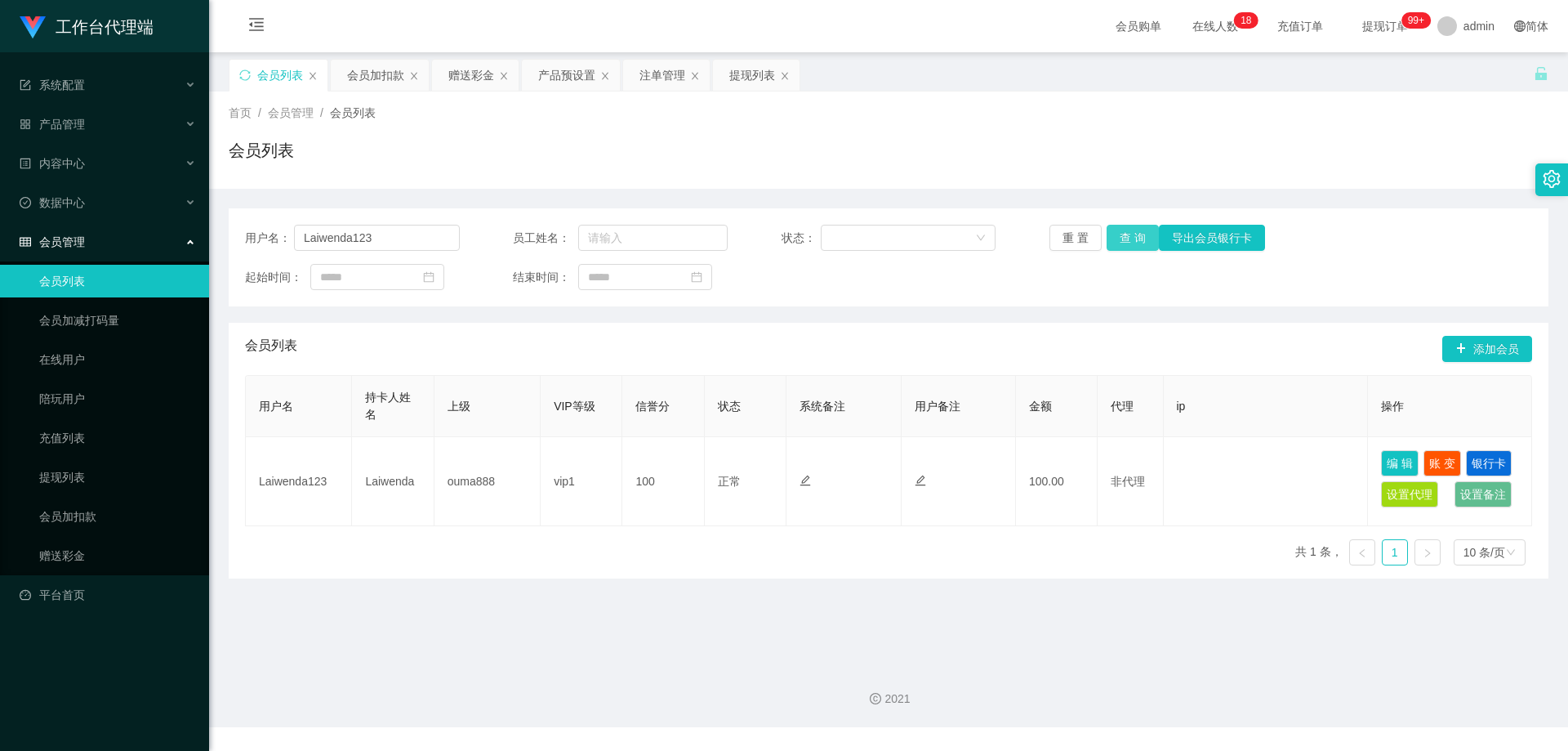
click at [1122, 240] on button "查 询" at bounding box center [1133, 238] width 53 height 26
click at [1129, 229] on button "查 询" at bounding box center [1133, 238] width 53 height 26
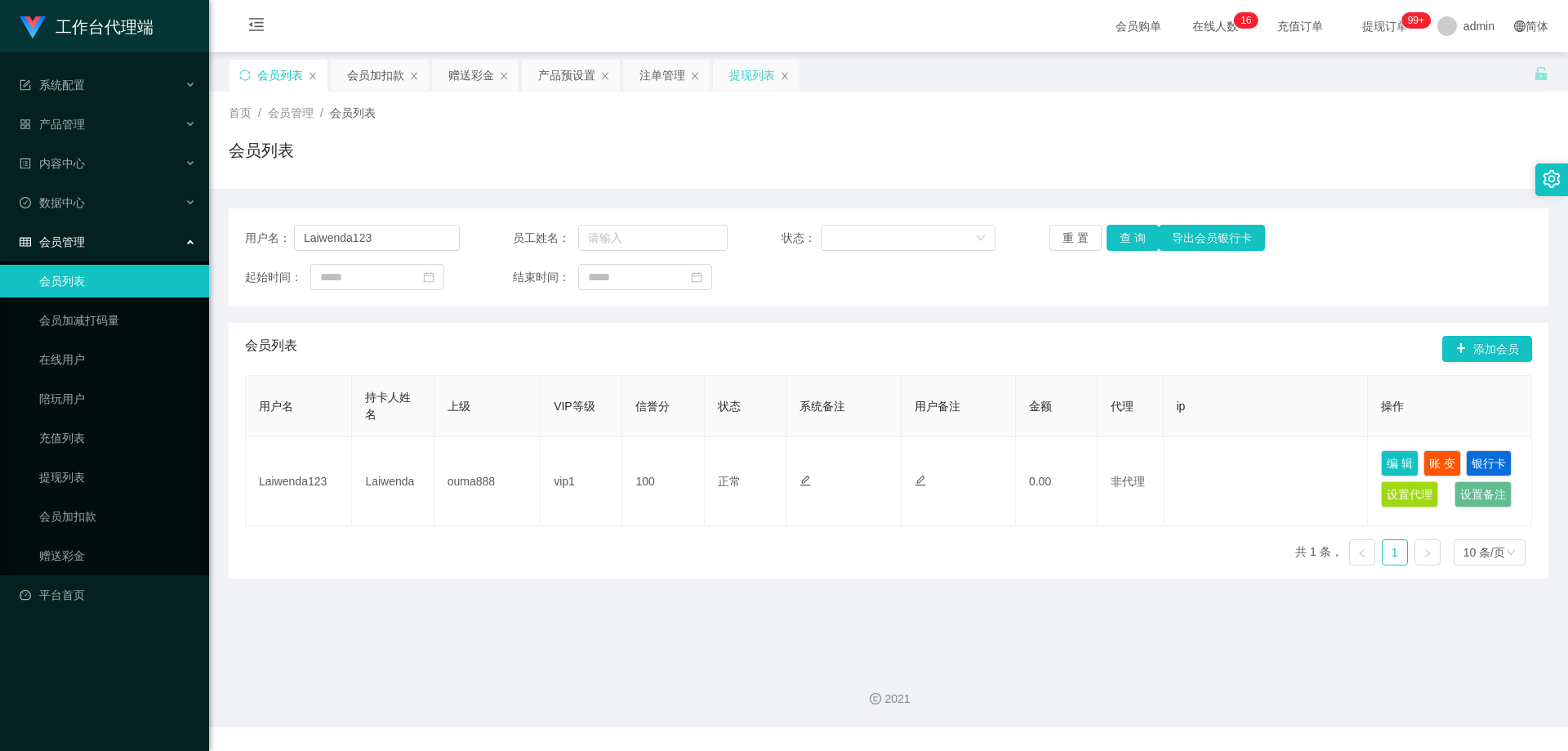
click at [739, 79] on div "提现列表" at bounding box center [752, 75] width 45 height 31
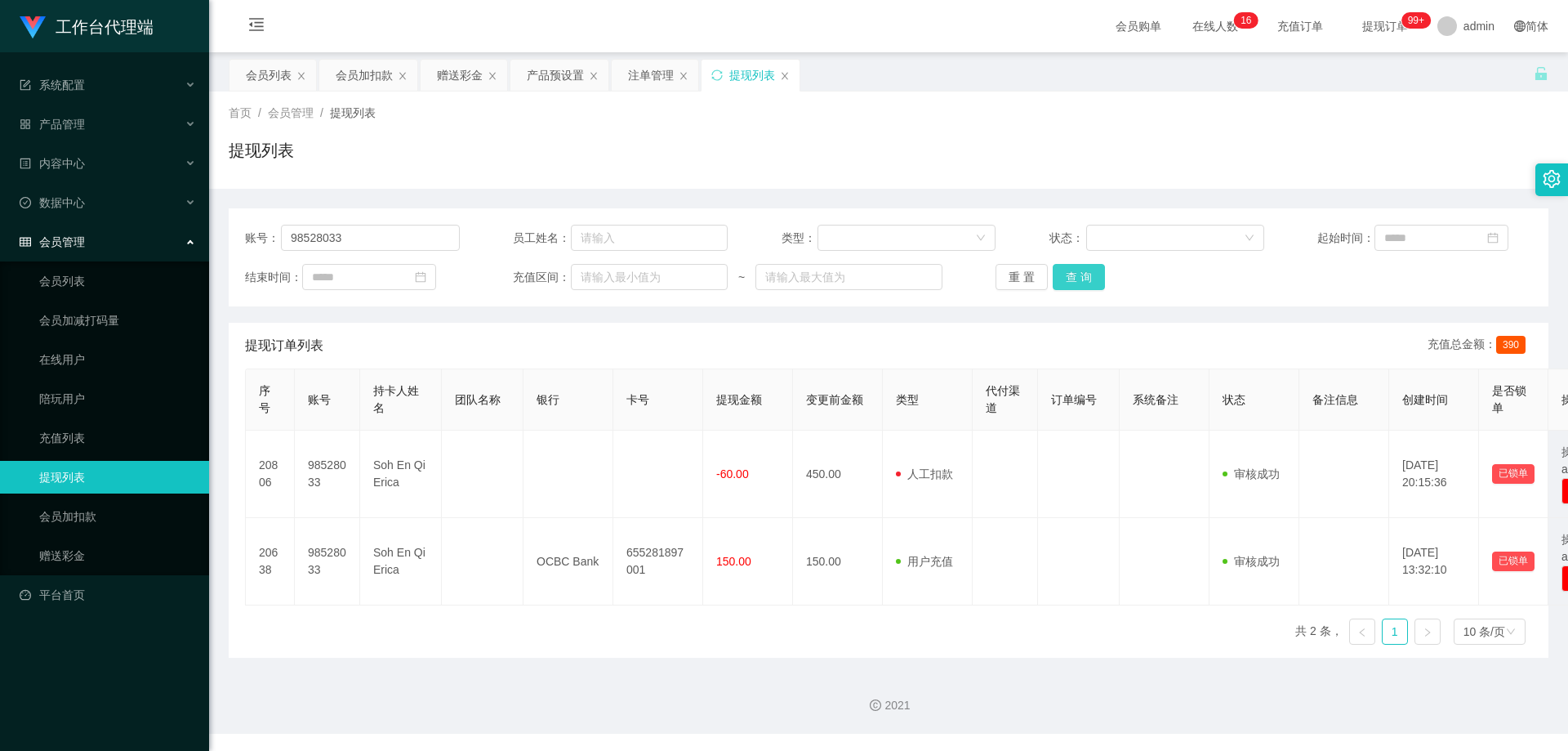
click at [1088, 277] on button "查 询" at bounding box center [1078, 277] width 53 height 26
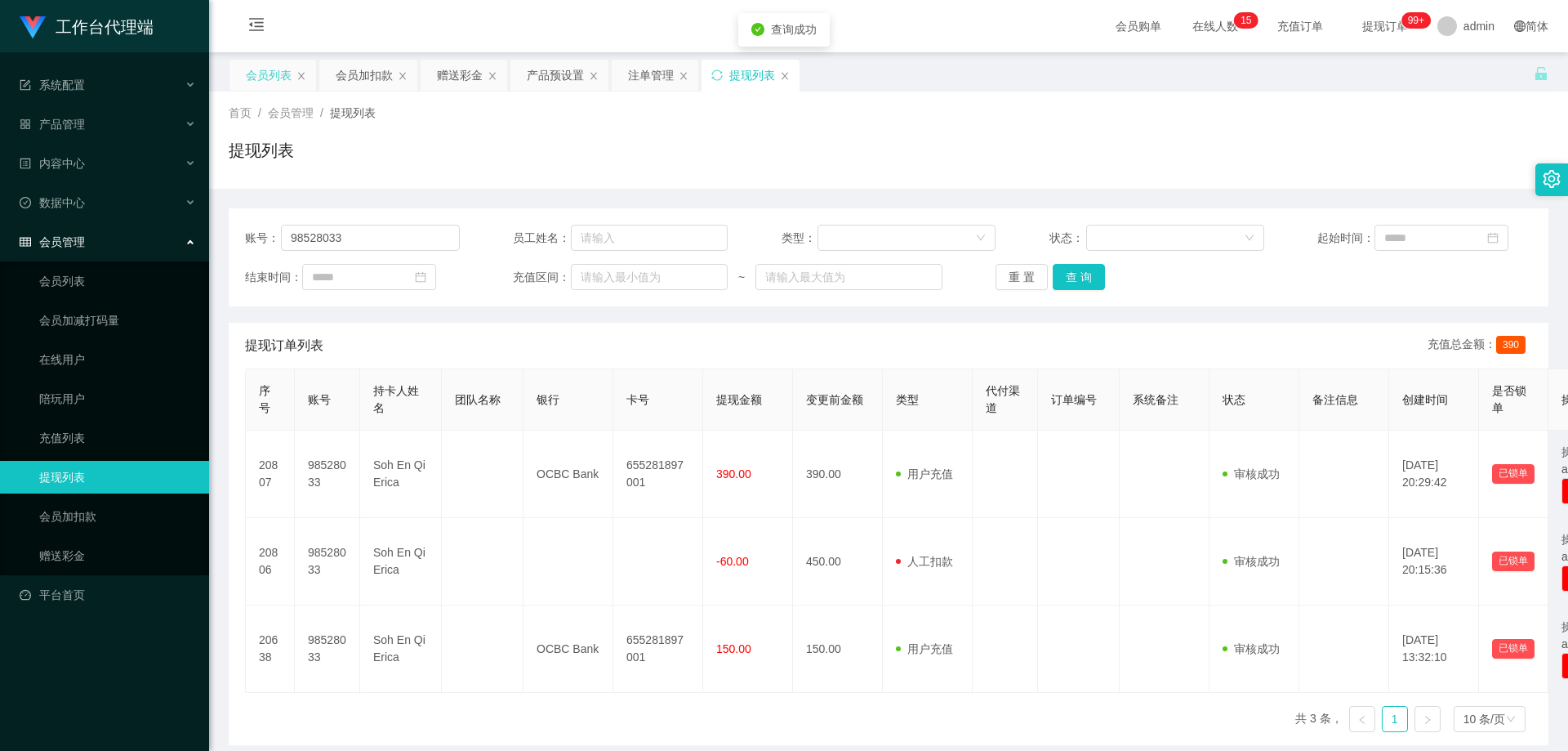
click at [242, 73] on div "会员列表" at bounding box center [273, 75] width 87 height 31
click at [252, 73] on div "会员列表" at bounding box center [268, 75] width 45 height 31
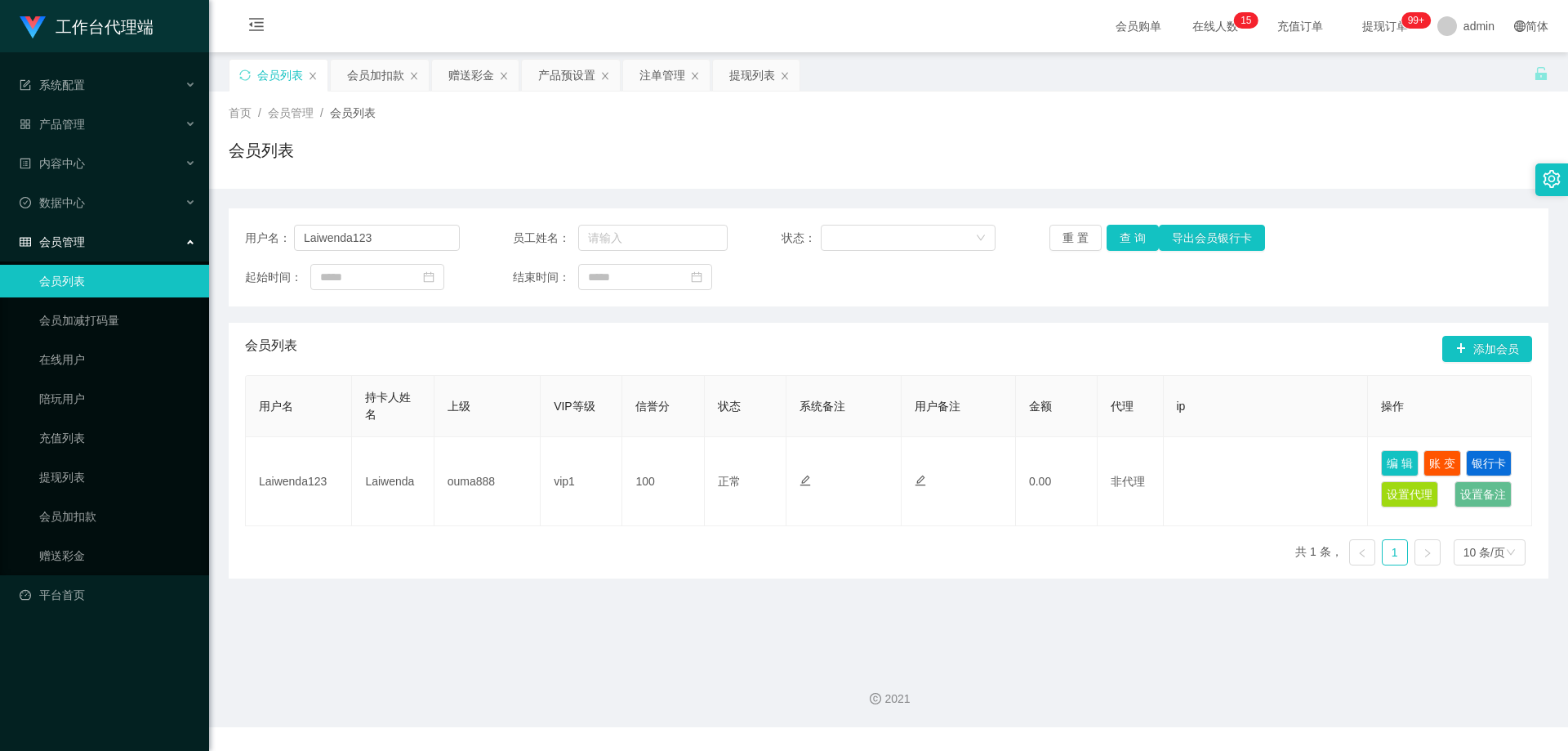
click at [803, 137] on div "首页 / 会员管理 / 会员列表 / 会员列表" at bounding box center [888, 140] width 1319 height 71
click at [373, 69] on div "会员加扣款" at bounding box center [375, 75] width 57 height 31
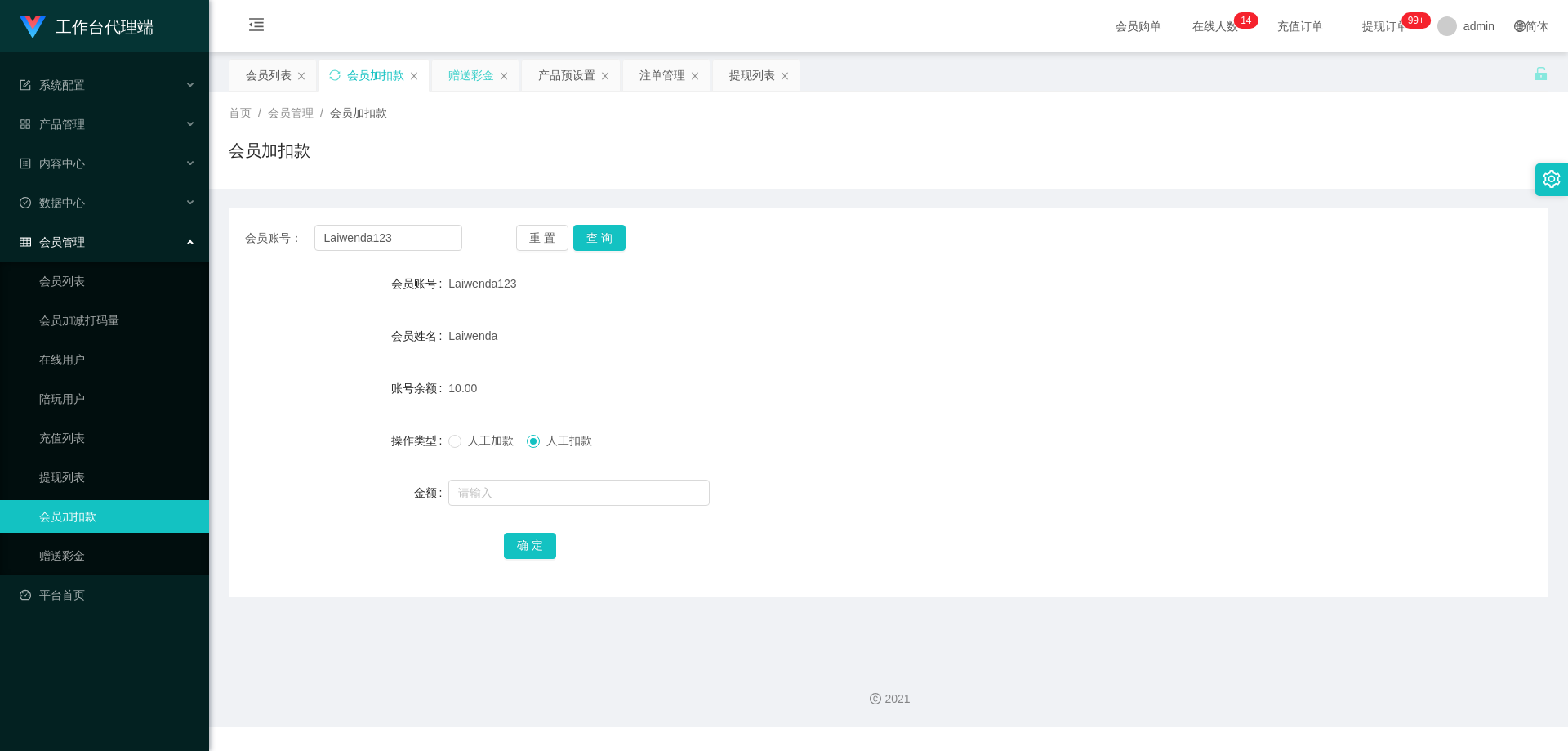
click at [465, 69] on div "赠送彩金" at bounding box center [471, 75] width 45 height 31
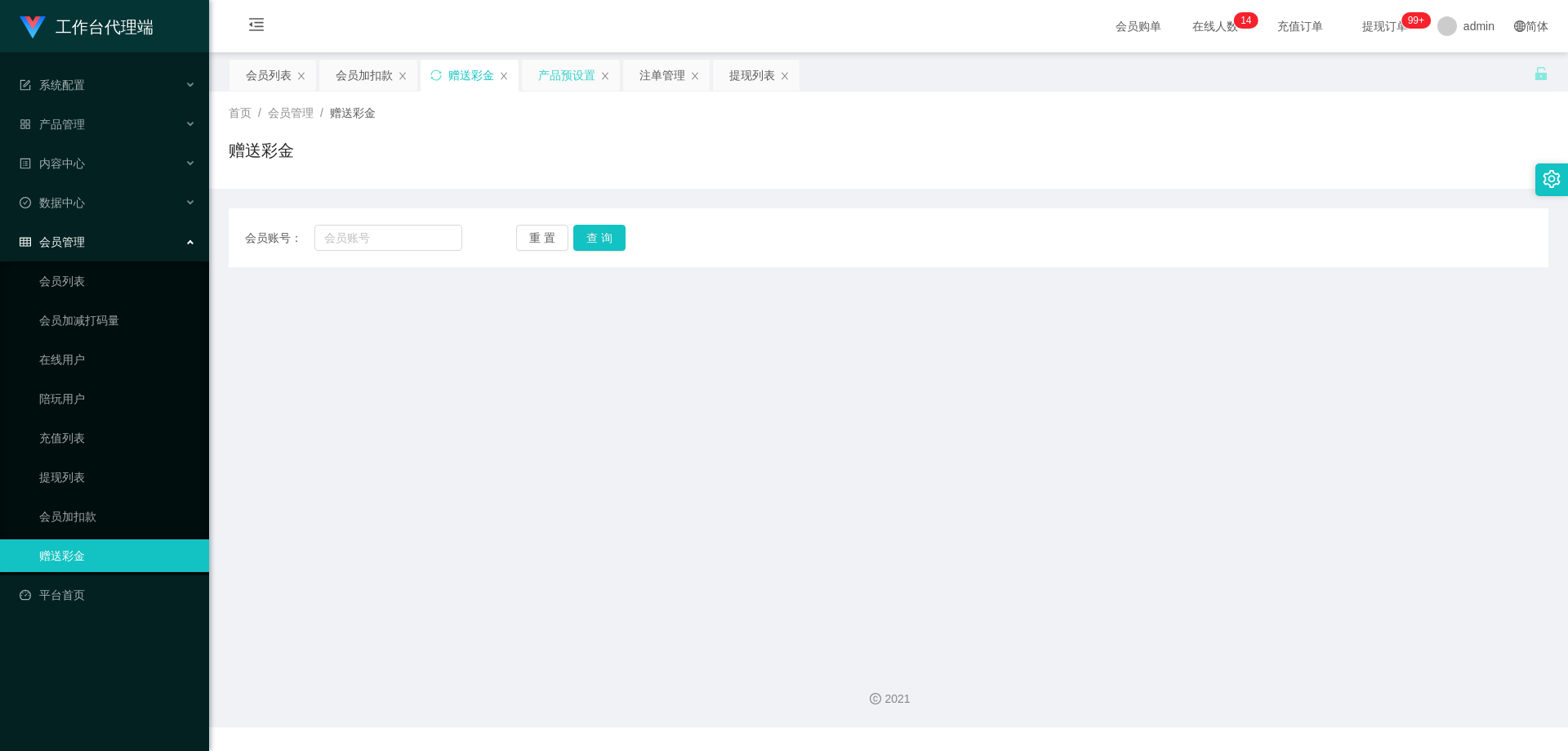
click at [561, 80] on div "产品预设置" at bounding box center [567, 75] width 57 height 31
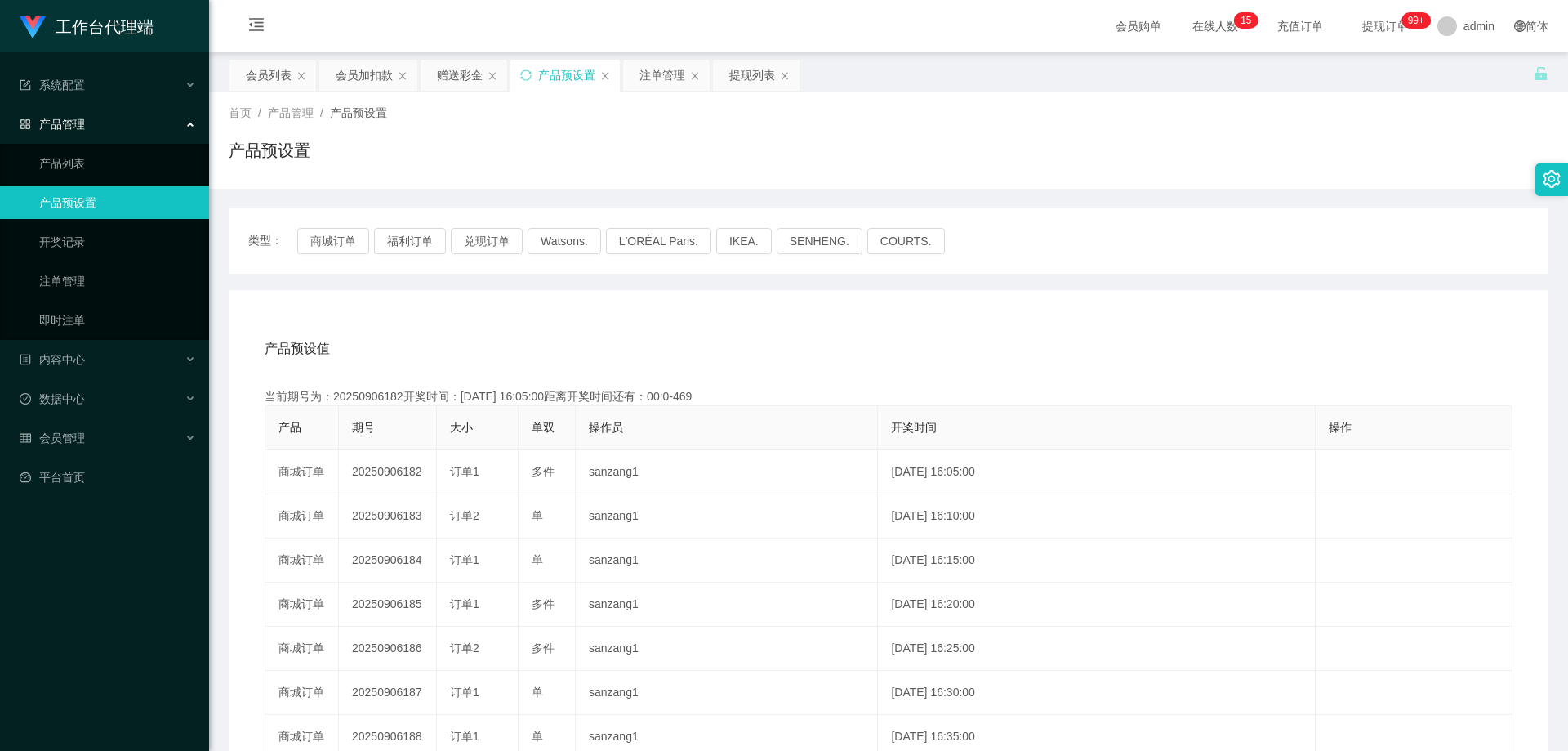
drag, startPoint x: 280, startPoint y: 67, endPoint x: 339, endPoint y: 57, distance: 59.8
click at [277, 68] on div "会员列表" at bounding box center [268, 75] width 45 height 31
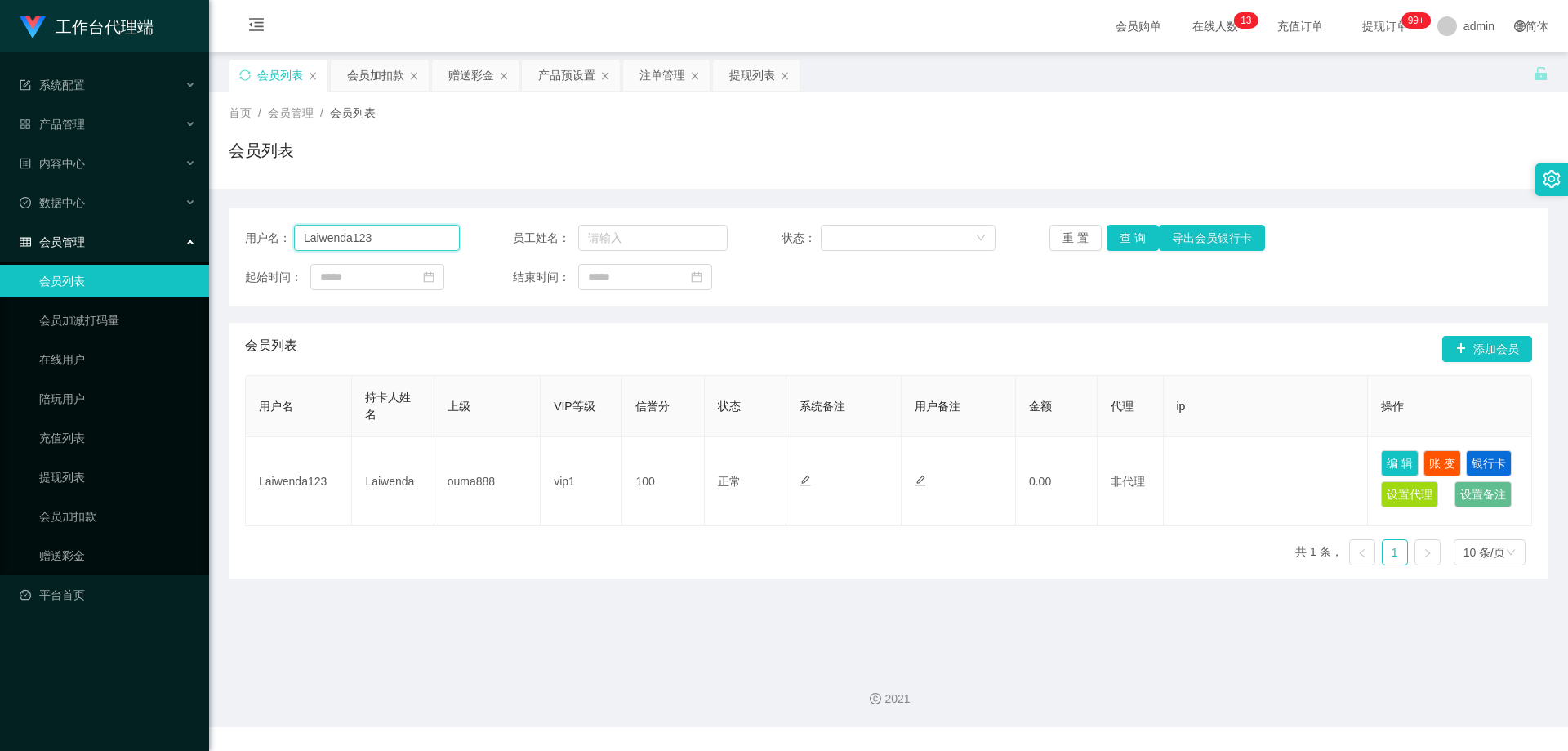
drag, startPoint x: 366, startPoint y: 244, endPoint x: 248, endPoint y: 233, distance: 118.5
click at [218, 234] on main "关闭左侧 关闭右侧 关闭其它 刷新页面 会员列表 会员加扣款 赠送彩金 产品预设置 注单管理 提现列表 首页 / 会员管理 / 会员列表 / 会员列表 用户名…" at bounding box center [888, 351] width 1359 height 598
paste input "HJian"
click at [1141, 238] on button "查 询" at bounding box center [1133, 238] width 53 height 26
drag, startPoint x: 411, startPoint y: 231, endPoint x: 249, endPoint y: 224, distance: 162.2
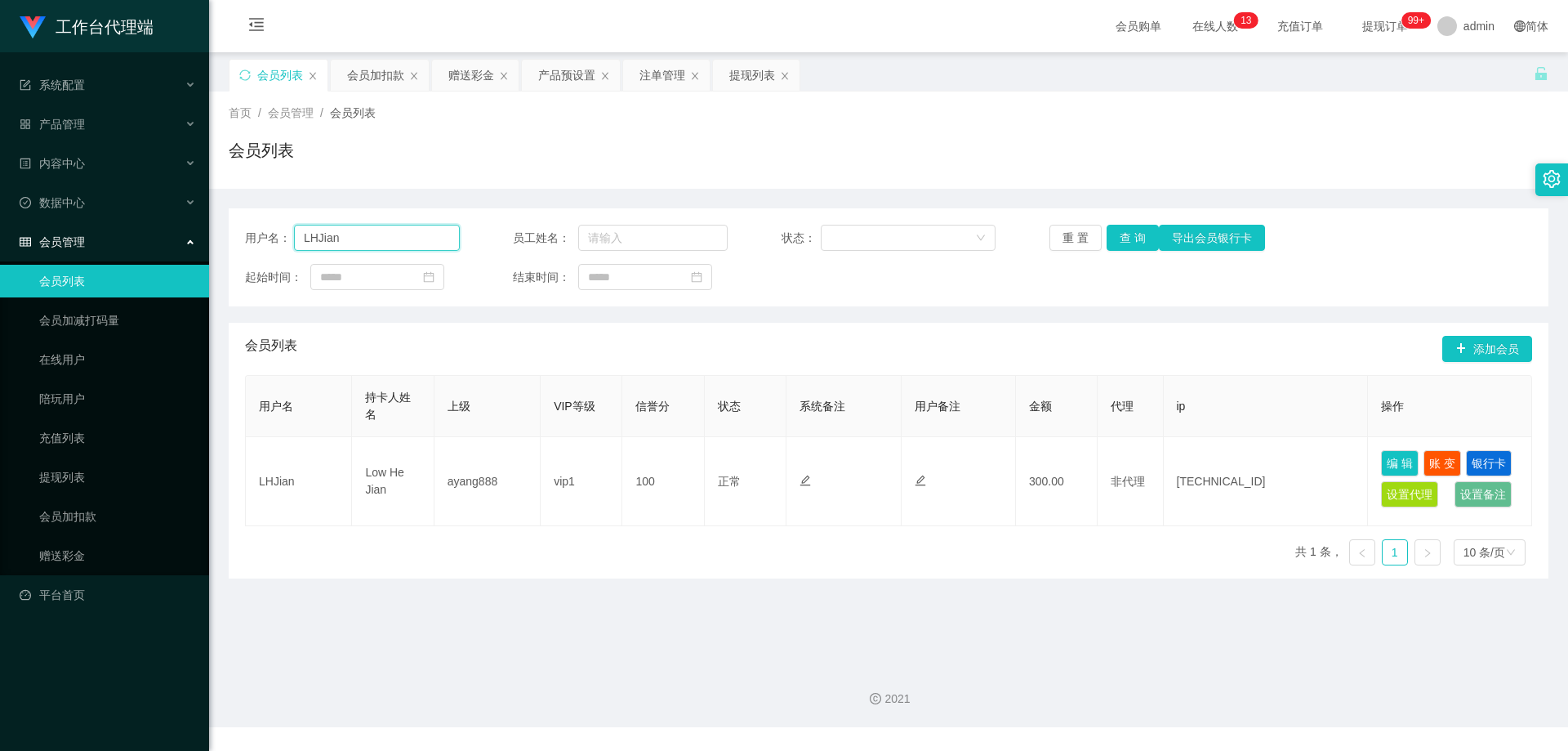
click at [252, 225] on div "用户名： LHJian" at bounding box center [352, 238] width 214 height 26
paste input "abcdabcd123123"
click at [1117, 232] on button "查 询" at bounding box center [1133, 238] width 53 height 26
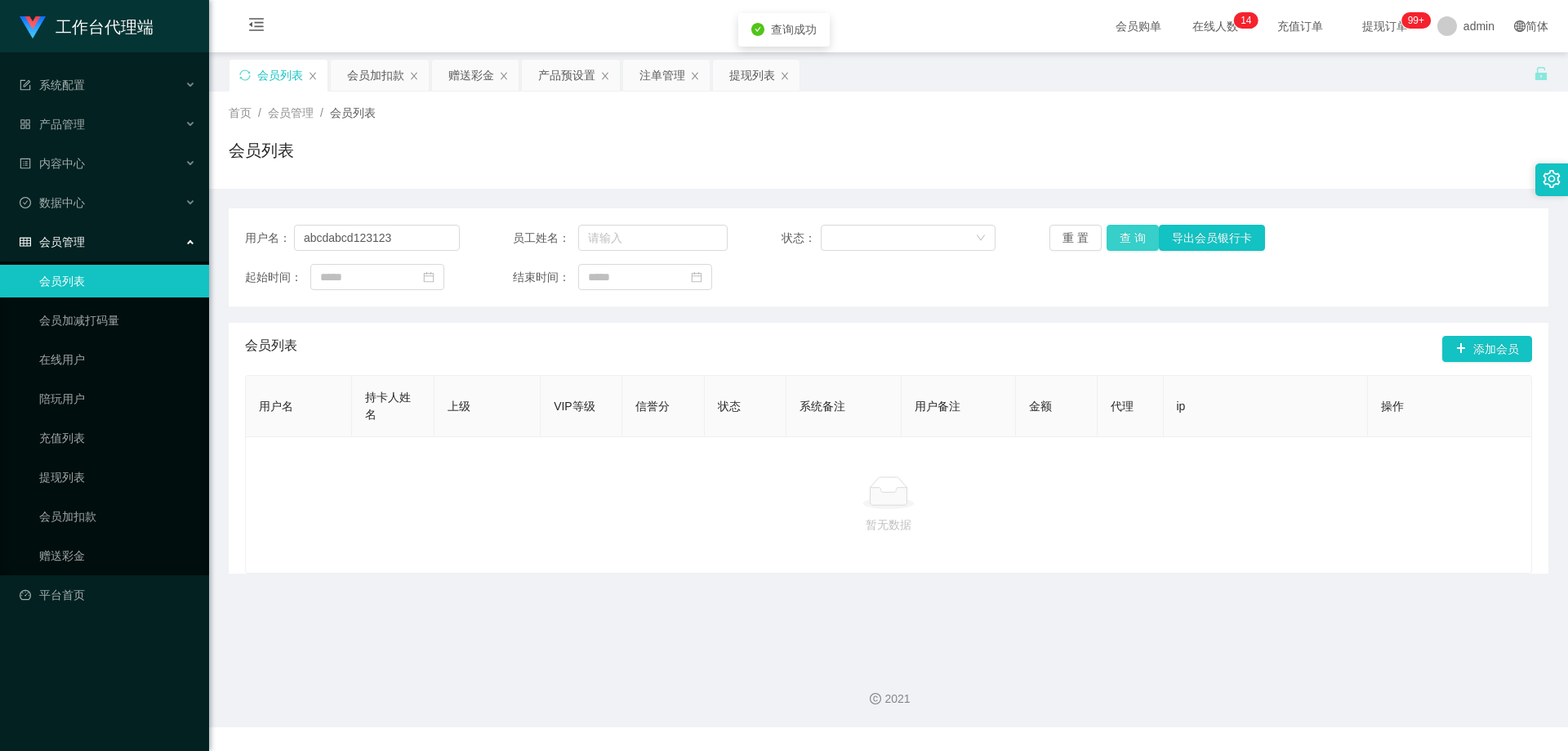
click at [1132, 232] on button "查 询" at bounding box center [1133, 238] width 53 height 26
drag, startPoint x: 395, startPoint y: 234, endPoint x: 172, endPoint y: 221, distance: 223.4
click at [173, 221] on section "工作台代理端 系统配置 产品管理 产品列表 产品预设置 开奖记录 注单管理 即时注单 内容中心 数据中心 会员管理 会员列表 会员加减打码量 在线用户 陪玩用…" at bounding box center [784, 363] width 1568 height 727
paste input "text"
type input "abcd123123"
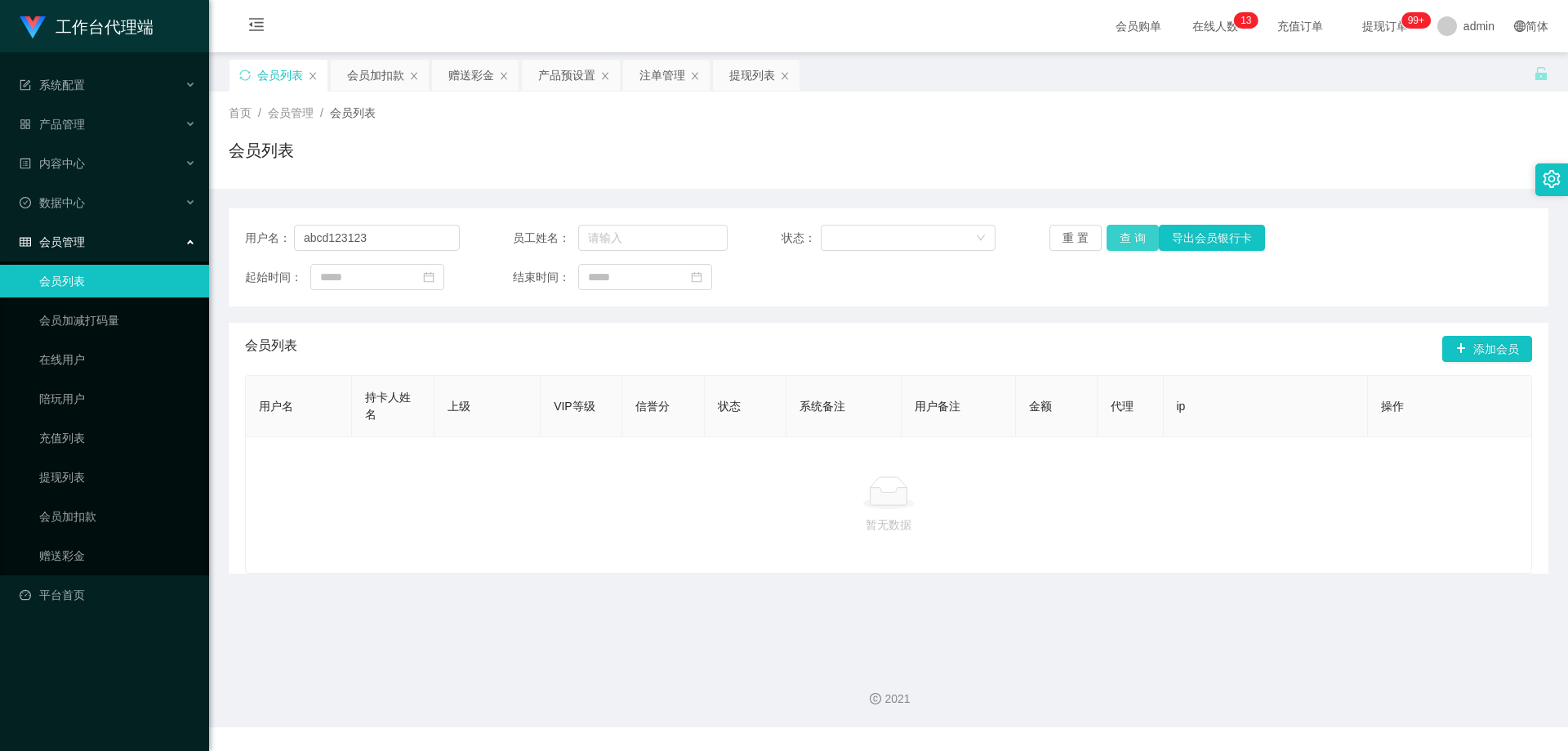
click at [1133, 237] on button "查 询" at bounding box center [1133, 238] width 53 height 26
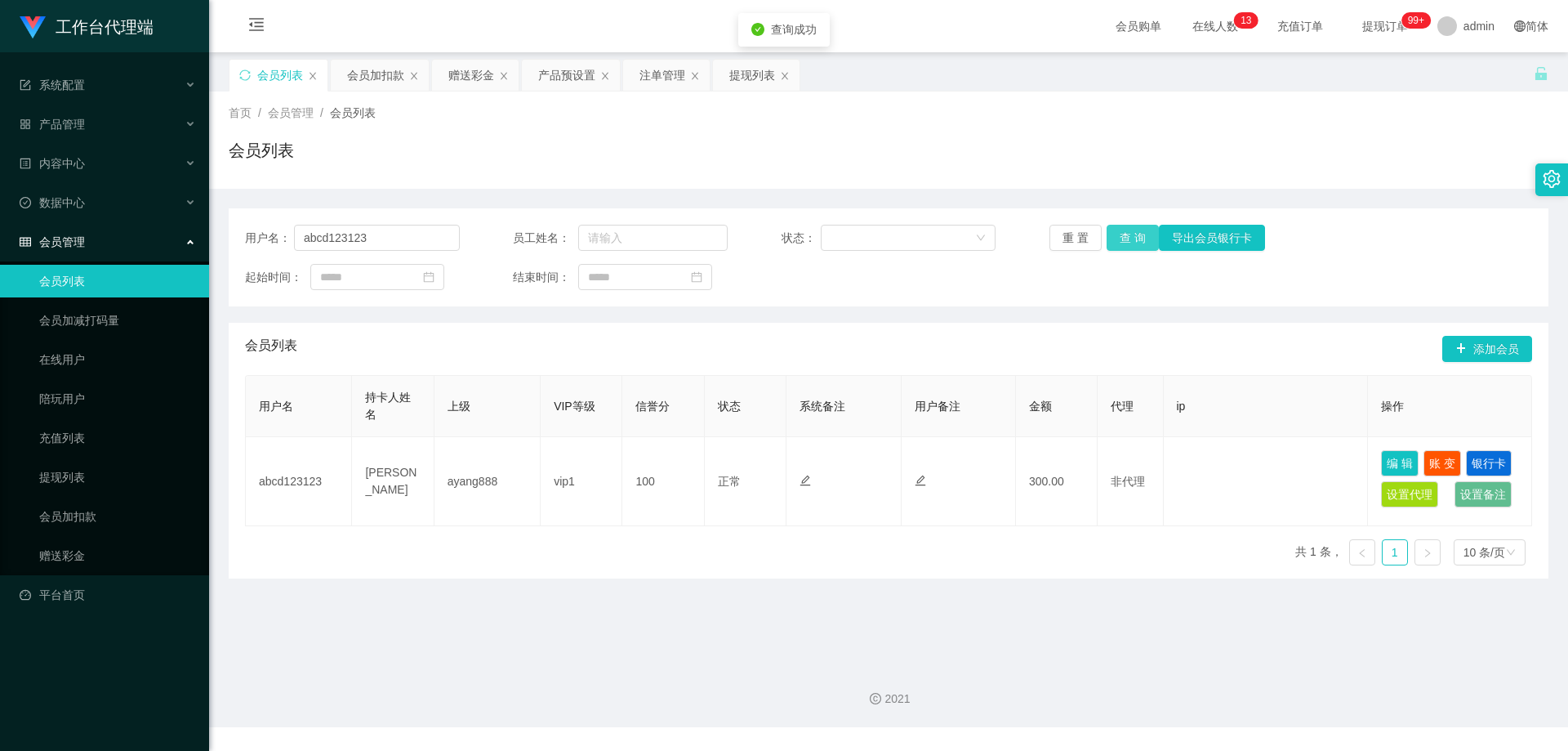
click at [1133, 237] on button "查 询" at bounding box center [1133, 238] width 53 height 26
click at [562, 70] on div "产品预设置" at bounding box center [567, 75] width 57 height 31
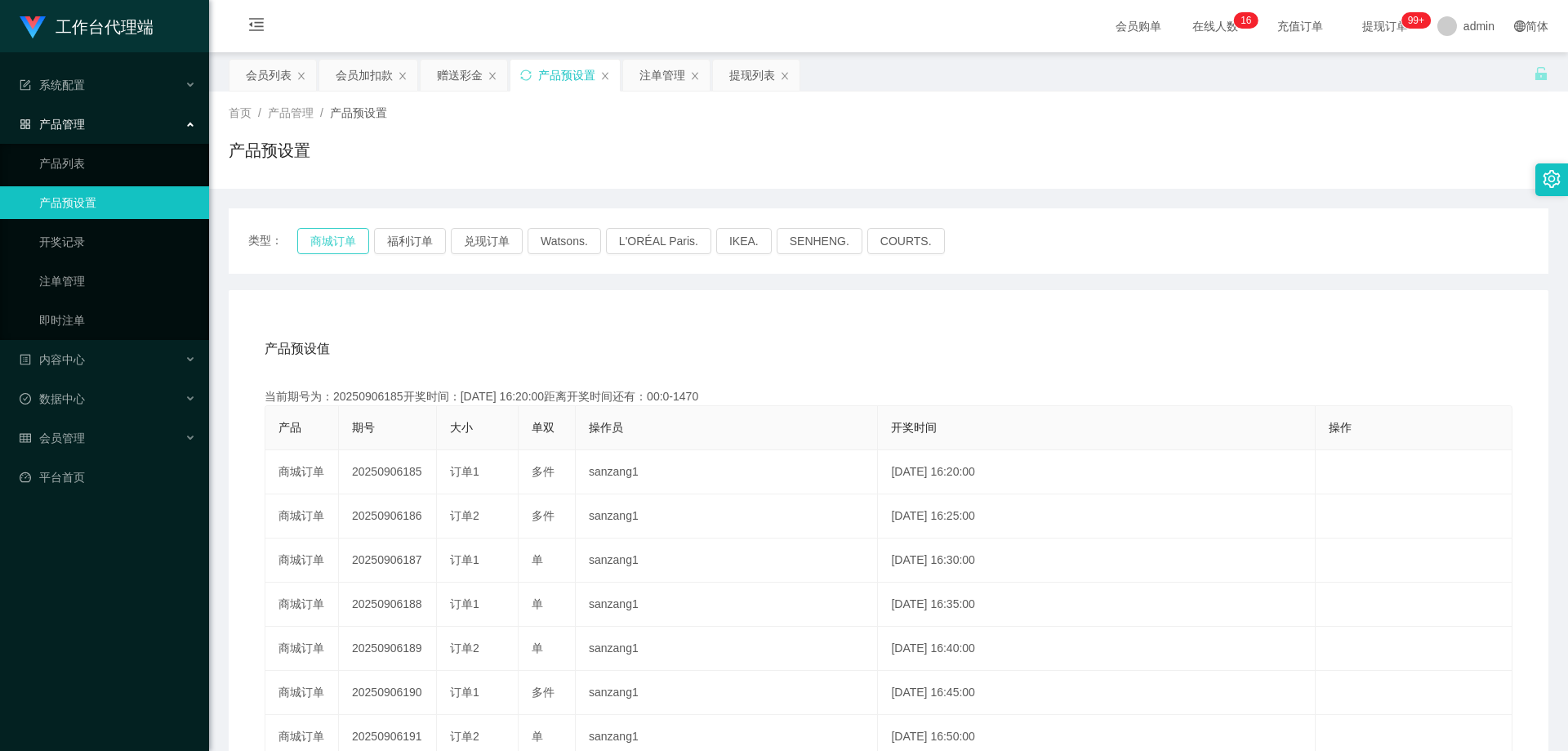
click at [321, 235] on button "商城订单" at bounding box center [333, 240] width 72 height 26
click at [326, 236] on button "商城订单" at bounding box center [333, 240] width 72 height 26
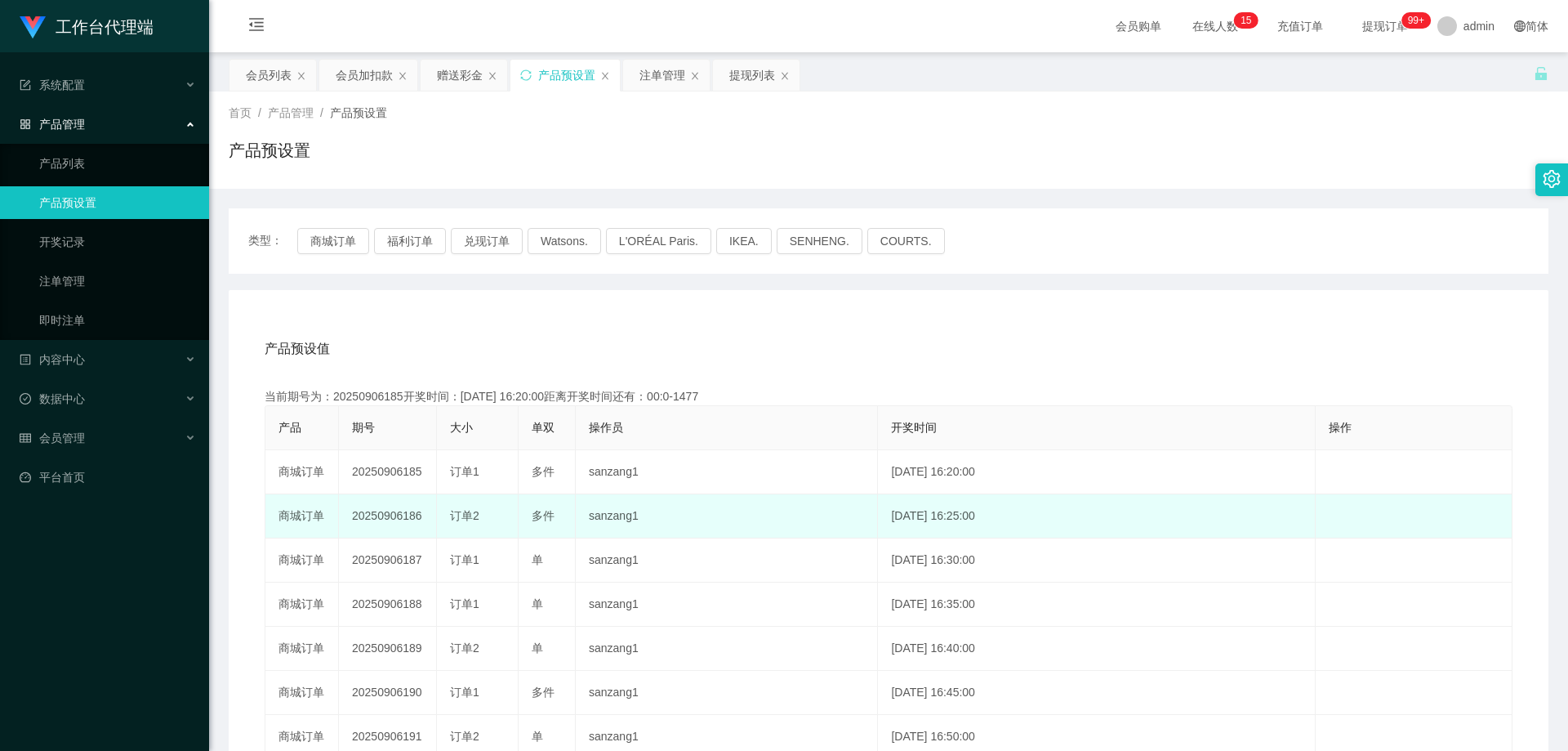
drag, startPoint x: 350, startPoint y: 515, endPoint x: 421, endPoint y: 521, distance: 71.3
click at [421, 521] on td "20250906186" at bounding box center [388, 516] width 98 height 44
copy td "20250906186"
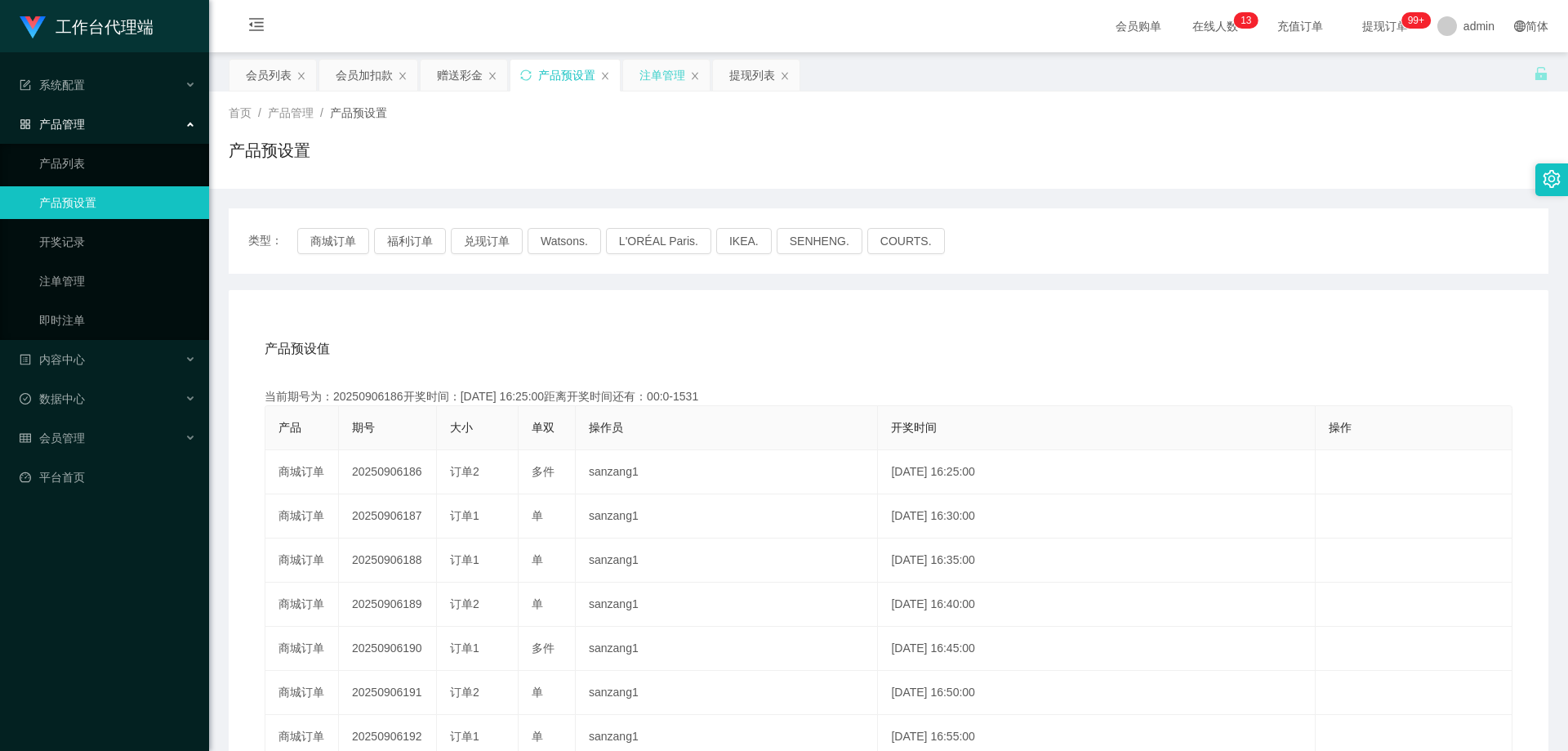
click at [656, 67] on div "注单管理" at bounding box center [662, 75] width 45 height 31
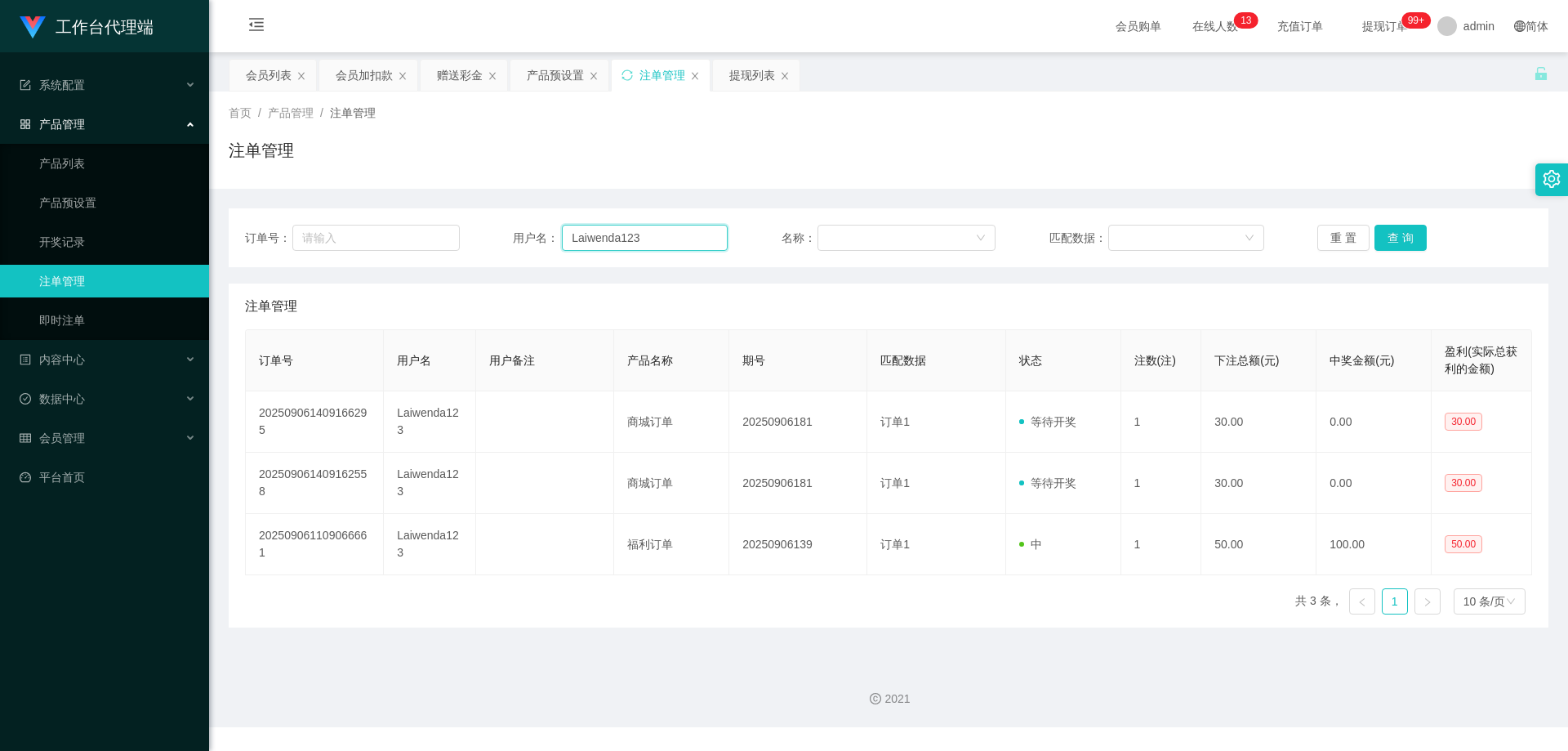
drag, startPoint x: 611, startPoint y: 235, endPoint x: 786, endPoint y: 235, distance: 175.0
click at [466, 228] on div "订单号： 用户名： Laiwenda123 名称： 匹配数据： 重 置 查 询" at bounding box center [888, 238] width 1287 height 26
paste input "abcd123"
click at [1390, 233] on button "查 询" at bounding box center [1400, 238] width 53 height 26
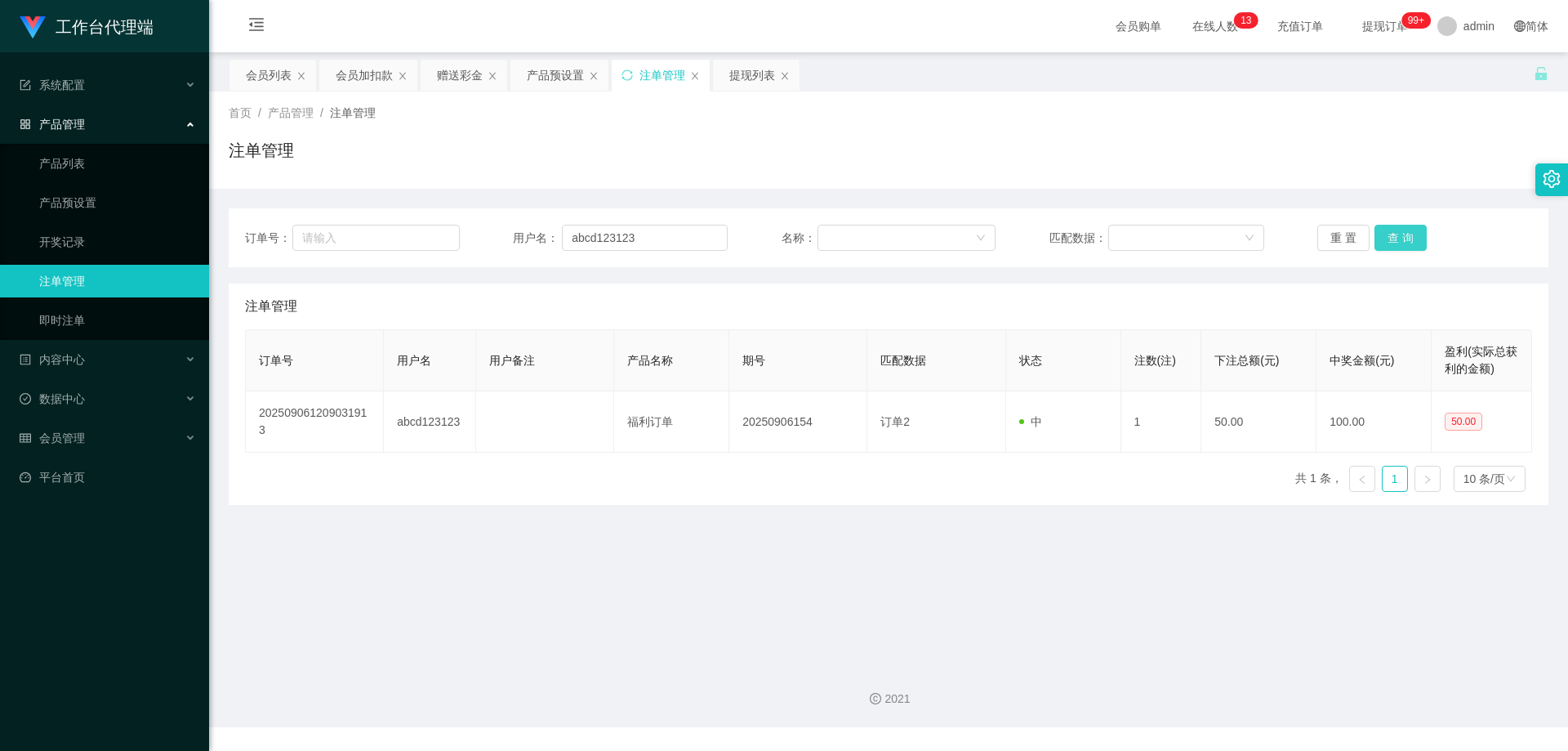
click at [1390, 233] on button "查 询" at bounding box center [1400, 238] width 53 height 26
drag, startPoint x: 668, startPoint y: 234, endPoint x: 430, endPoint y: 226, distance: 238.1
click at [430, 226] on div "订单号： 用户名： abcd123123 名称： 匹配数据： 重 置 查 询" at bounding box center [888, 238] width 1287 height 26
paste input "LHJian"
click at [1421, 236] on div "重 置 查 询" at bounding box center [1425, 238] width 214 height 26
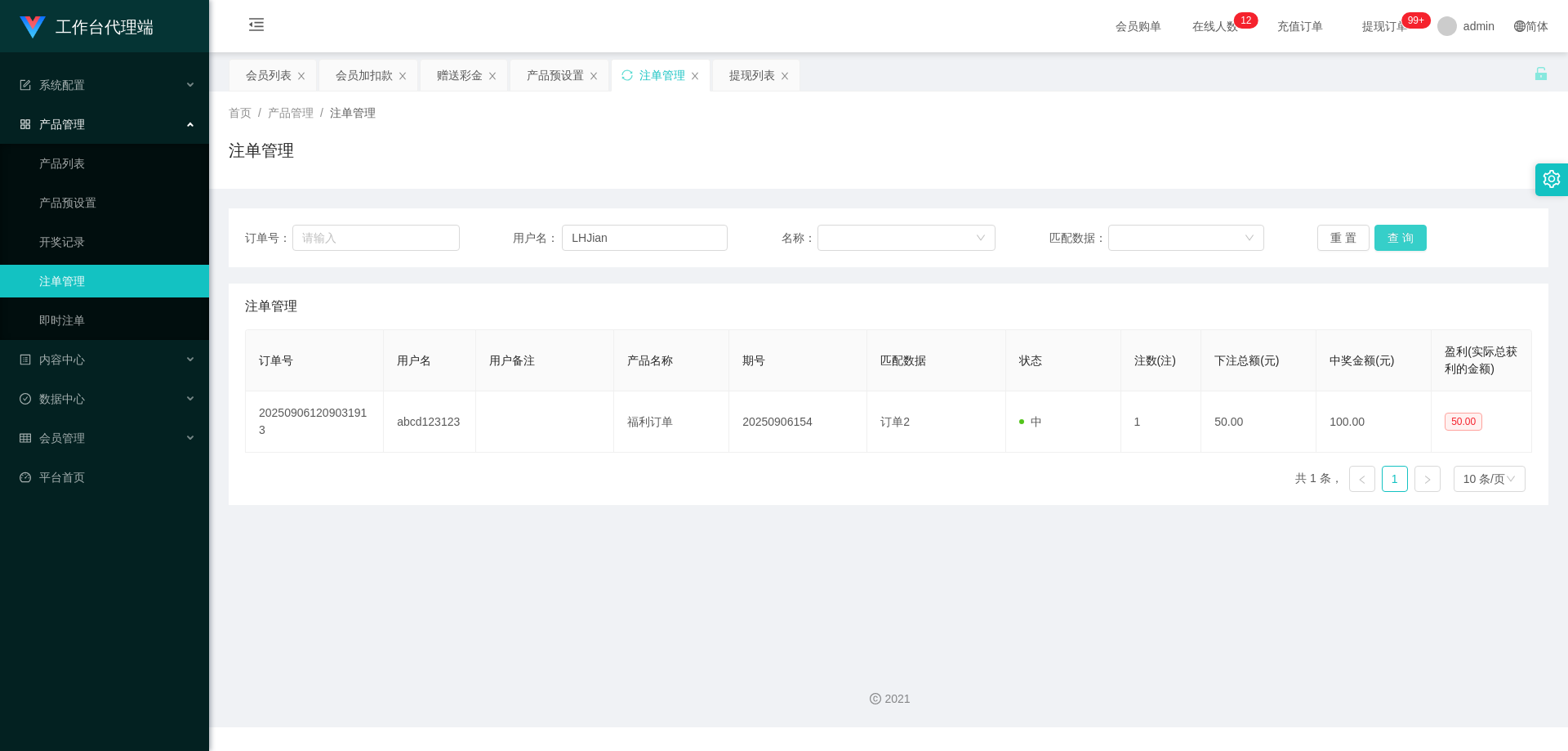
click at [1413, 238] on button "查 询" at bounding box center [1400, 238] width 53 height 26
click at [1411, 238] on div "重 置 查 询" at bounding box center [1425, 238] width 214 height 26
click at [1411, 238] on button "查 询" at bounding box center [1400, 238] width 53 height 26
click at [1411, 238] on div "重 置 查 询" at bounding box center [1425, 238] width 214 height 26
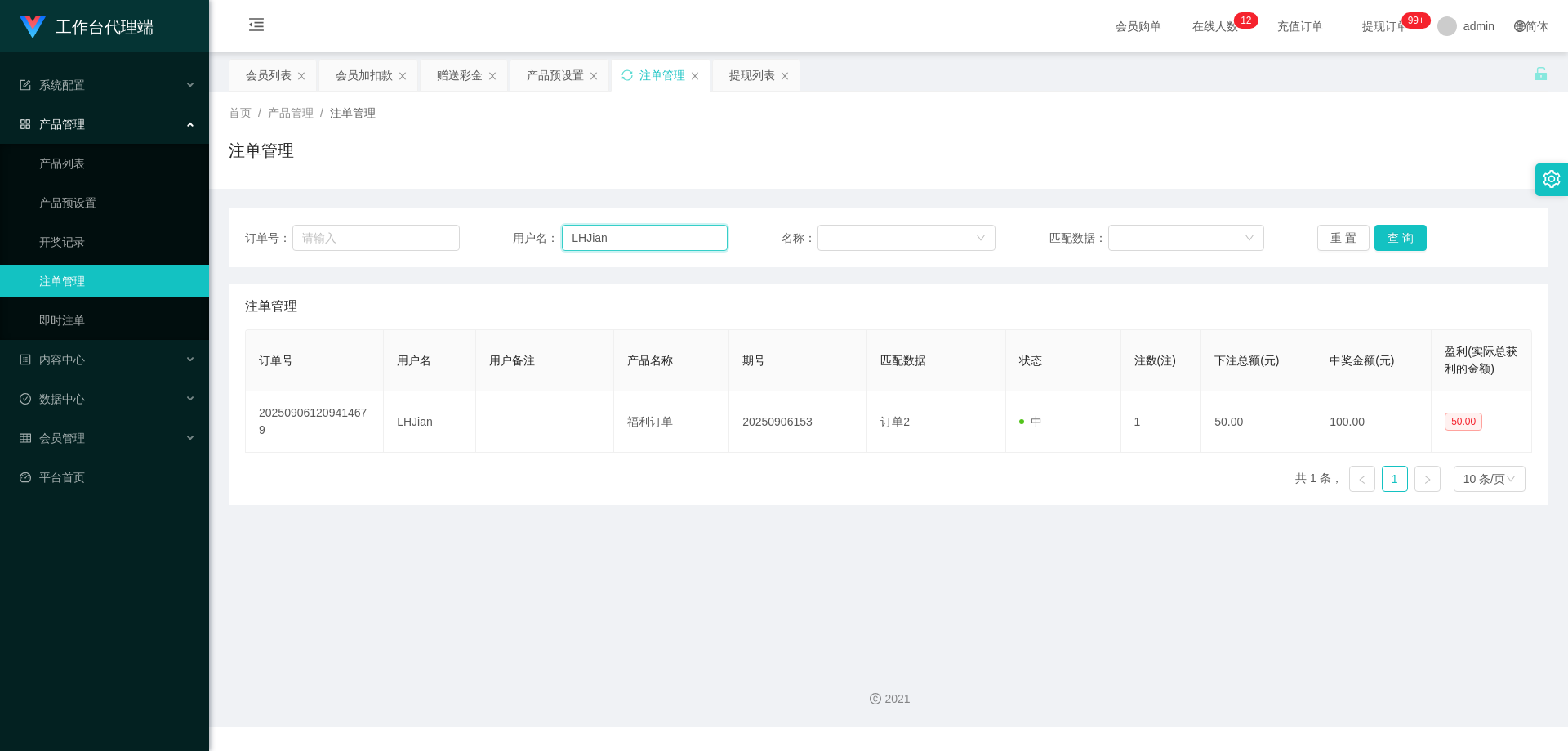
drag, startPoint x: 527, startPoint y: 236, endPoint x: 507, endPoint y: 235, distance: 20.0
click at [507, 235] on div "订单号： 用户名： LHJian 名称： 匹配数据： 重 置 查 询" at bounding box center [888, 238] width 1287 height 26
click at [1401, 234] on button "查 询" at bounding box center [1400, 238] width 53 height 26
click at [1401, 234] on div "重 置 查 询" at bounding box center [1425, 238] width 214 height 26
click at [1401, 234] on button "查 询" at bounding box center [1400, 238] width 53 height 26
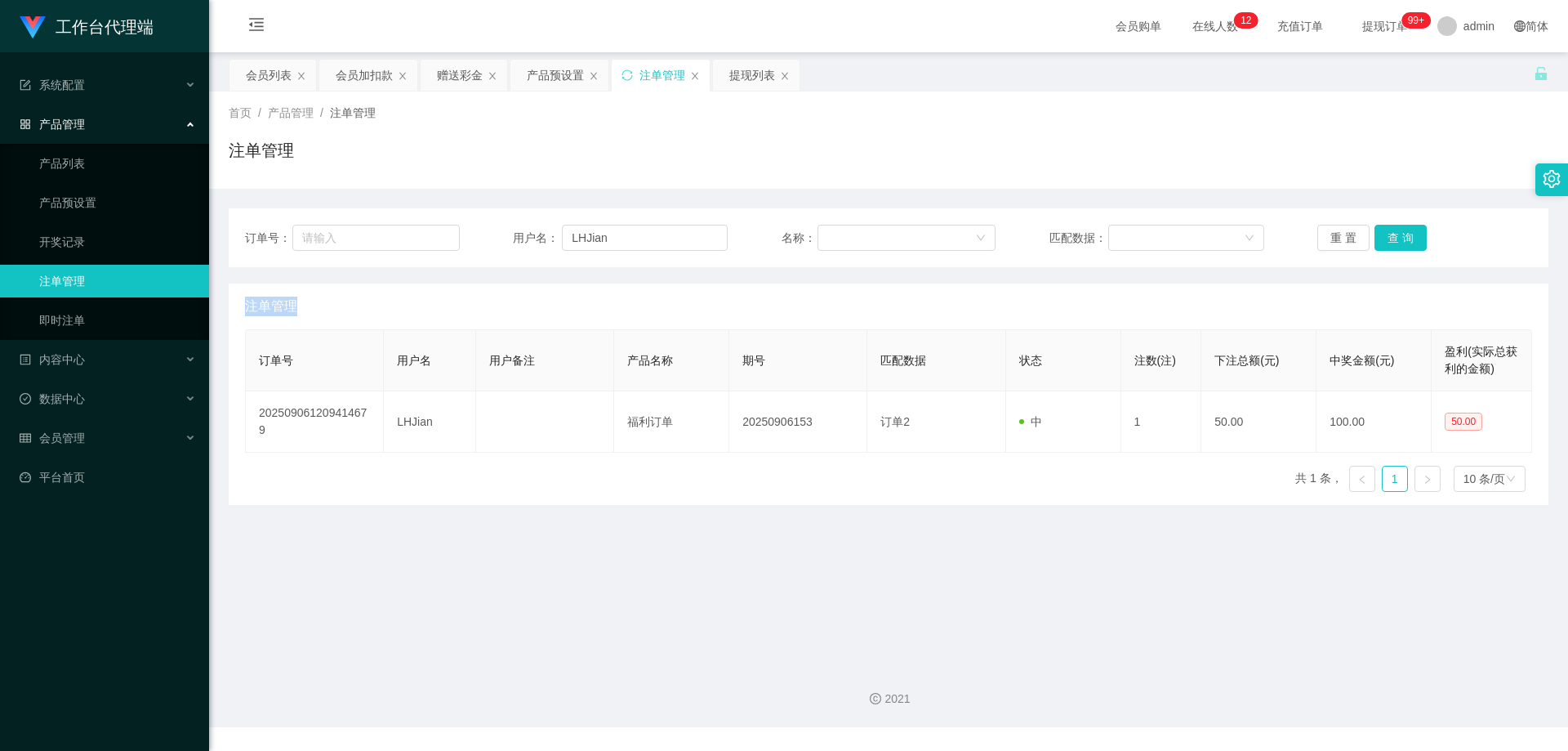
click at [1401, 234] on div "重 置 查 询" at bounding box center [1425, 238] width 214 height 26
drag, startPoint x: 631, startPoint y: 230, endPoint x: 464, endPoint y: 227, distance: 167.0
click at [464, 227] on div "订单号： 用户名： LHJian 名称： 匹配数据： 重 置 查 询" at bounding box center [888, 238] width 1287 height 26
paste input "abcd123123"
click at [1383, 228] on button "查 询" at bounding box center [1400, 238] width 53 height 26
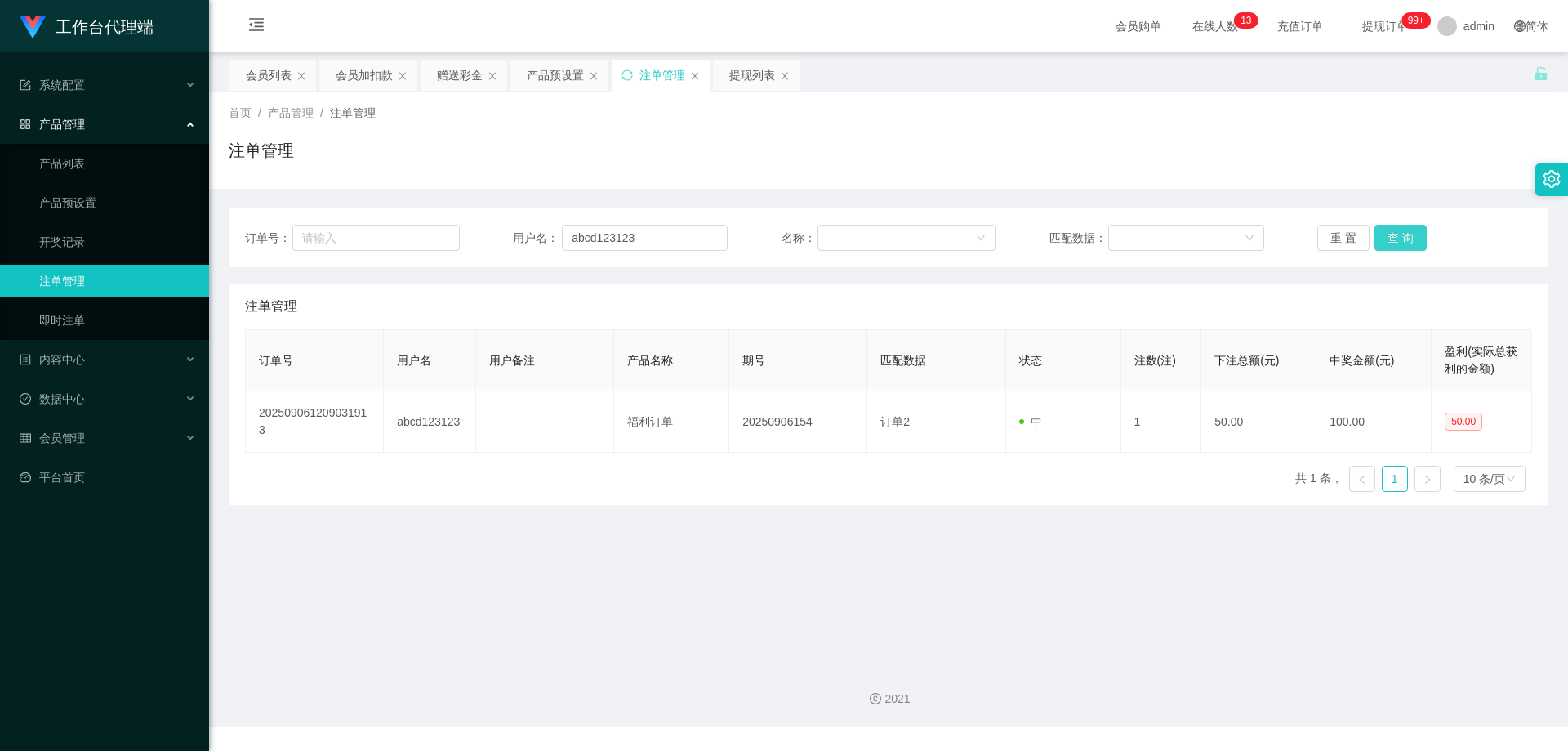
click at [1392, 230] on button "查 询" at bounding box center [1400, 238] width 53 height 26
click at [1392, 230] on div "重 置 查 询" at bounding box center [1425, 238] width 214 height 26
click at [1392, 230] on button "查 询" at bounding box center [1400, 238] width 53 height 26
click at [1392, 230] on div "重 置 查 询" at bounding box center [1425, 238] width 214 height 26
click at [1392, 230] on button "查 询" at bounding box center [1400, 238] width 53 height 26
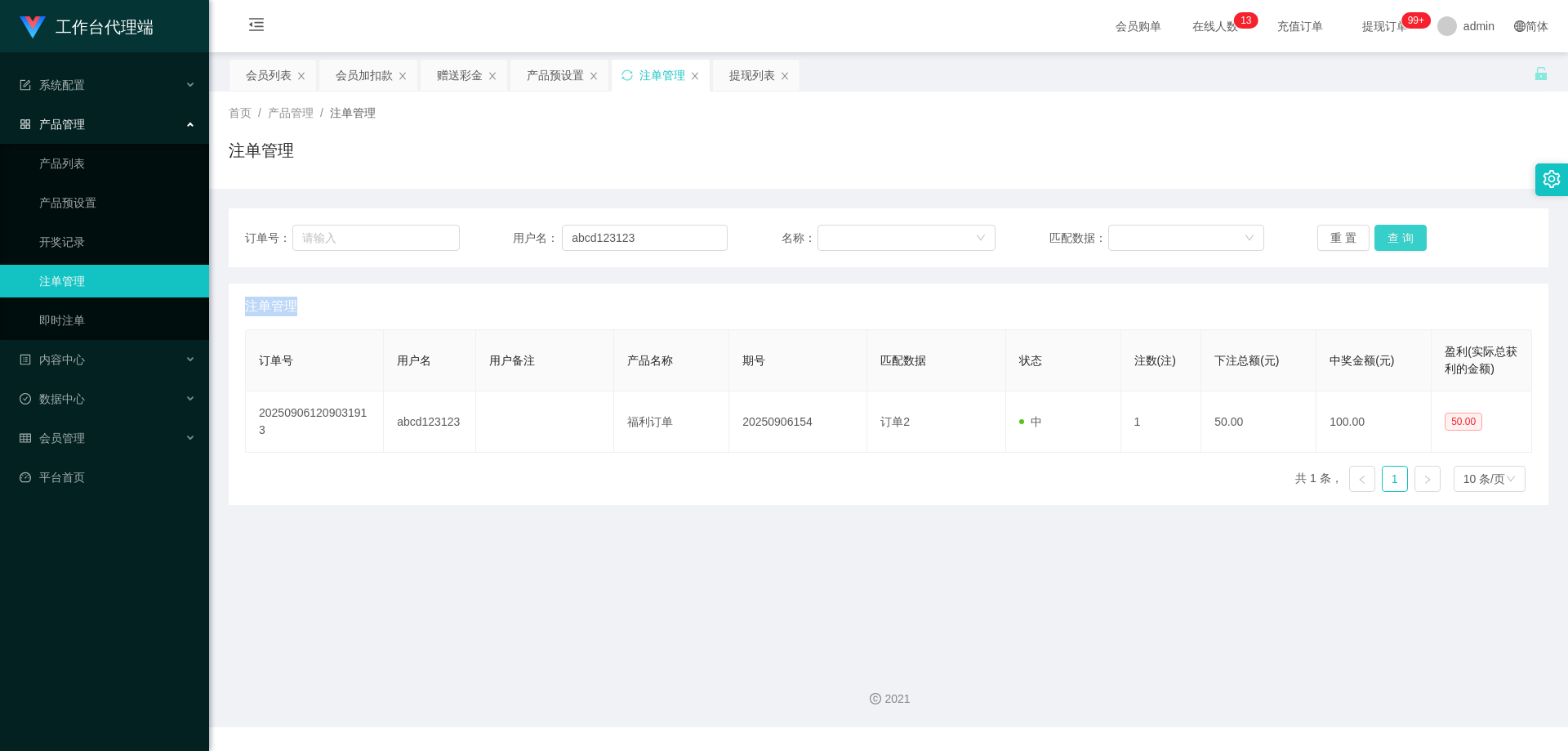
click at [1392, 230] on button "查 询" at bounding box center [1400, 238] width 53 height 26
click at [1392, 231] on button "查 询" at bounding box center [1400, 238] width 53 height 26
click at [304, 331] on th "订单号" at bounding box center [314, 361] width 138 height 61
click at [1392, 243] on button "查 询" at bounding box center [1400, 238] width 53 height 26
click at [1392, 243] on div "重 置 查 询" at bounding box center [1425, 238] width 214 height 26
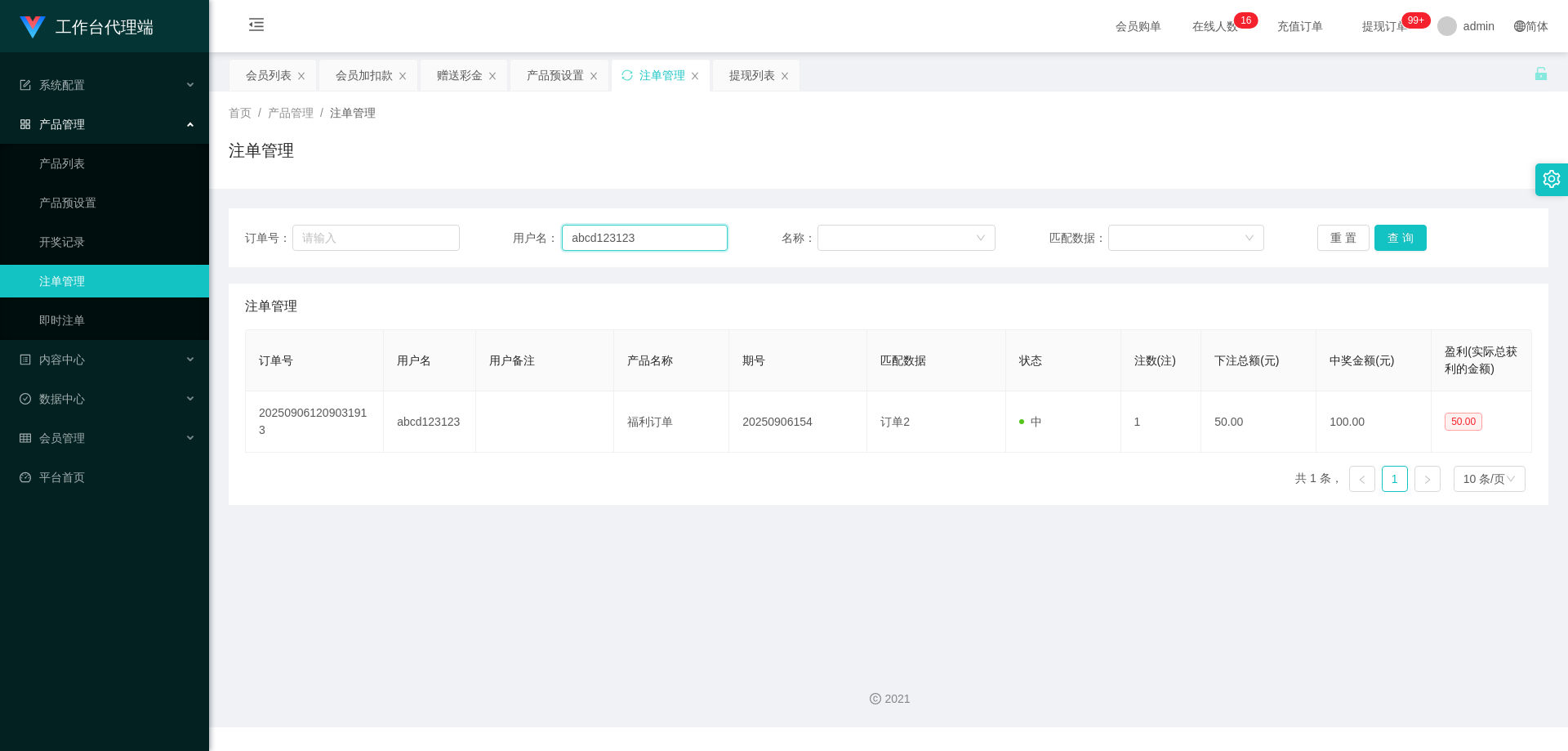
drag, startPoint x: 562, startPoint y: 231, endPoint x: 546, endPoint y: 228, distance: 16.3
click at [407, 222] on div "订单号： 用户名： abcd123123 名称： 匹配数据： 重 置 查 询" at bounding box center [888, 238] width 1319 height 59
paste input "LHJian"
click at [1407, 240] on button "查 询" at bounding box center [1400, 238] width 53 height 26
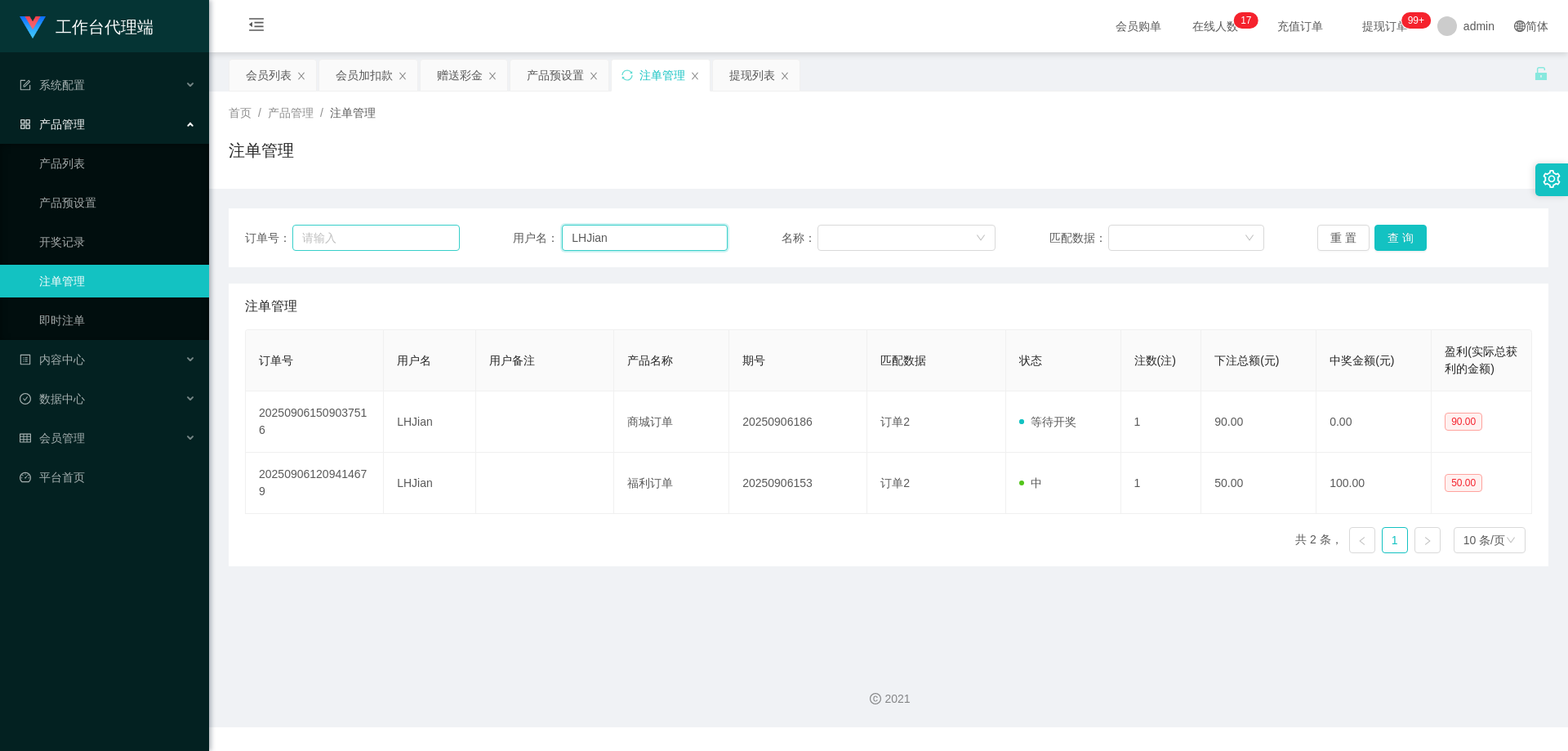
drag, startPoint x: 655, startPoint y: 239, endPoint x: 445, endPoint y: 228, distance: 210.3
click at [441, 228] on div "订单号： 用户名： LHJian 名称： 匹配数据： 重 置 查 询" at bounding box center [888, 238] width 1287 height 26
paste input "abcd123123"
type input "abcd123123"
click at [1401, 232] on button "查 询" at bounding box center [1400, 238] width 53 height 26
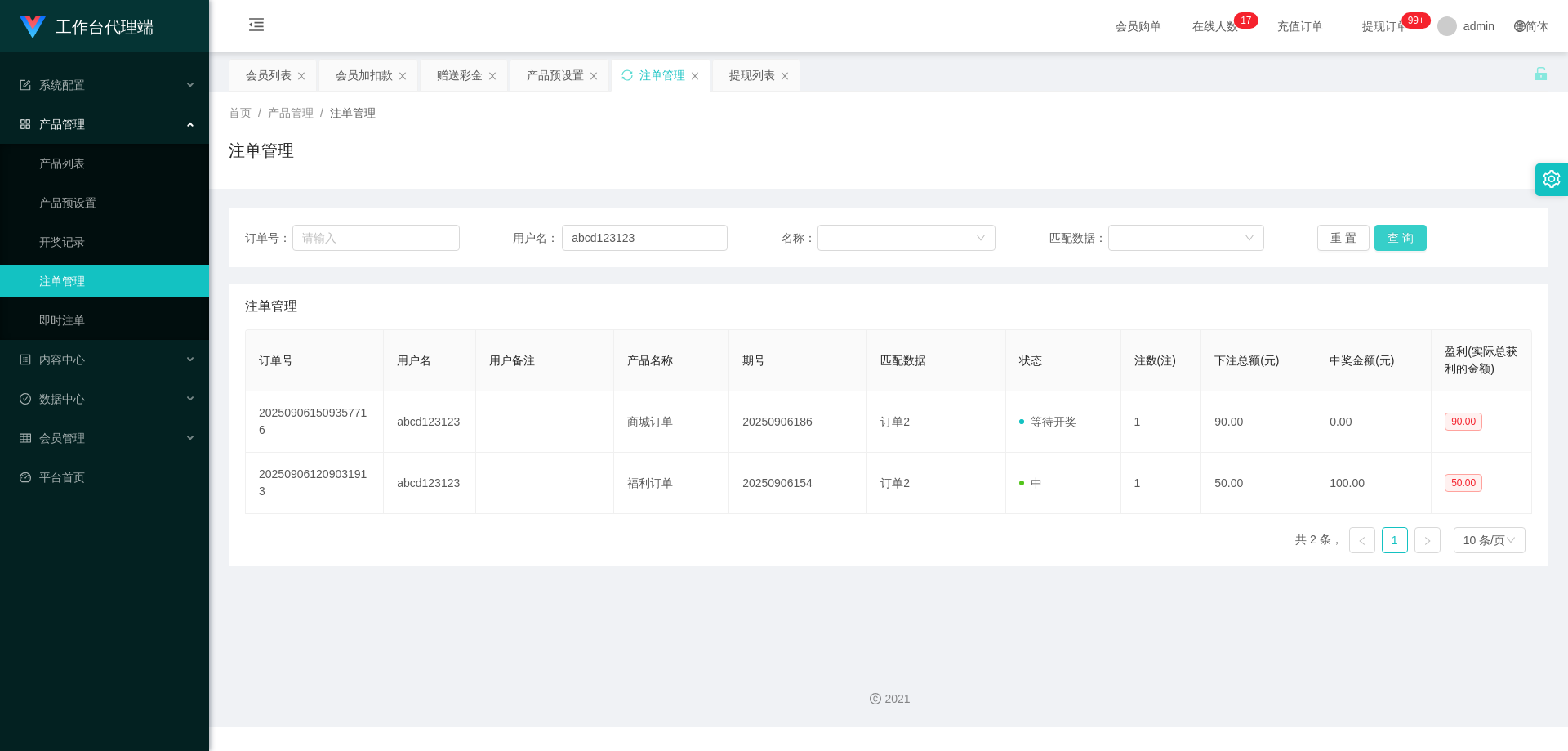
click at [1401, 234] on button "查 询" at bounding box center [1400, 238] width 53 height 26
click at [1401, 234] on button "查 询" at bounding box center [1409, 238] width 70 height 26
click at [261, 73] on div "会员列表" at bounding box center [268, 75] width 45 height 31
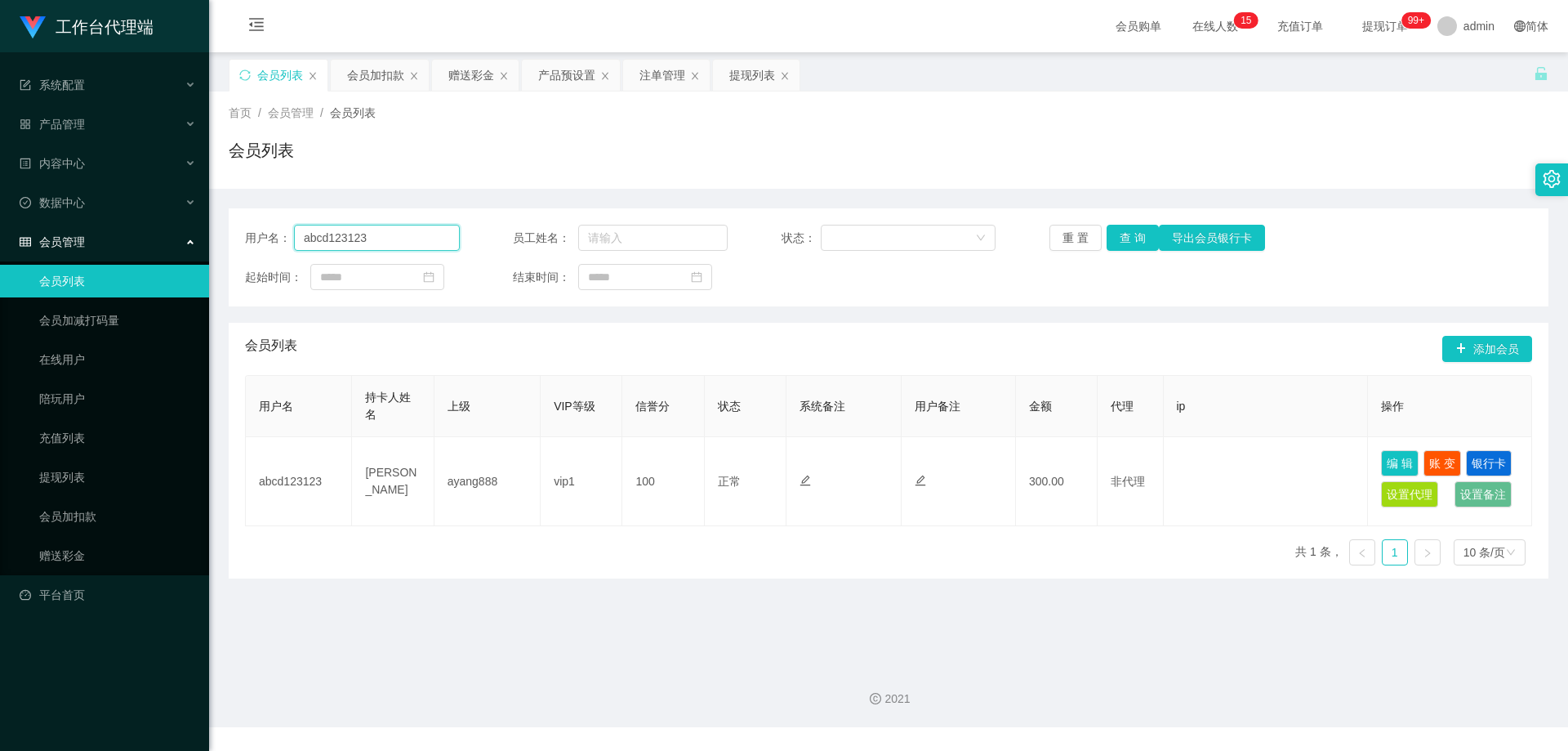
drag, startPoint x: 365, startPoint y: 234, endPoint x: 220, endPoint y: 230, distance: 145.1
click at [220, 230] on main "关闭左侧 关闭右侧 关闭其它 刷新页面 会员列表 会员加扣款 赠送彩金 产品预设置 注单管理 提现列表 首页 / 会员管理 / 会员列表 / 会员列表 用户名…" at bounding box center [888, 351] width 1359 height 598
click at [1129, 237] on button "查 询" at bounding box center [1133, 238] width 53 height 26
paste input "LHJian"
type input "LHJian"
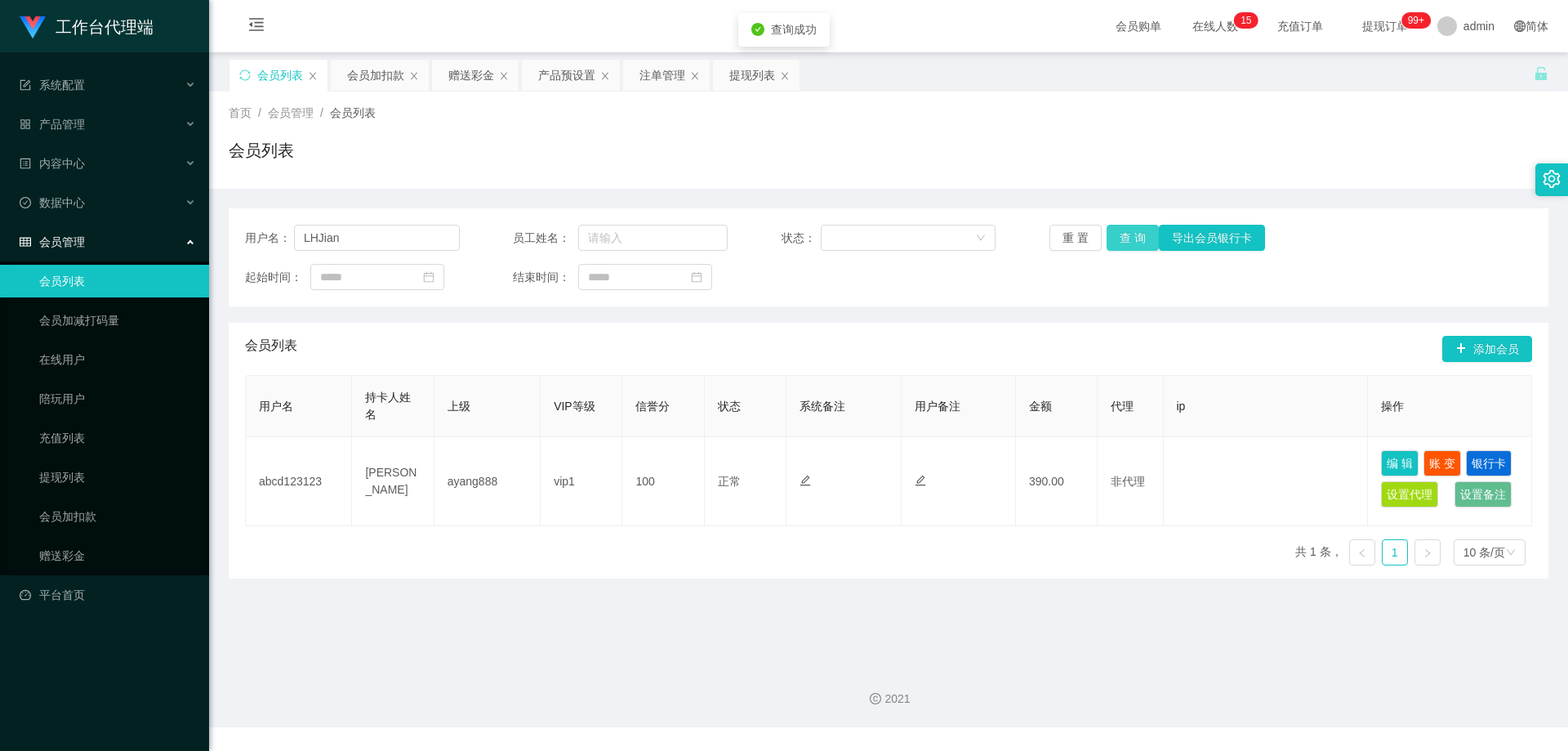
click at [1129, 239] on button "查 询" at bounding box center [1133, 238] width 53 height 26
click at [1129, 239] on div "重 置 查 询 导出会员银行卡" at bounding box center [1157, 238] width 214 height 26
